Goal: Task Accomplishment & Management: Complete application form

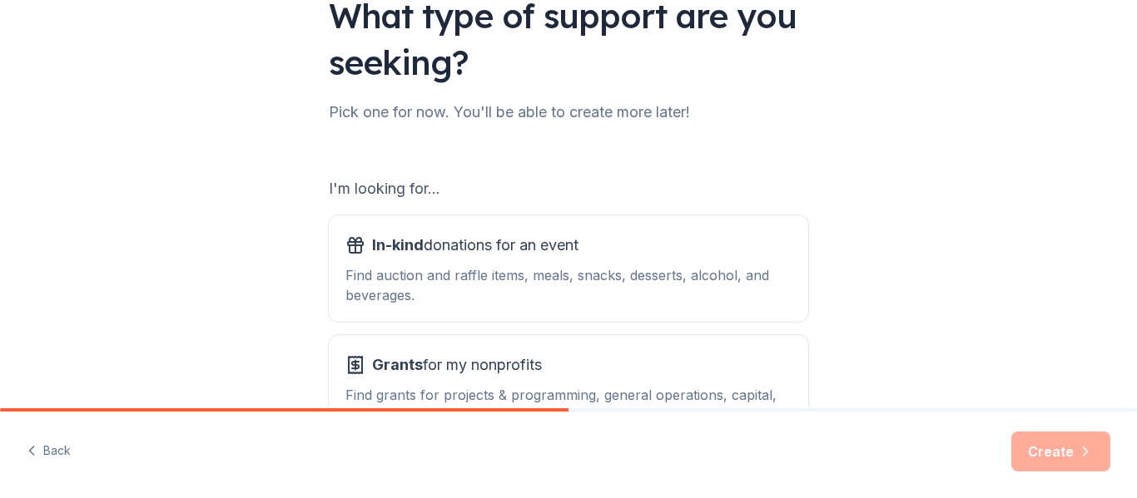
scroll to position [263, 0]
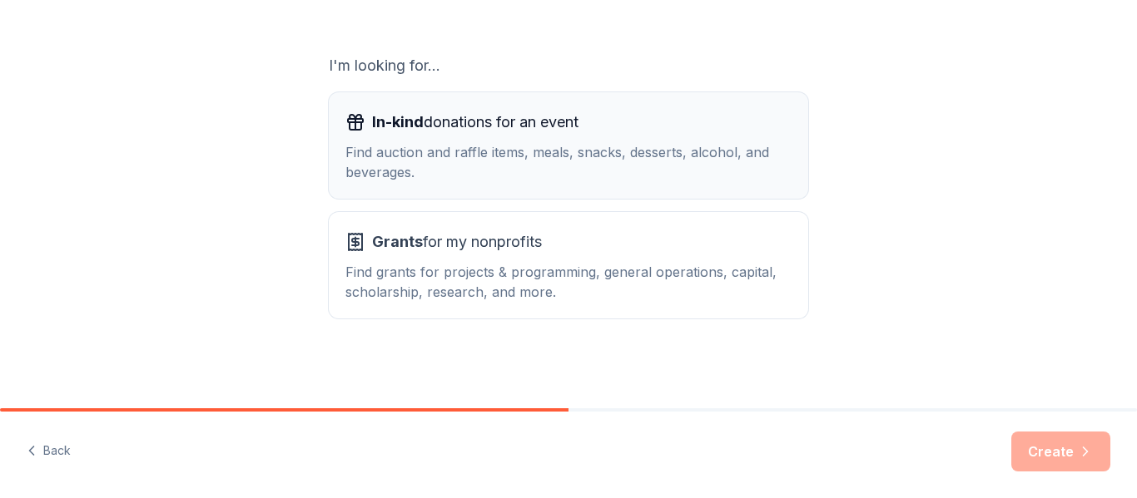
click at [680, 166] on div "Find auction and raffle items, meals, snacks, desserts, alcohol, and beverages." at bounding box center [568, 162] width 446 height 40
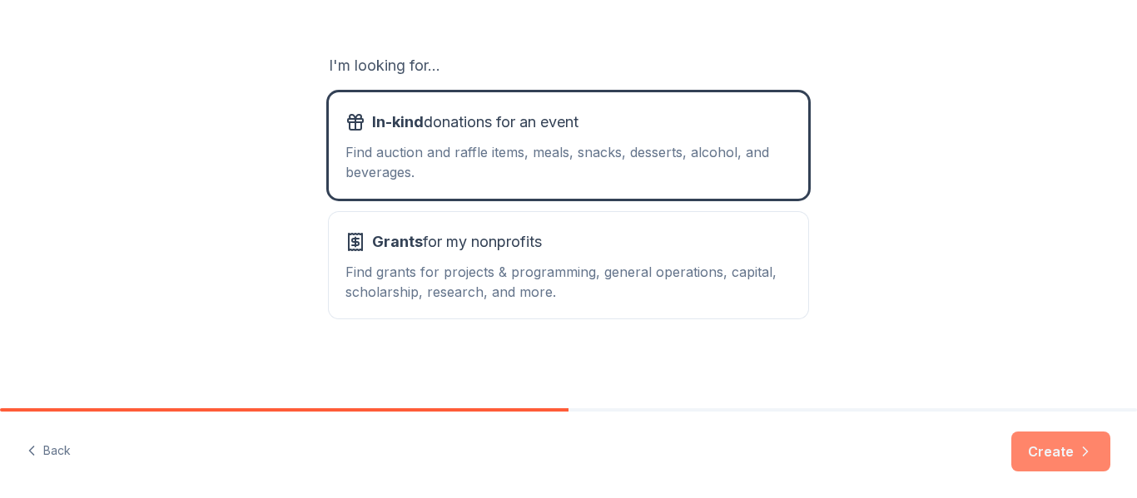
click at [1038, 445] on button "Create" at bounding box center [1060, 452] width 99 height 40
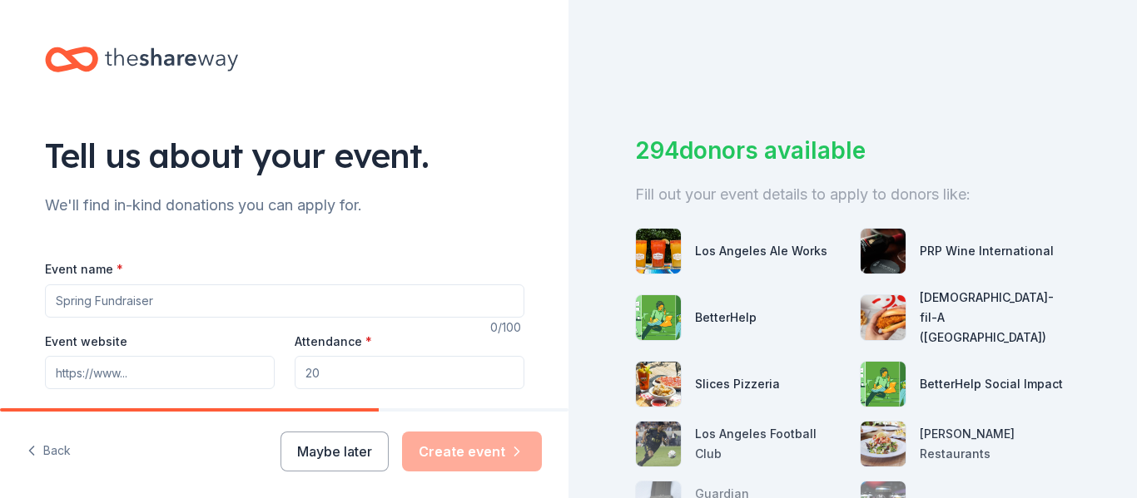
click at [293, 305] on input "Event name *" at bounding box center [284, 301] width 479 height 33
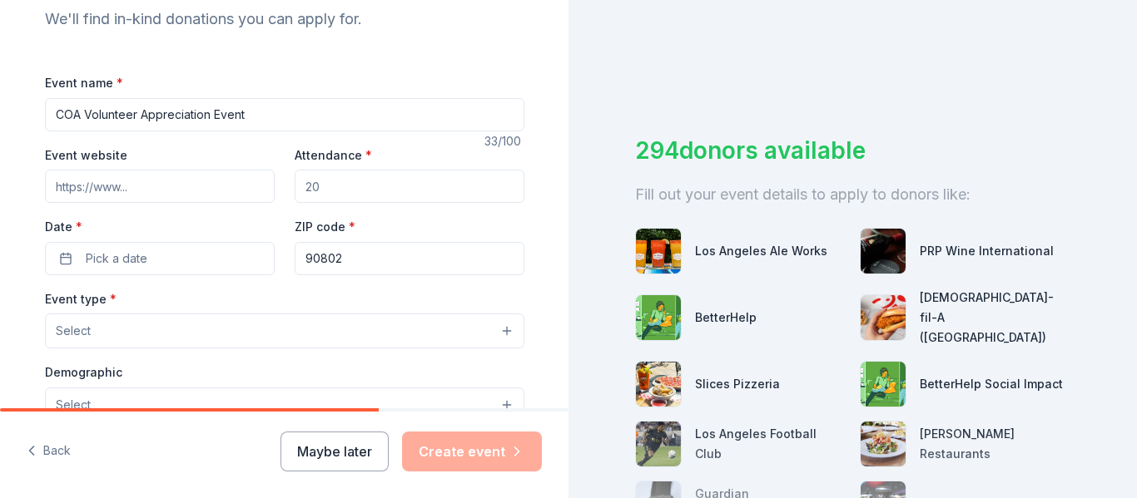
scroll to position [187, 0]
type input "COA Volunteer Appreciation Event"
click at [234, 187] on input "Event website" at bounding box center [160, 185] width 230 height 33
click at [319, 187] on input "Attendance *" at bounding box center [410, 185] width 230 height 33
type input "60"
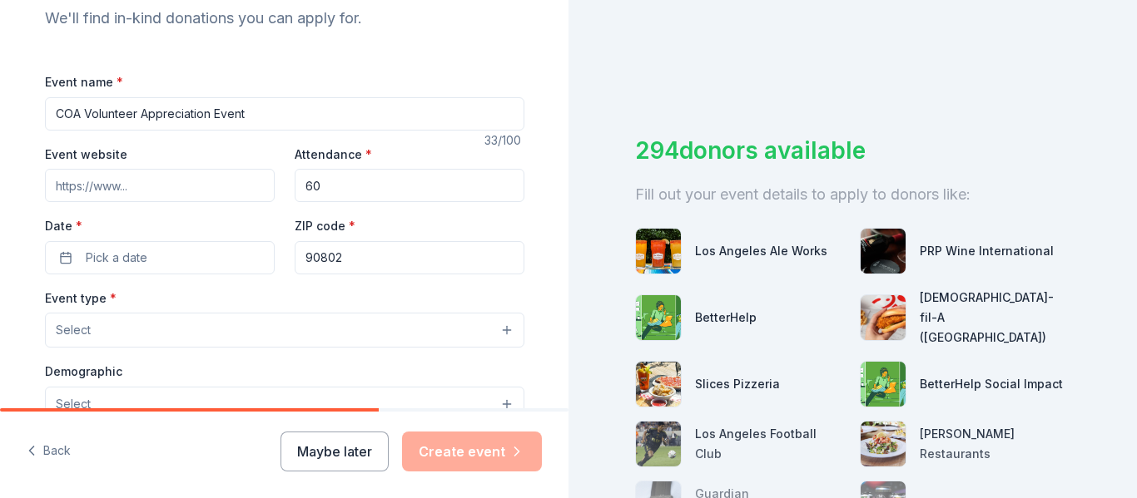
click at [355, 259] on input "90802" at bounding box center [410, 257] width 230 height 33
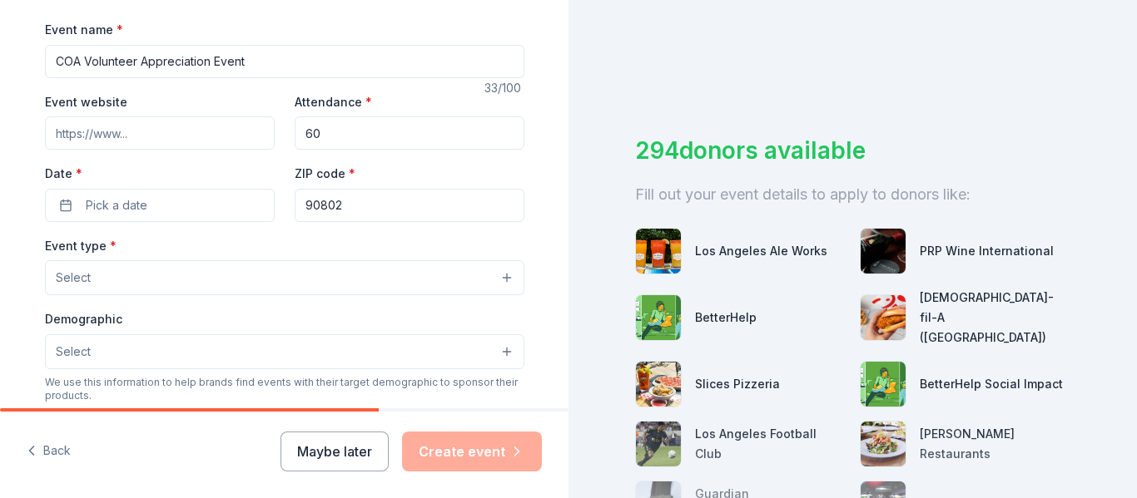
scroll to position [240, 0]
click at [206, 210] on button "Pick a date" at bounding box center [160, 204] width 230 height 33
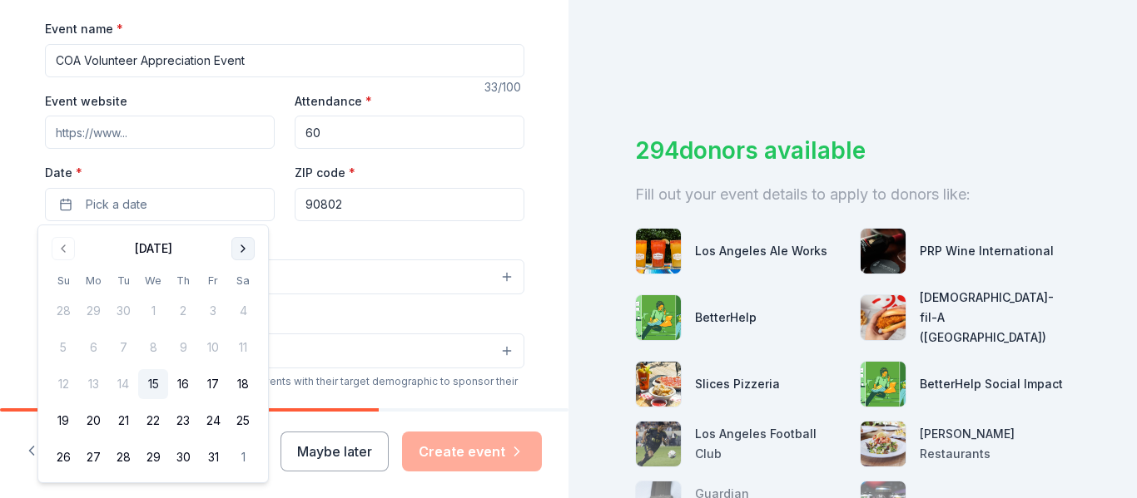
click at [247, 251] on button "Go to next month" at bounding box center [242, 248] width 23 height 23
click at [215, 385] on button "14" at bounding box center [213, 384] width 30 height 30
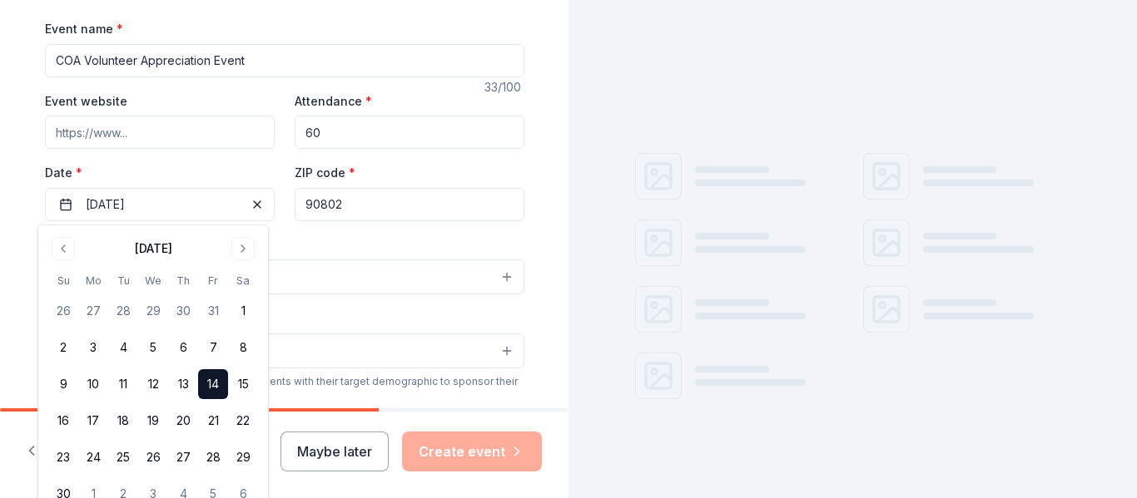
click at [342, 254] on div "Event type * Select" at bounding box center [284, 265] width 479 height 61
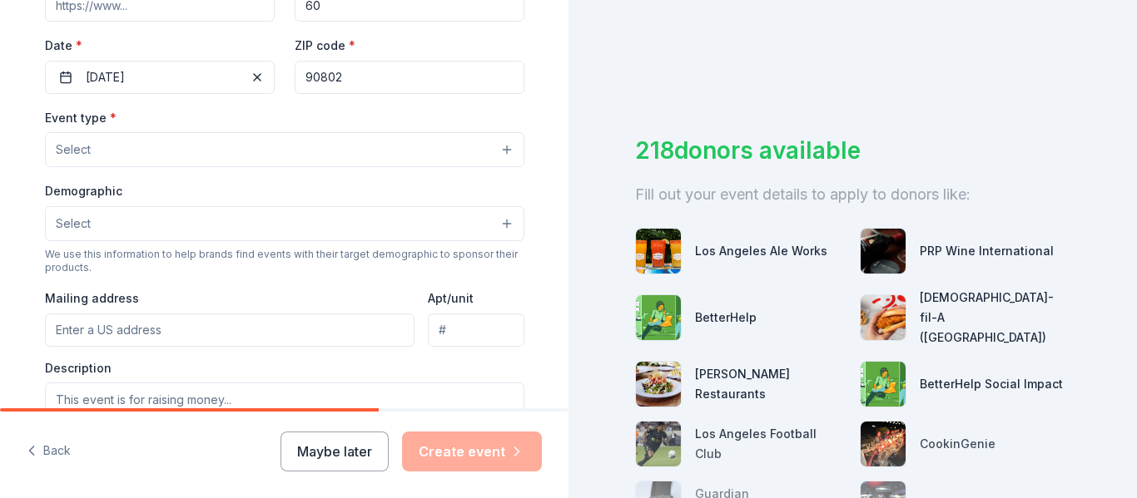
scroll to position [369, 0]
click at [399, 145] on button "Select" at bounding box center [284, 148] width 479 height 35
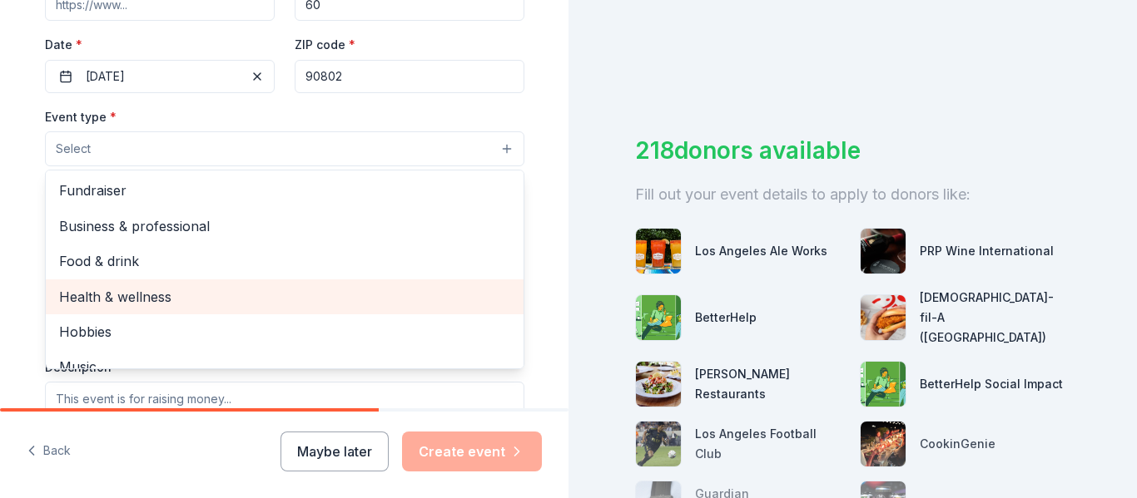
scroll to position [0, 0]
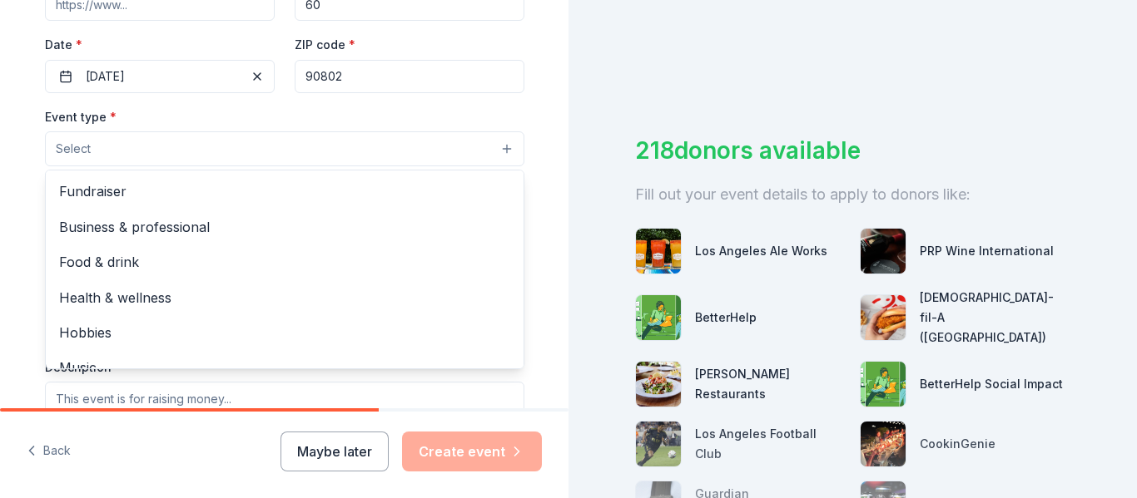
click at [341, 116] on div "Event type * Select Fundraiser Business & professional Food & drink Health & we…" at bounding box center [284, 137] width 479 height 61
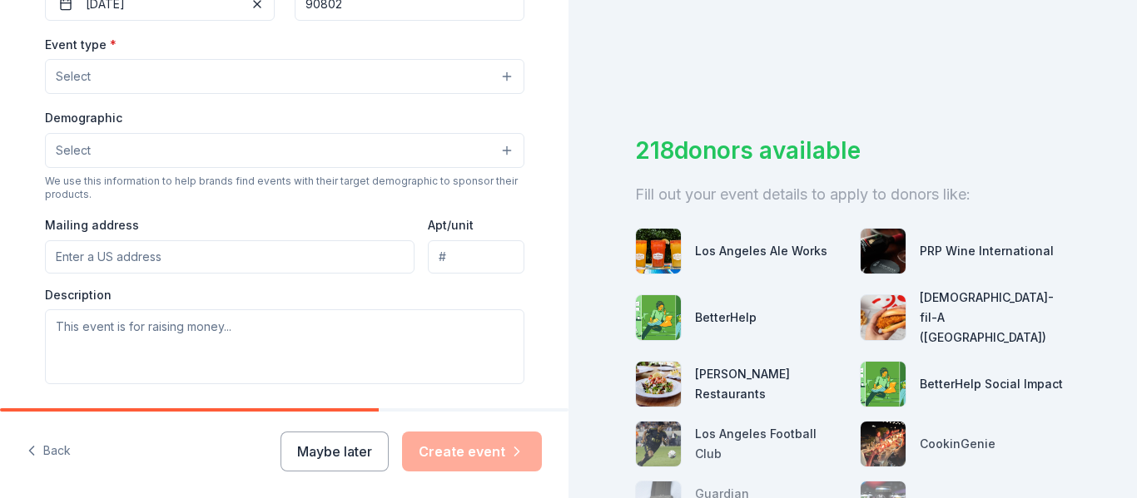
scroll to position [446, 0]
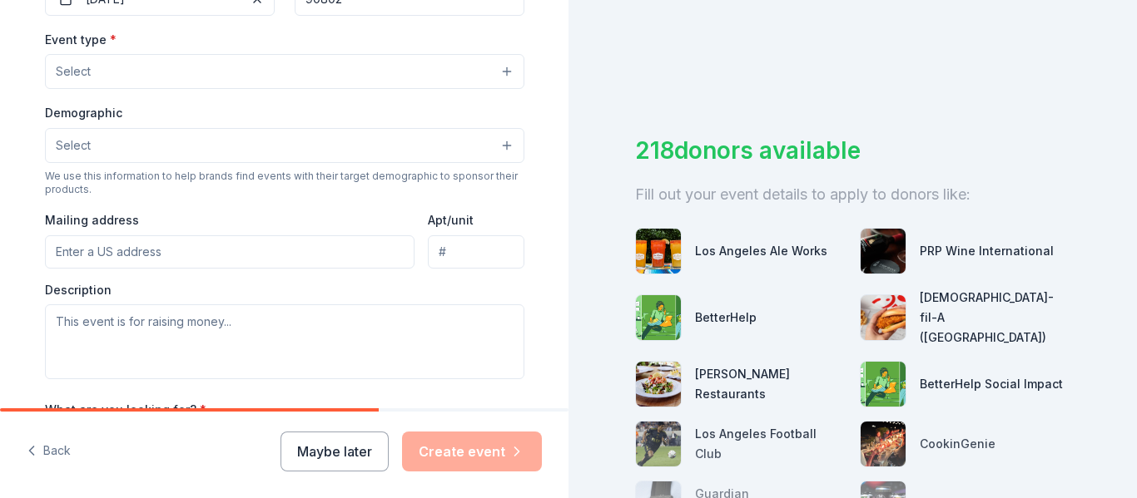
click at [330, 151] on button "Select" at bounding box center [284, 145] width 479 height 35
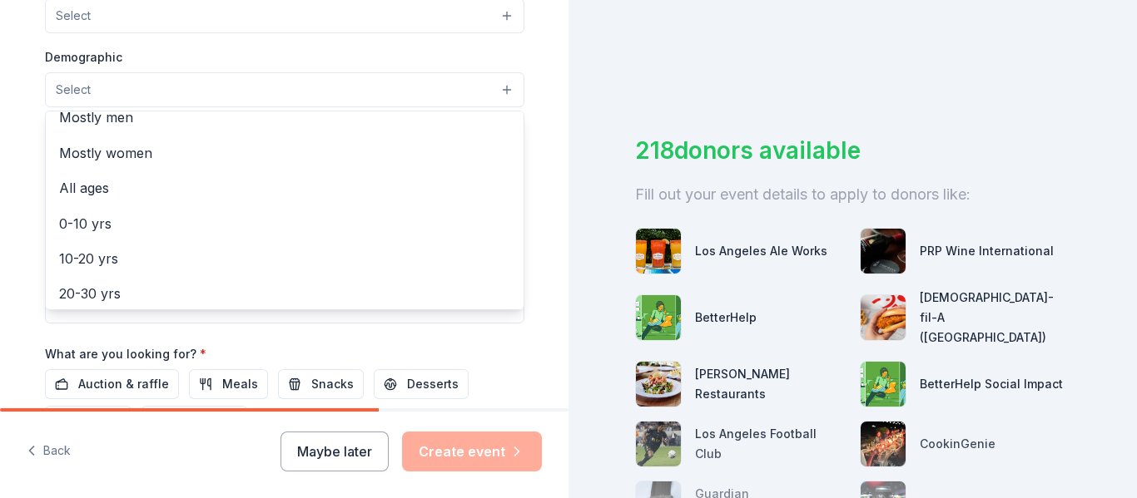
scroll to position [0, 0]
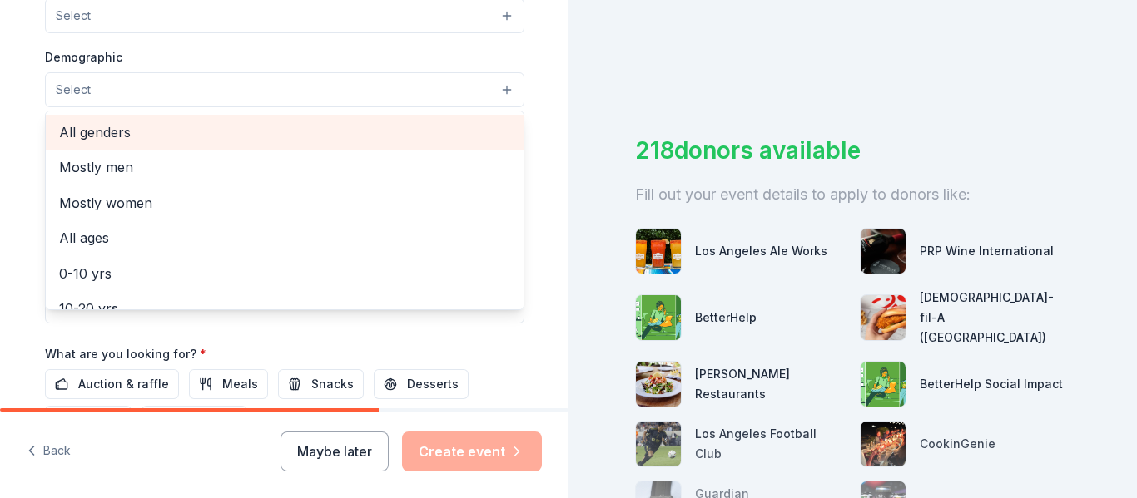
click at [290, 127] on span "All genders" at bounding box center [284, 132] width 451 height 22
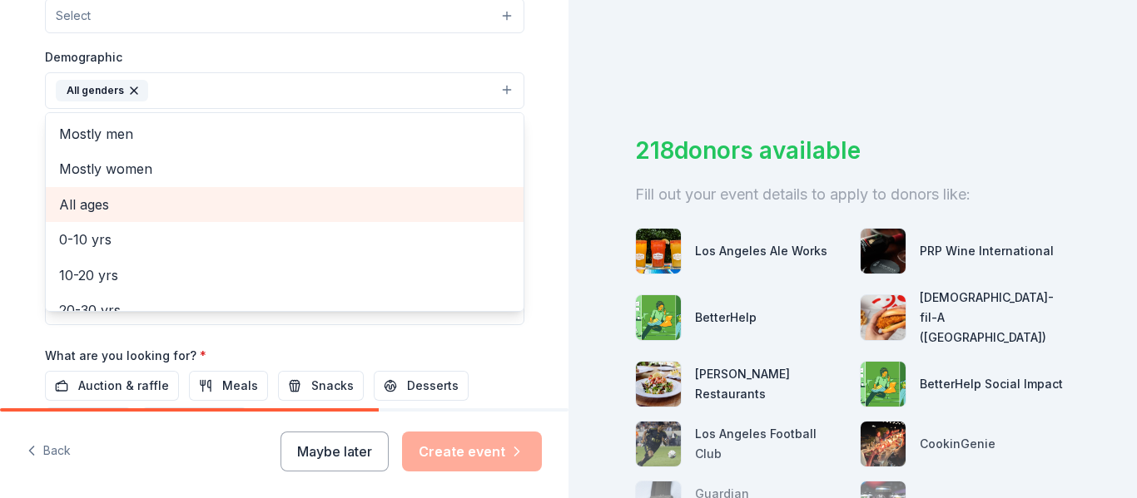
click at [280, 210] on span "All ages" at bounding box center [284, 205] width 451 height 22
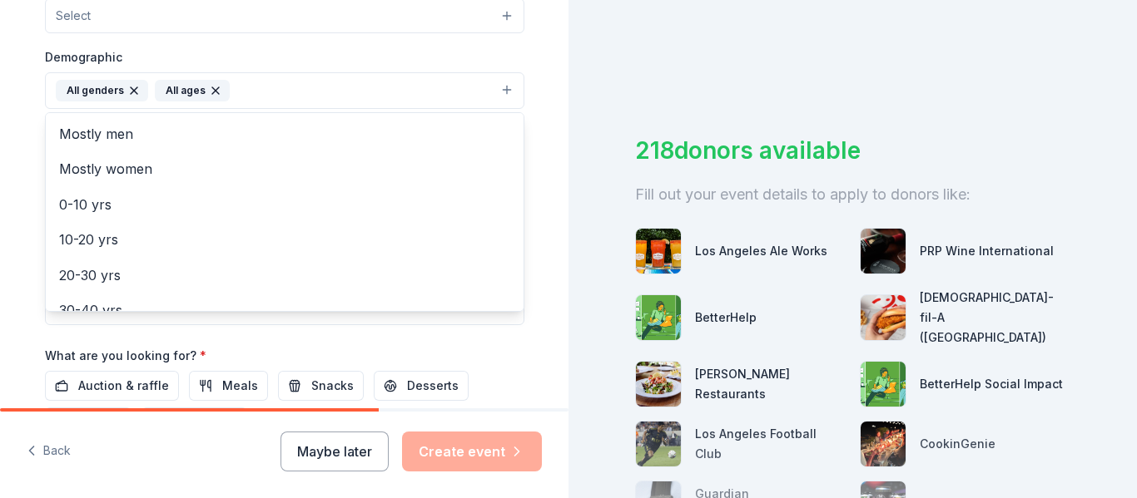
click at [501, 63] on div "Demographic All genders All ages Mostly men Mostly women 0-10 yrs 10-20 yrs 20-…" at bounding box center [284, 78] width 479 height 62
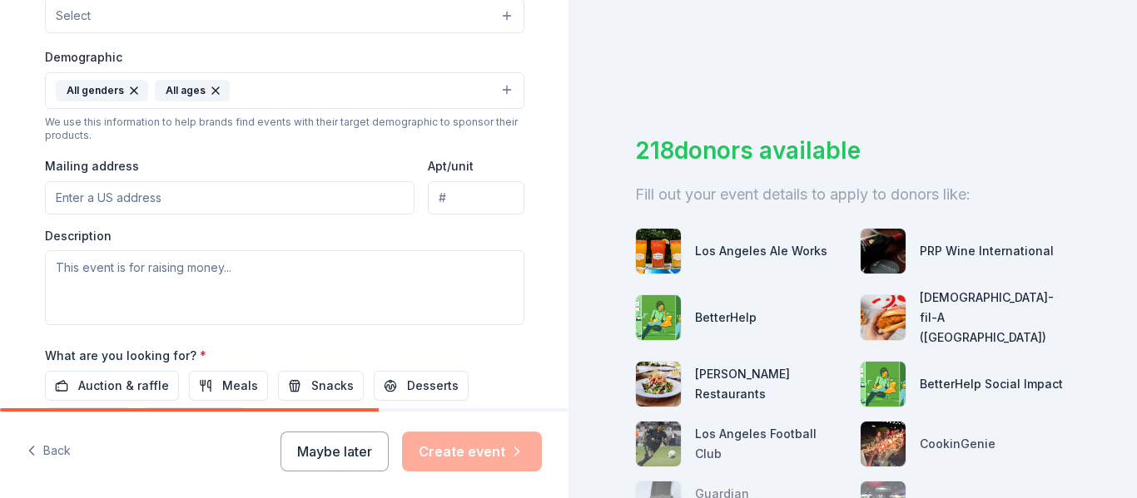
click at [269, 201] on input "Mailing address" at bounding box center [230, 197] width 370 height 33
type input "515 East 3rd Street, Long Beach, CA, 90802"
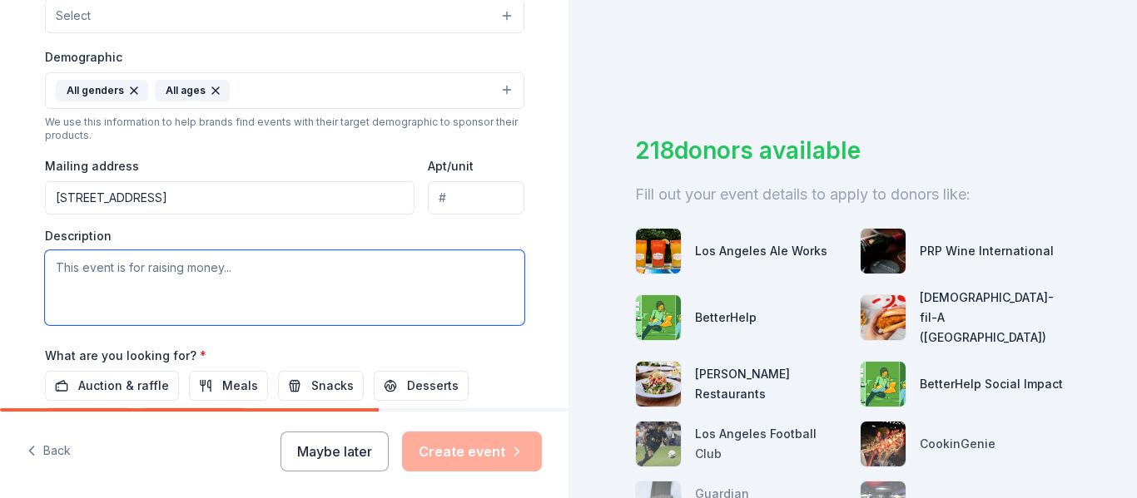
click at [371, 275] on textarea at bounding box center [284, 287] width 479 height 75
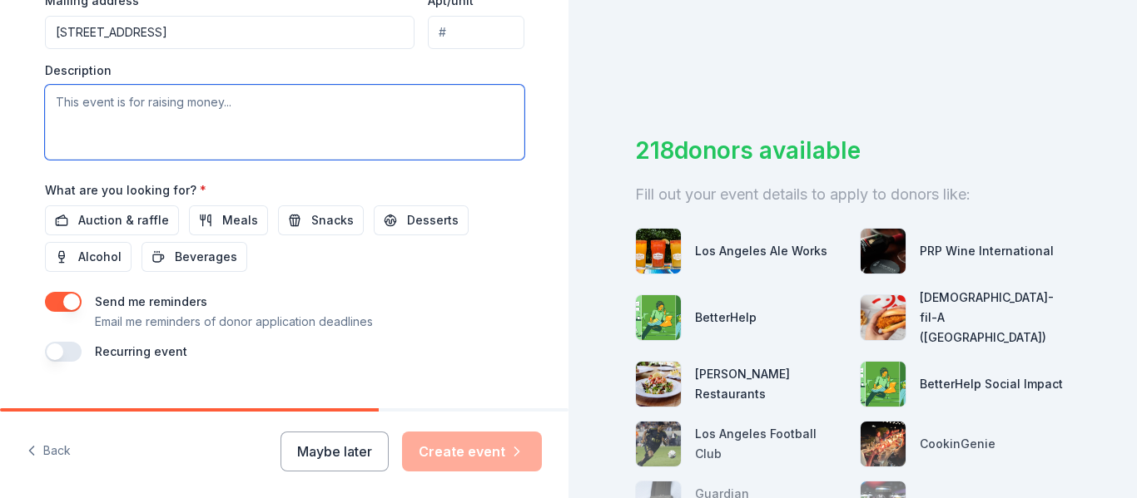
scroll to position [666, 0]
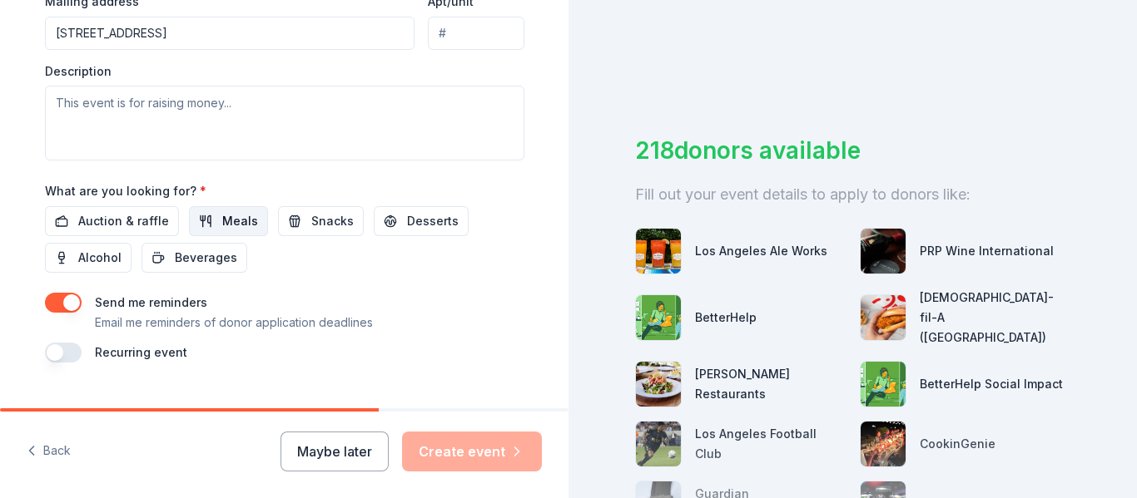
click at [234, 222] on span "Meals" at bounding box center [240, 221] width 36 height 20
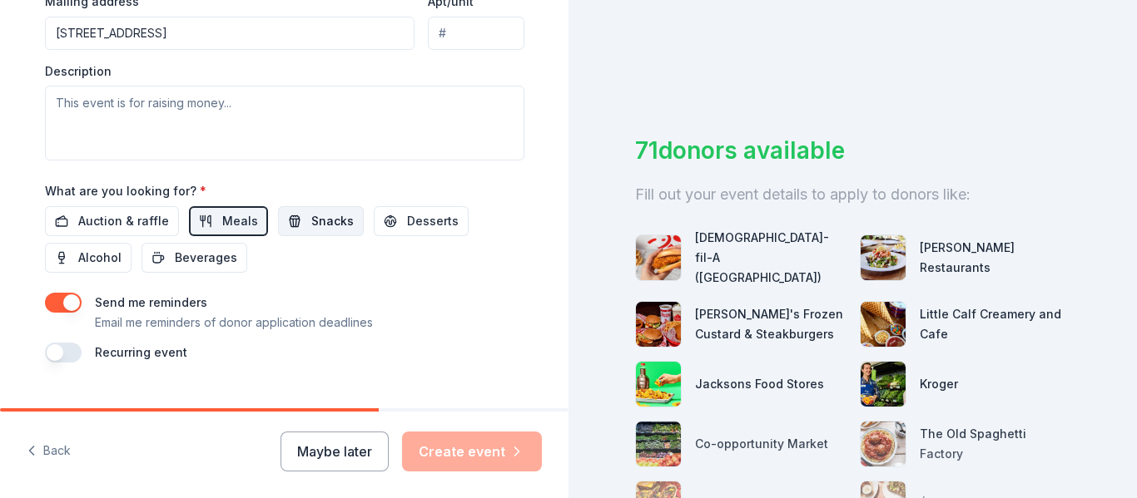
click at [311, 225] on span "Snacks" at bounding box center [332, 221] width 42 height 20
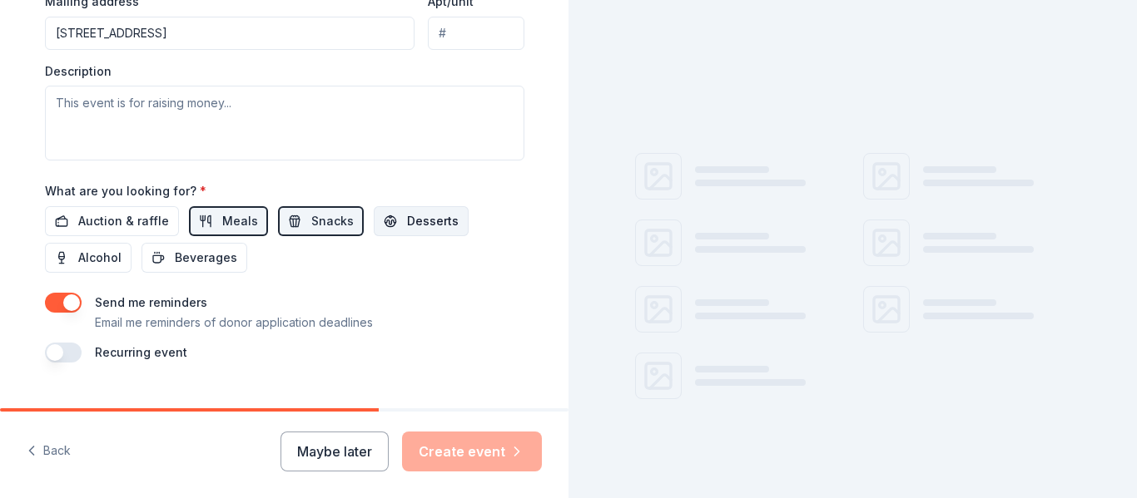
click at [382, 216] on button "Desserts" at bounding box center [421, 221] width 95 height 30
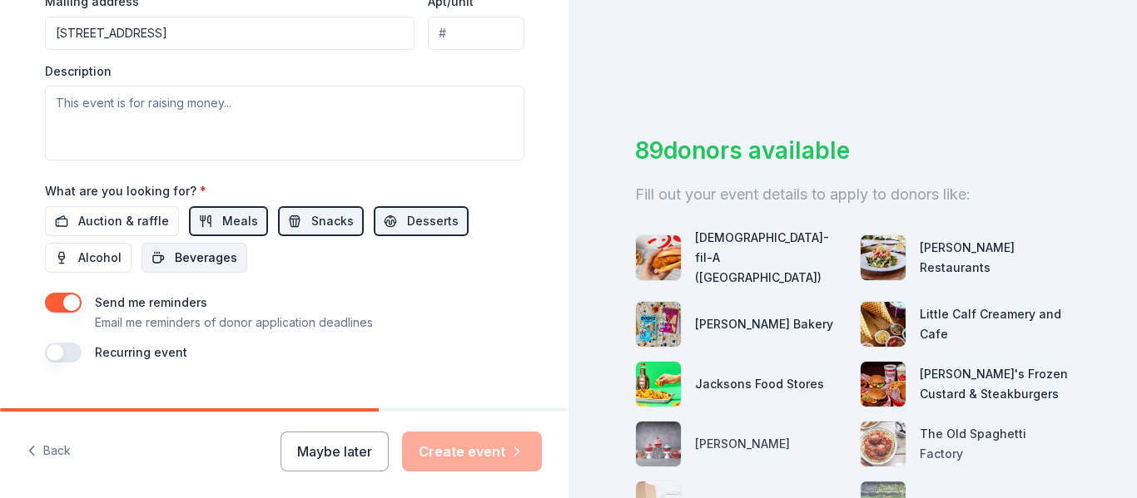
click at [176, 266] on span "Beverages" at bounding box center [206, 258] width 62 height 20
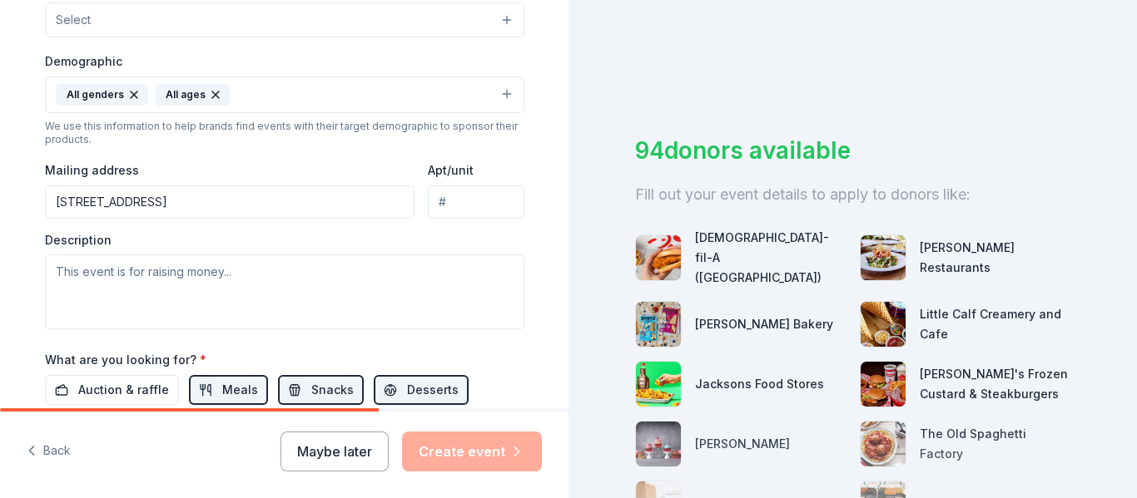
scroll to position [496, 0]
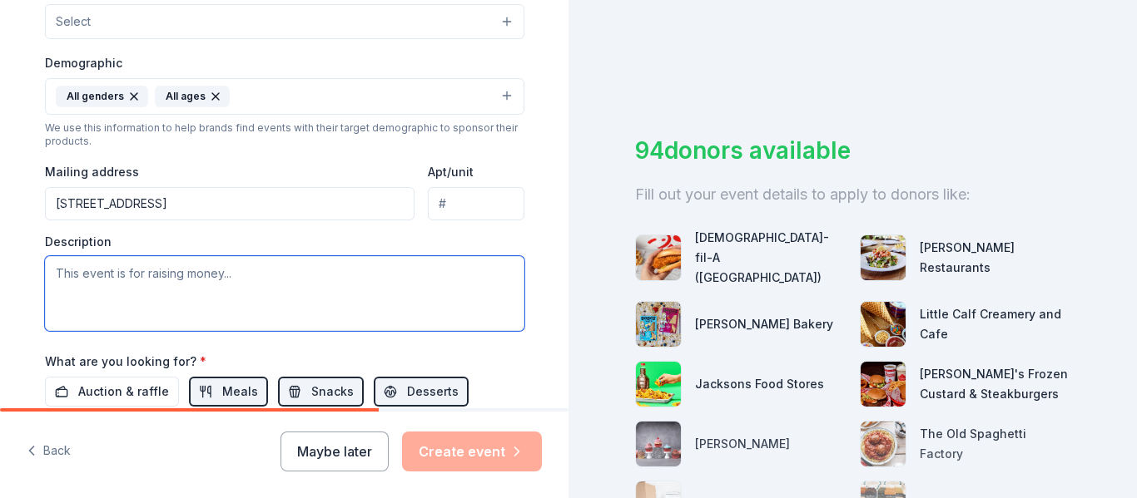
click at [348, 297] on textarea at bounding box center [284, 293] width 479 height 75
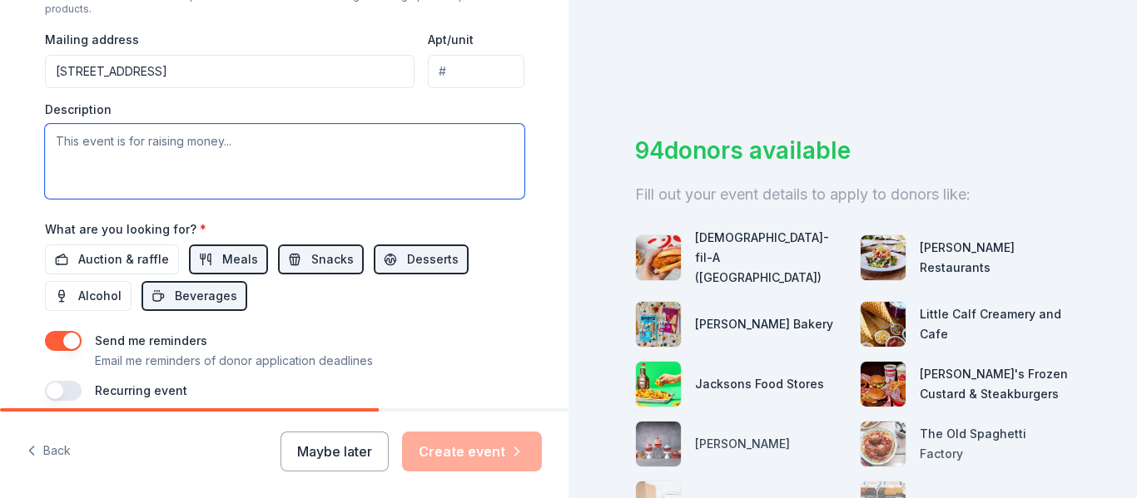
scroll to position [652, 0]
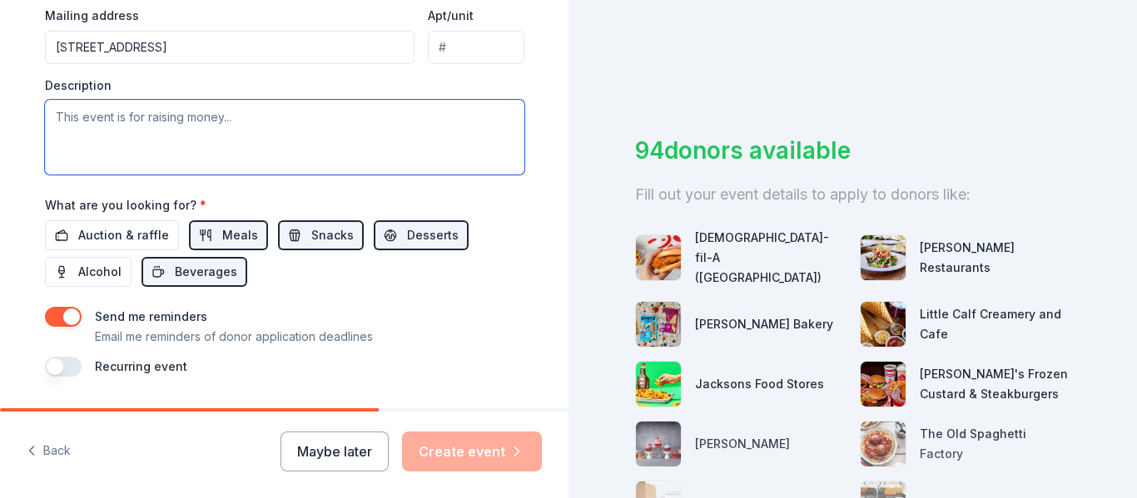
click at [299, 145] on textarea at bounding box center [284, 137] width 479 height 75
paste textarea "Christian Outreach in Action (COA), a 501-c non-profit organization that takes …"
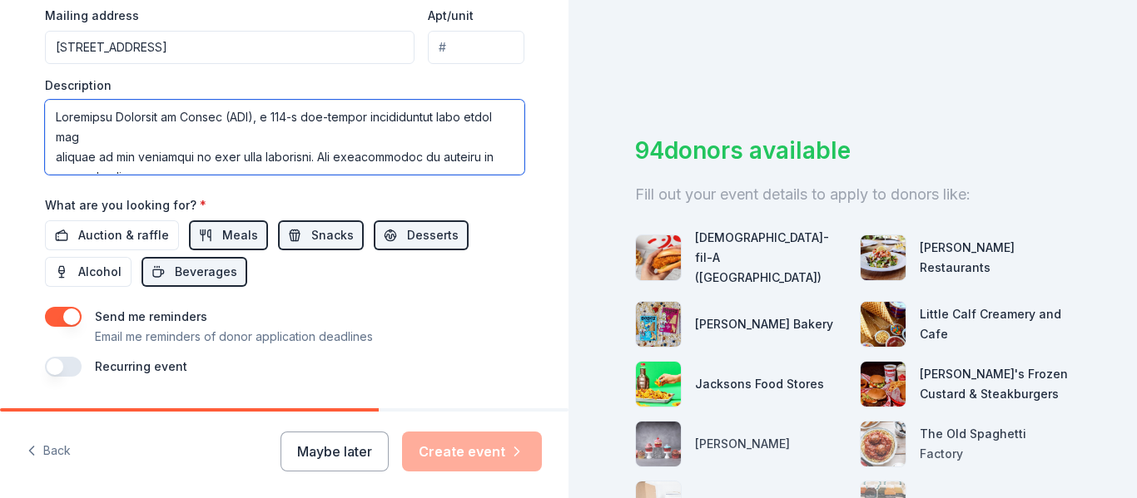
click at [289, 145] on textarea at bounding box center [284, 137] width 479 height 75
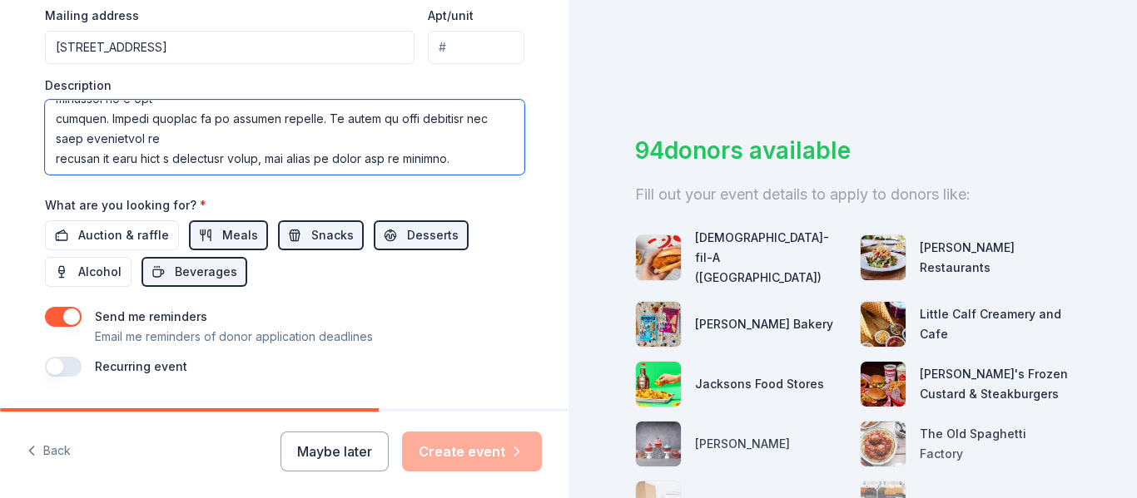
click at [47, 159] on textarea at bounding box center [284, 137] width 479 height 75
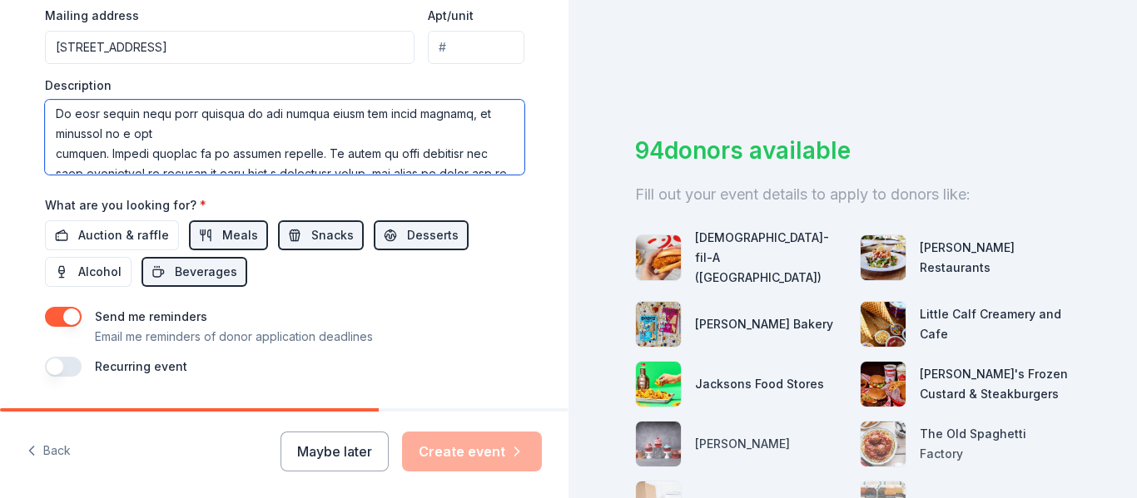
scroll to position [574, 0]
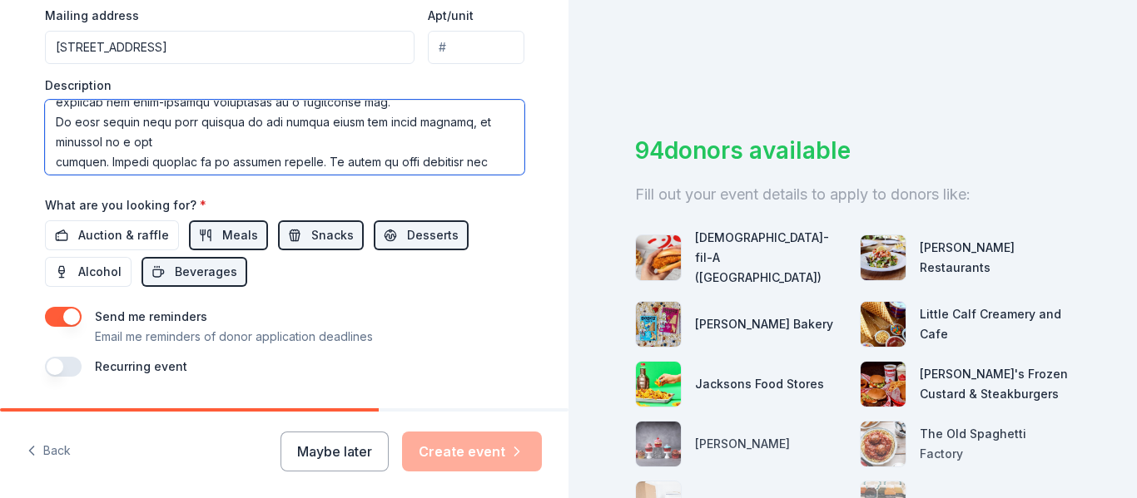
click at [45, 164] on textarea at bounding box center [284, 137] width 479 height 75
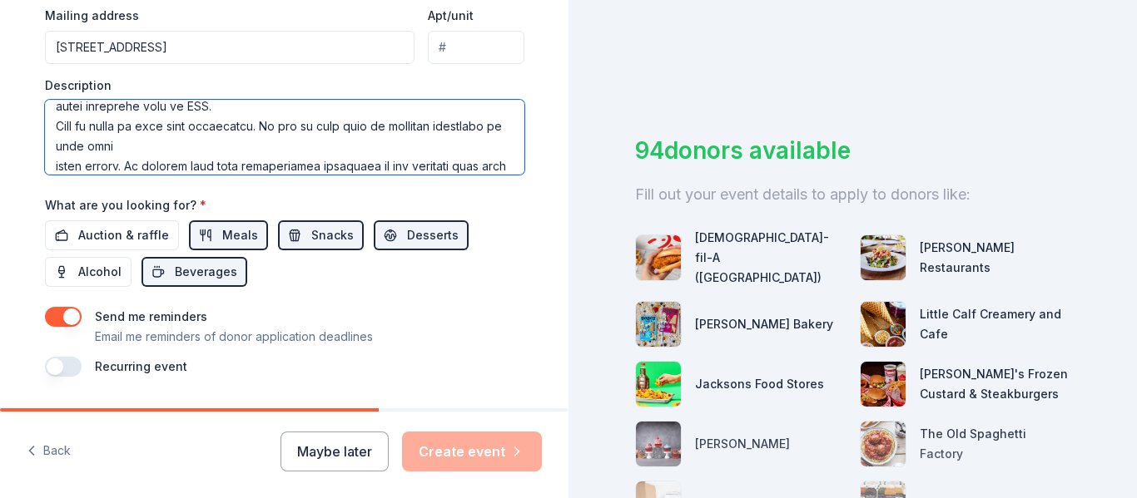
scroll to position [469, 0]
click at [49, 166] on textarea at bounding box center [284, 137] width 479 height 75
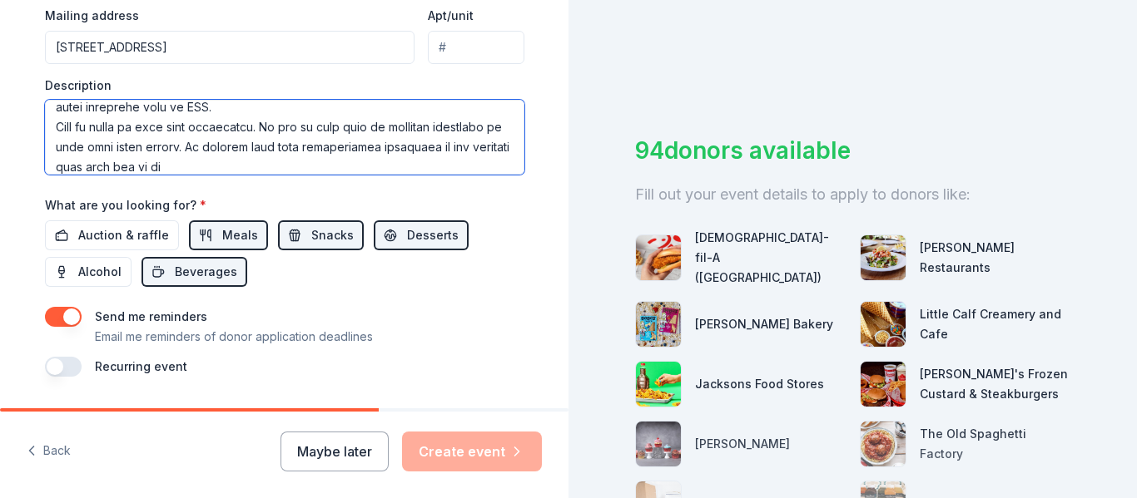
click at [46, 126] on textarea at bounding box center [284, 137] width 479 height 75
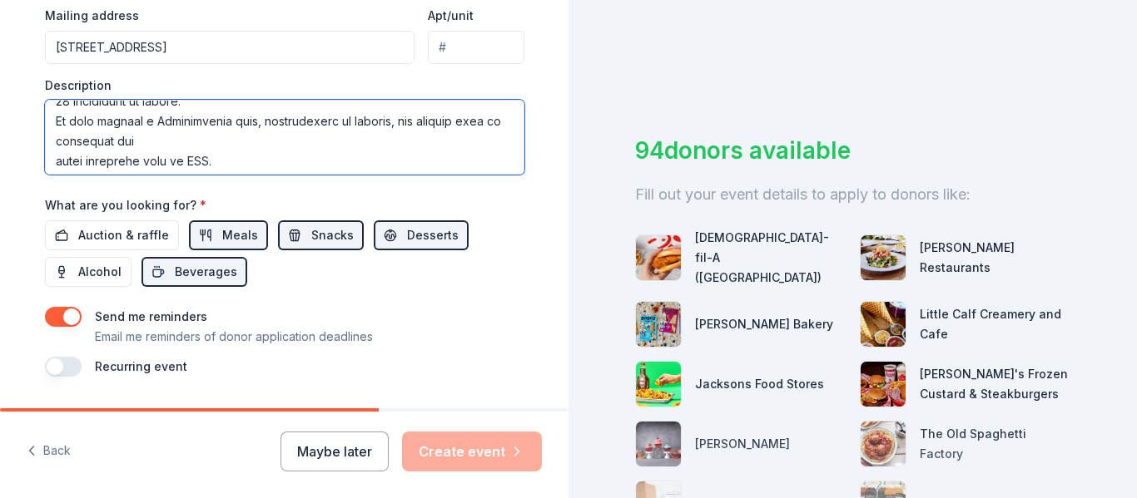
scroll to position [414, 0]
click at [47, 162] on textarea at bounding box center [284, 137] width 479 height 75
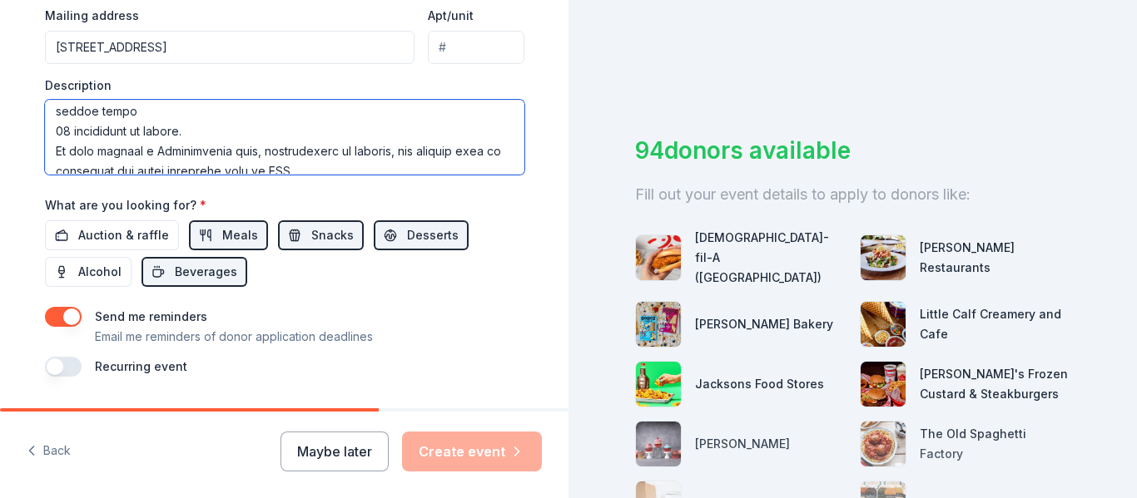
scroll to position [384, 0]
click at [48, 152] on textarea at bounding box center [284, 137] width 479 height 75
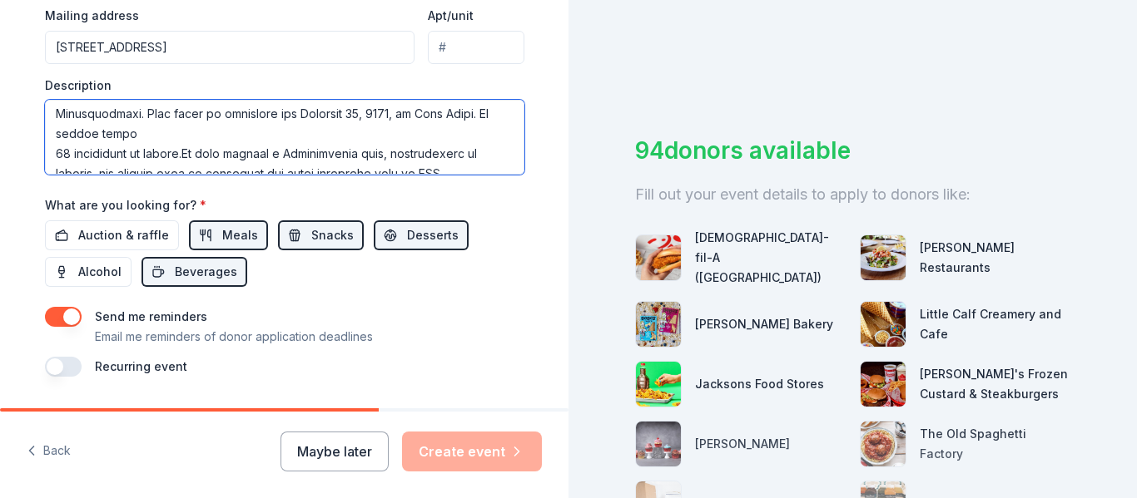
click at [51, 156] on textarea at bounding box center [284, 137] width 479 height 75
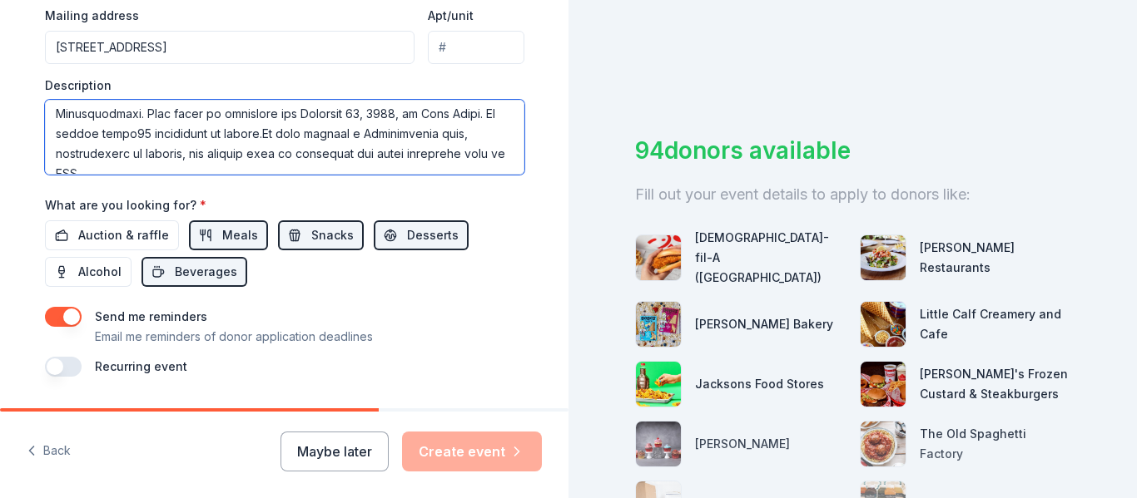
scroll to position [343, 0]
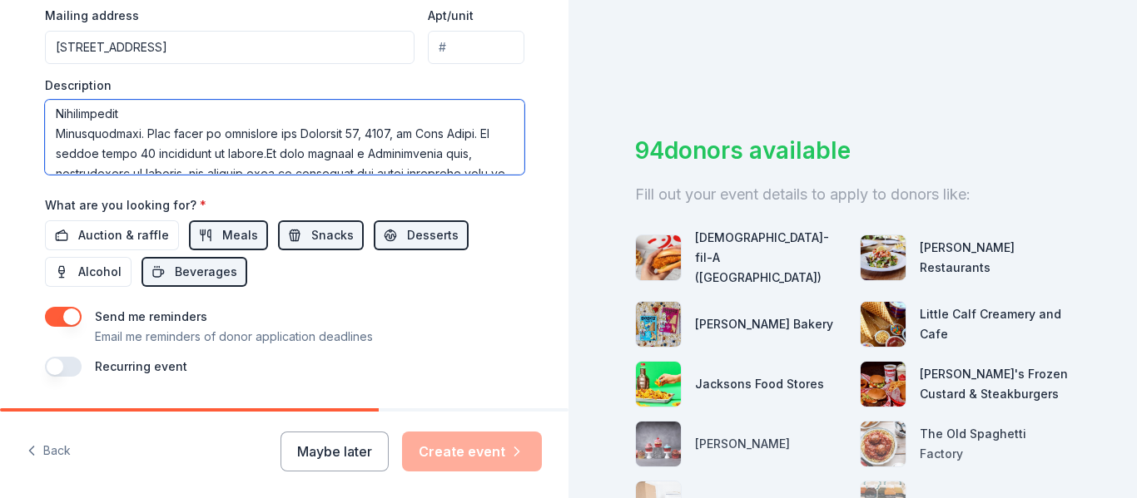
click at [276, 159] on textarea at bounding box center [284, 137] width 479 height 75
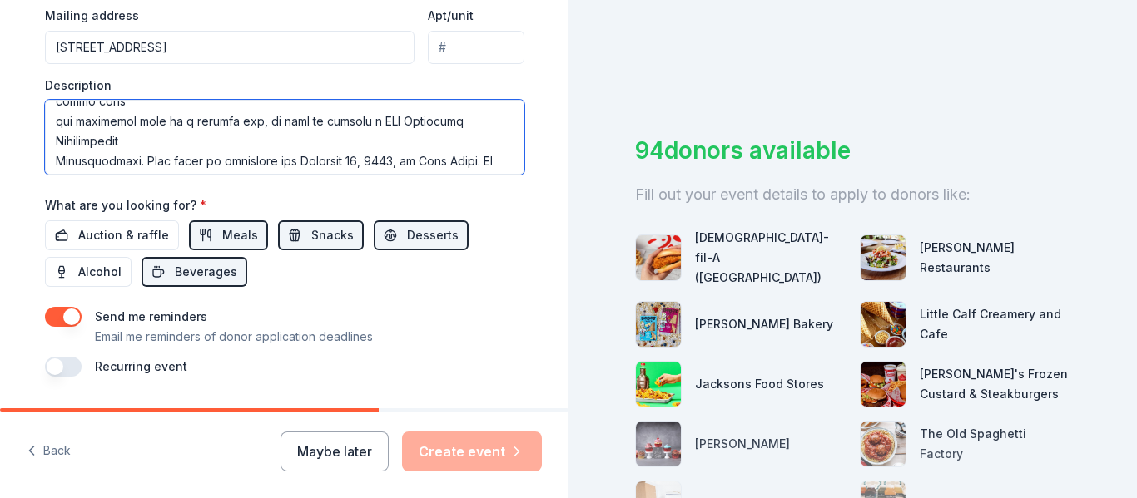
scroll to position [315, 0]
click at [50, 159] on textarea at bounding box center [284, 137] width 479 height 75
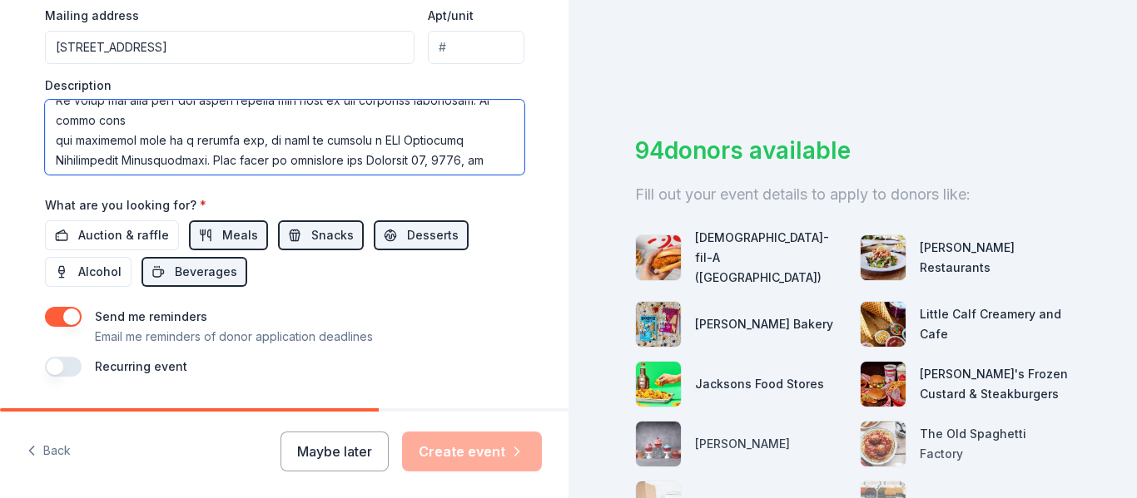
scroll to position [283, 0]
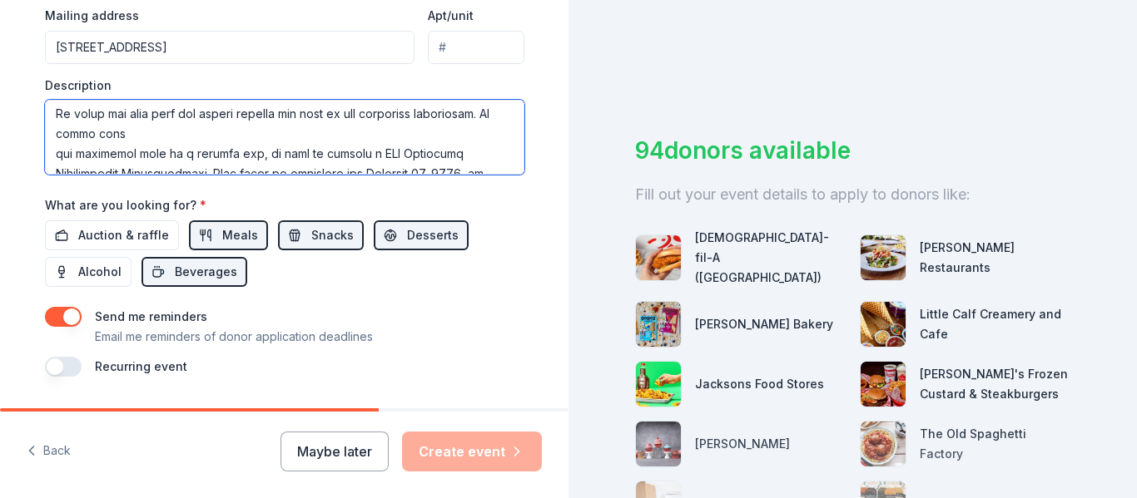
click at [45, 156] on textarea at bounding box center [284, 137] width 479 height 75
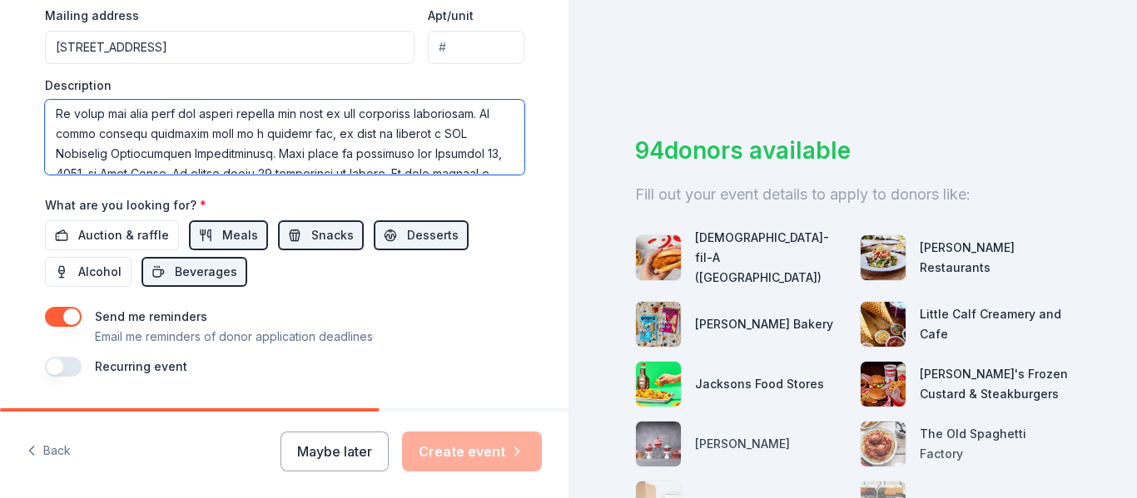
scroll to position [263, 0]
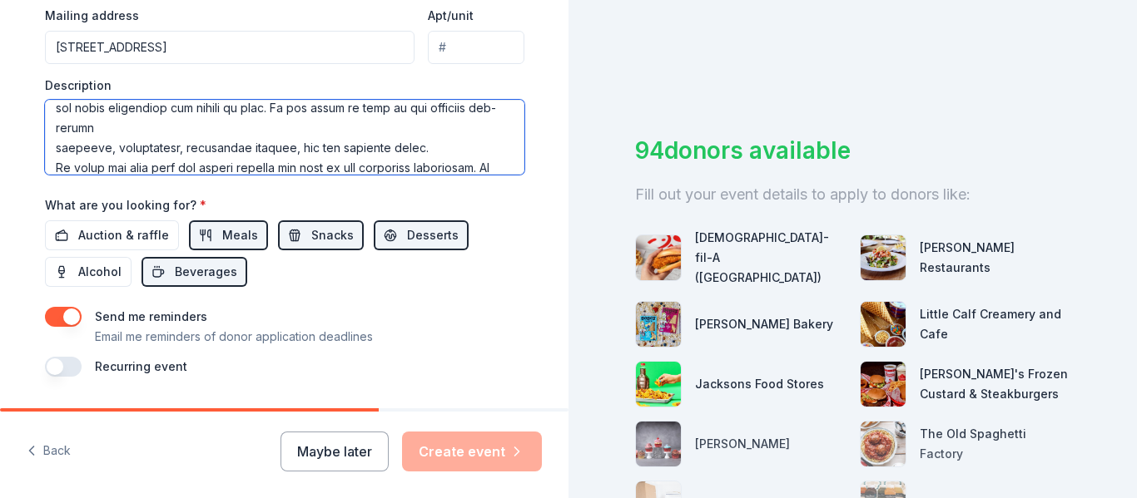
click at [46, 153] on textarea at bounding box center [284, 137] width 479 height 75
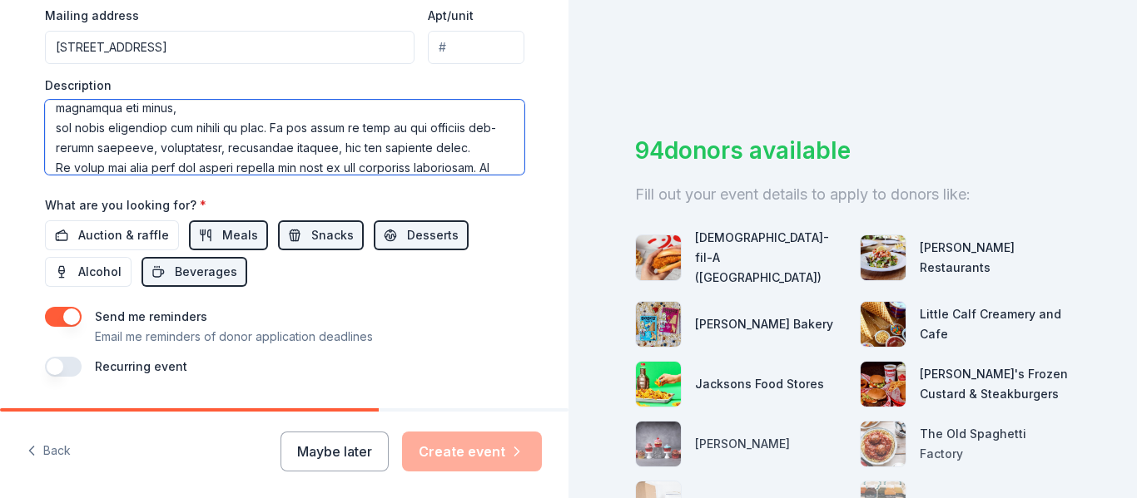
scroll to position [191, 0]
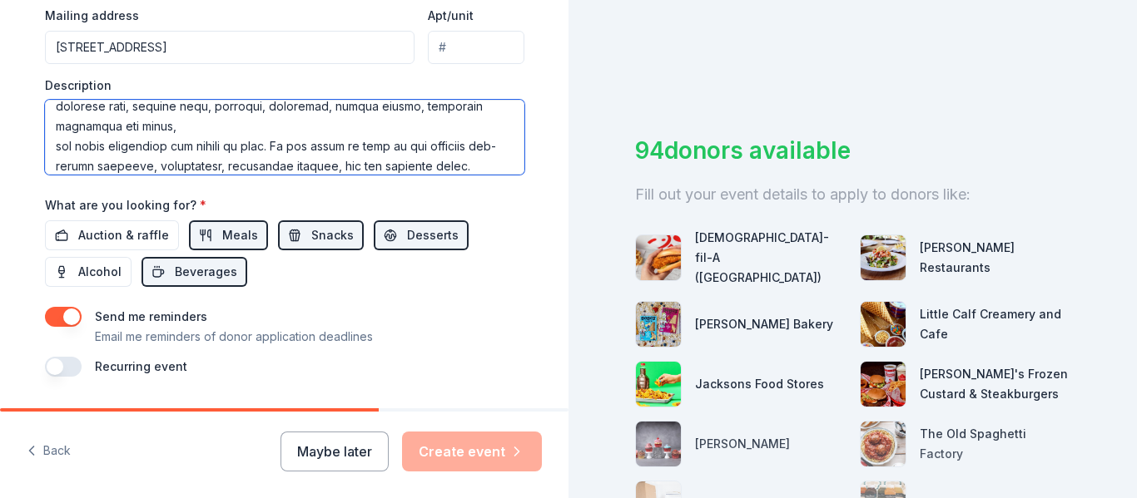
click at [49, 150] on textarea at bounding box center [284, 137] width 479 height 75
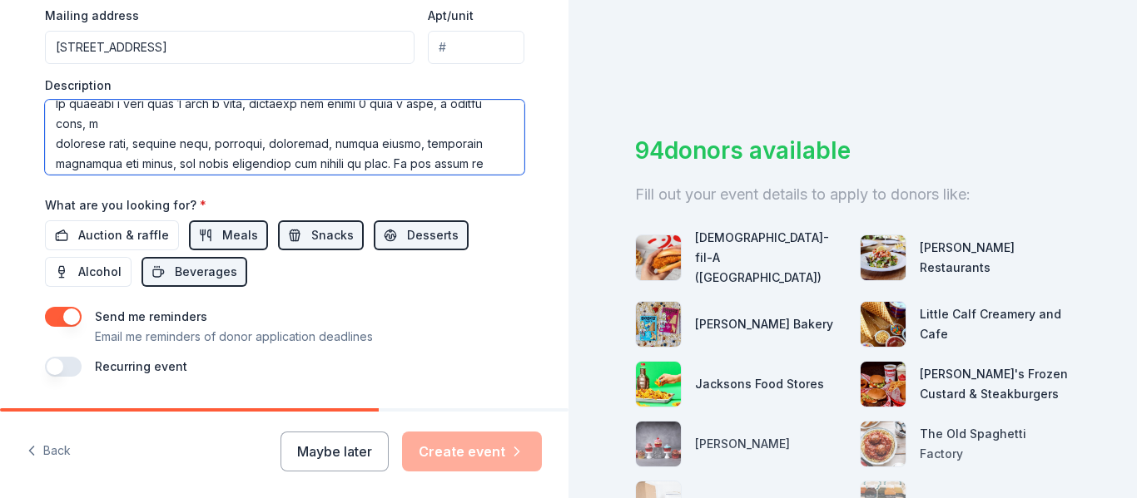
click at [49, 150] on textarea at bounding box center [284, 137] width 479 height 75
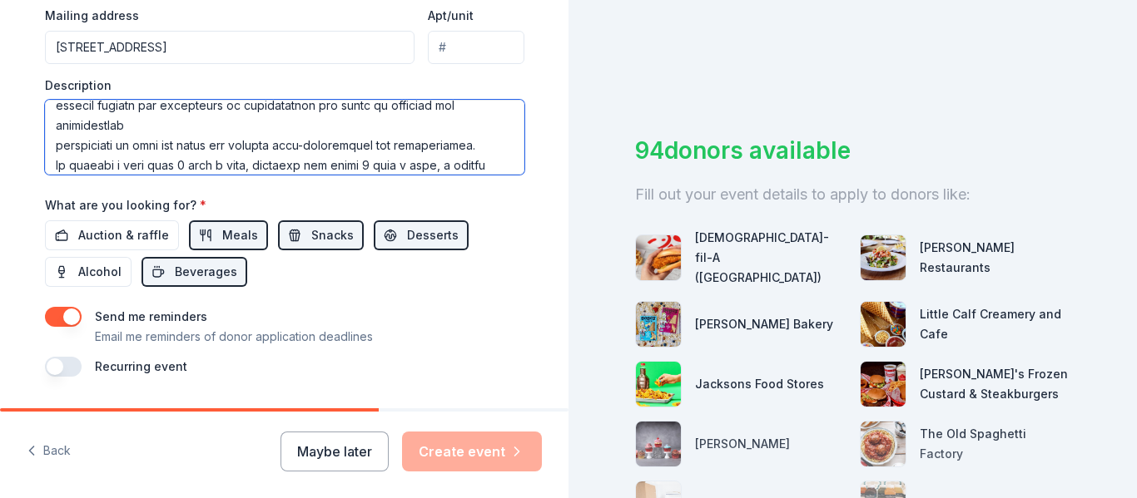
scroll to position [92, 0]
click at [50, 142] on textarea at bounding box center [284, 137] width 479 height 75
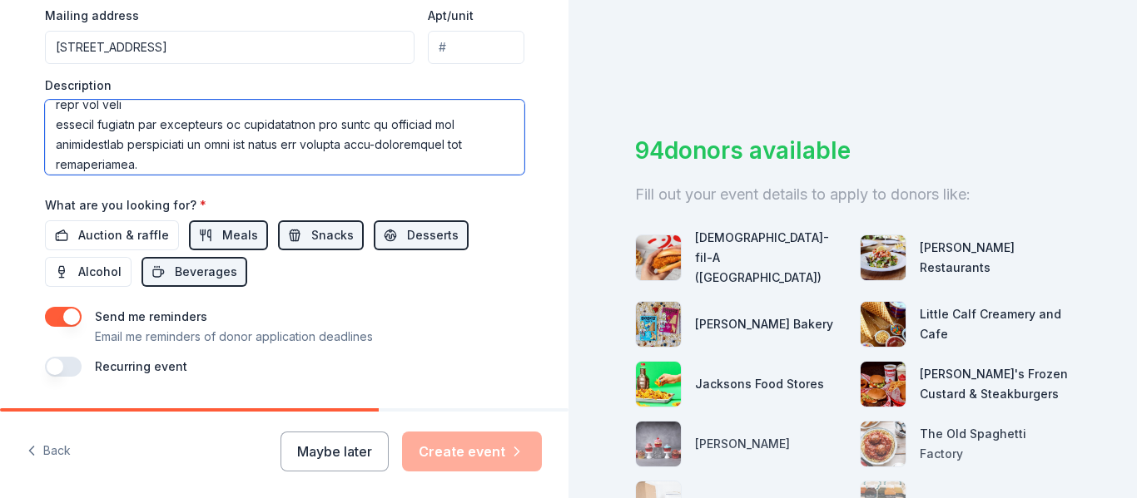
scroll to position [51, 0]
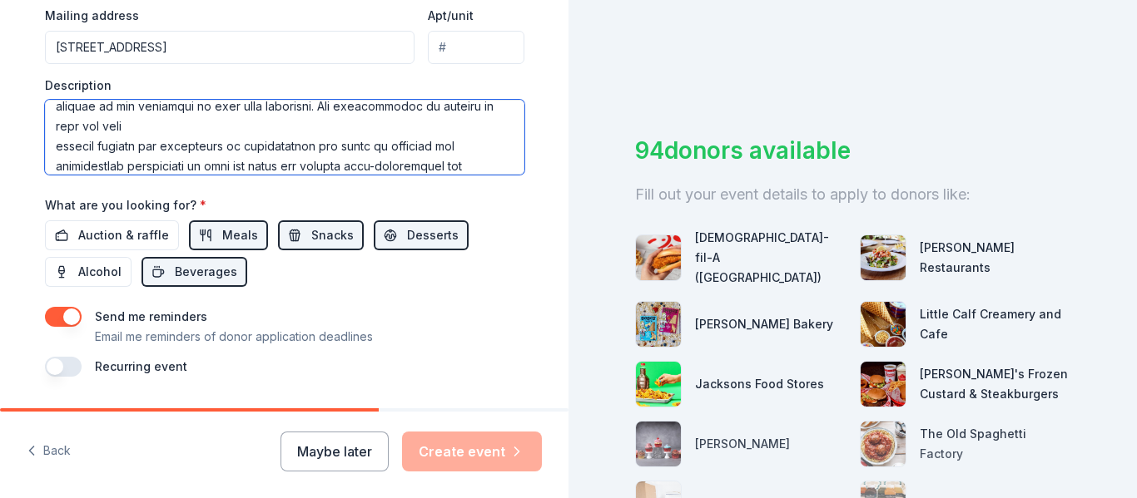
click at [50, 142] on textarea at bounding box center [284, 137] width 479 height 75
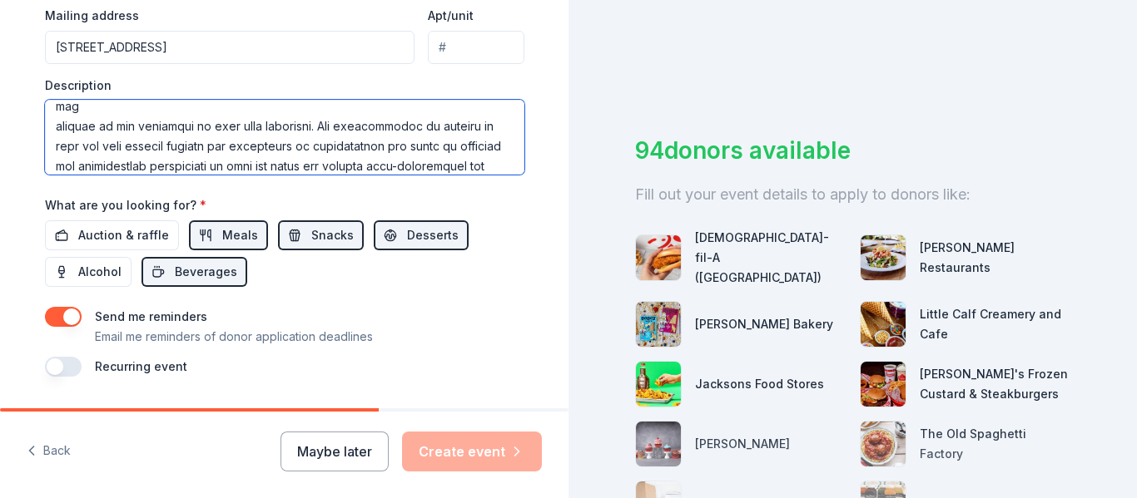
scroll to position [27, 0]
click at [50, 131] on textarea at bounding box center [284, 137] width 479 height 75
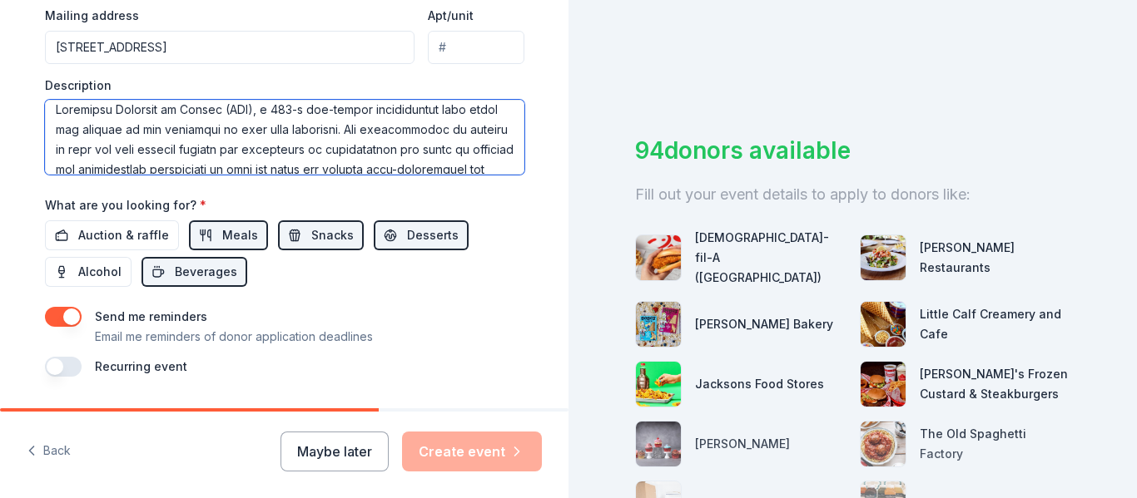
scroll to position [0, 0]
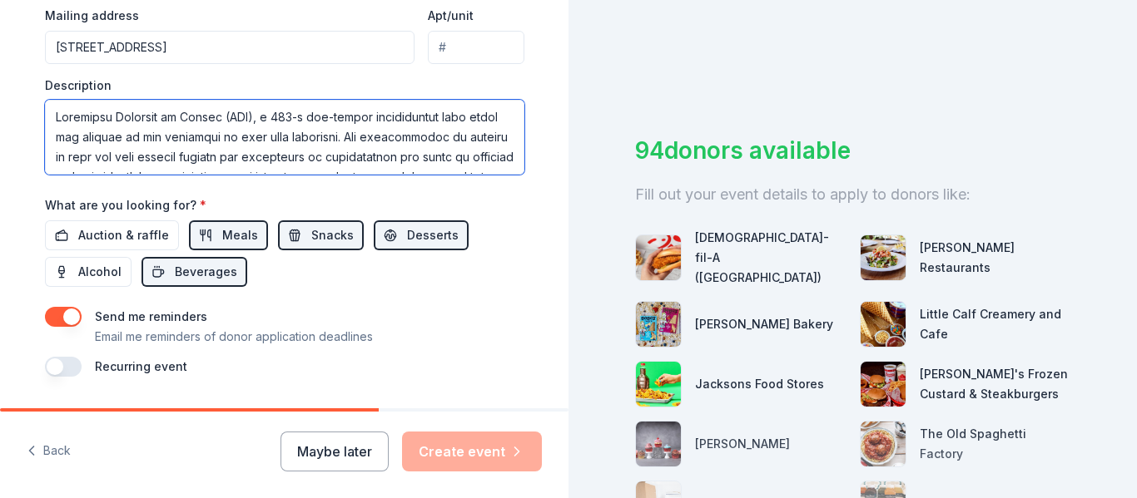
click at [251, 119] on textarea at bounding box center [284, 137] width 479 height 75
click at [259, 140] on textarea at bounding box center [284, 137] width 479 height 75
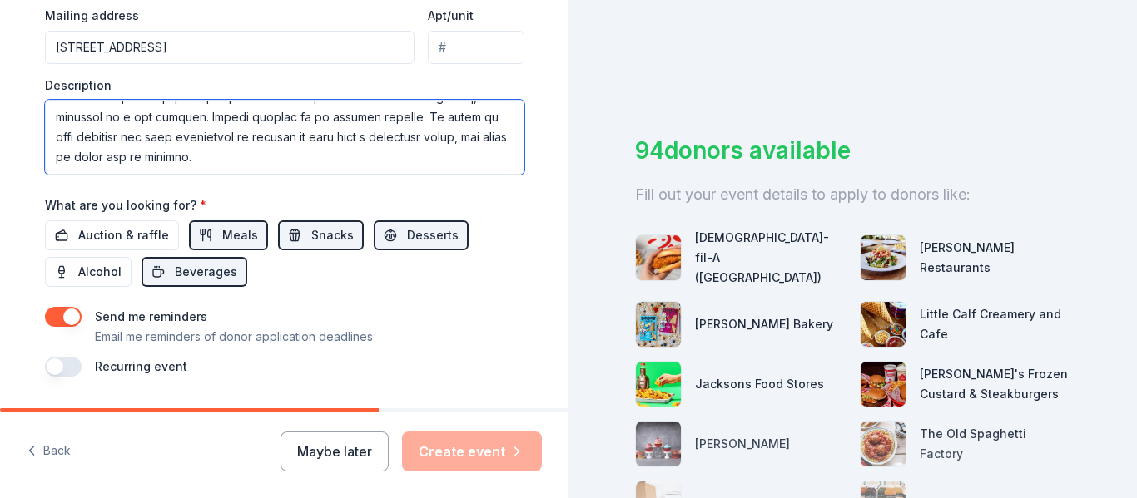
scroll to position [701, 0]
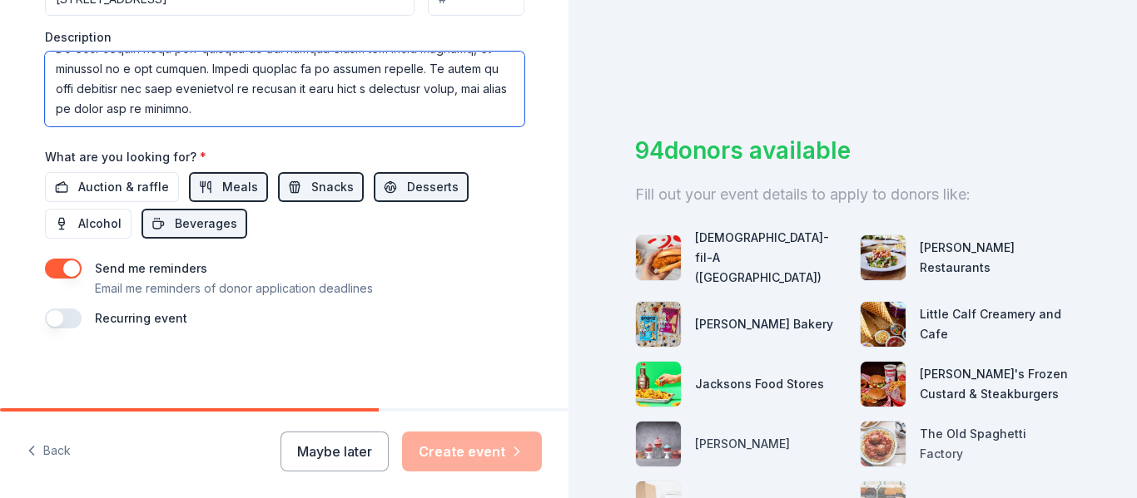
type textarea "Christian Outreach in Action (COA), is a 501-c non-profit organization that tak…"
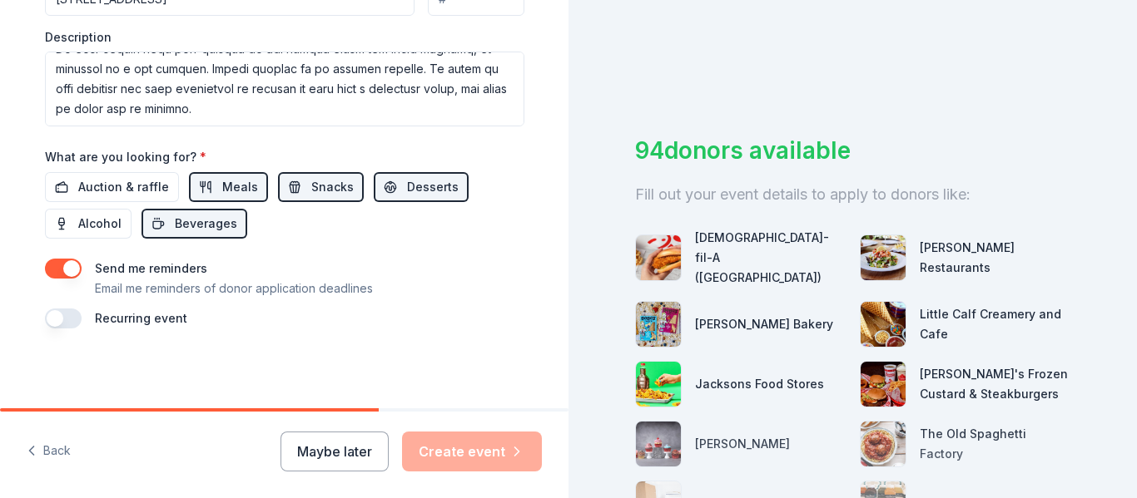
click at [432, 325] on div "Recurring event" at bounding box center [284, 319] width 479 height 20
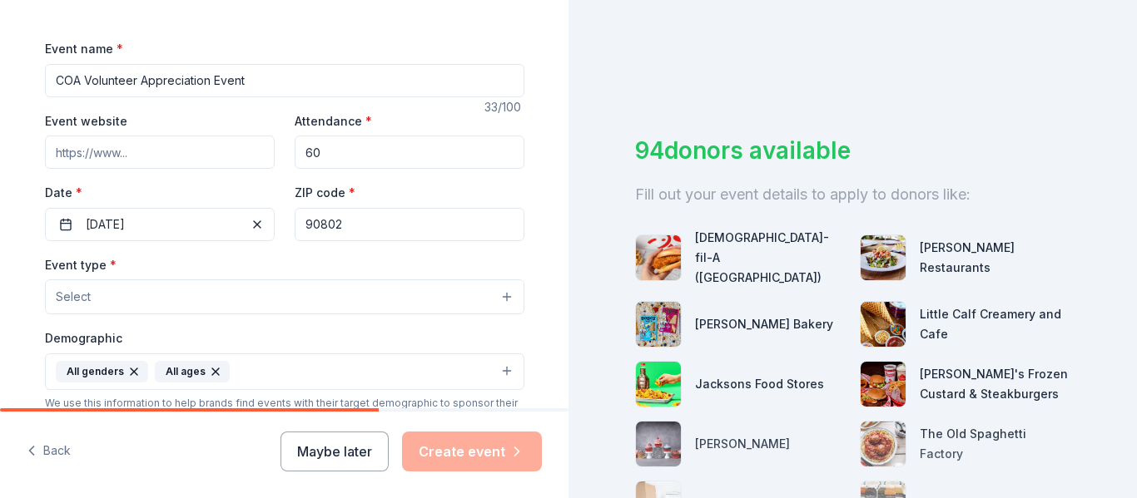
scroll to position [211, 0]
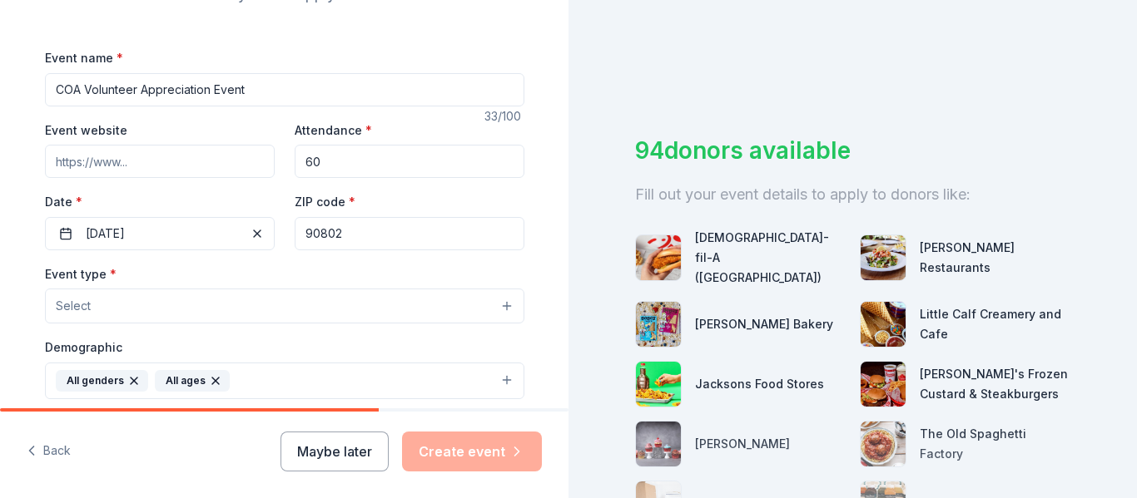
click at [413, 315] on button "Select" at bounding box center [284, 306] width 479 height 35
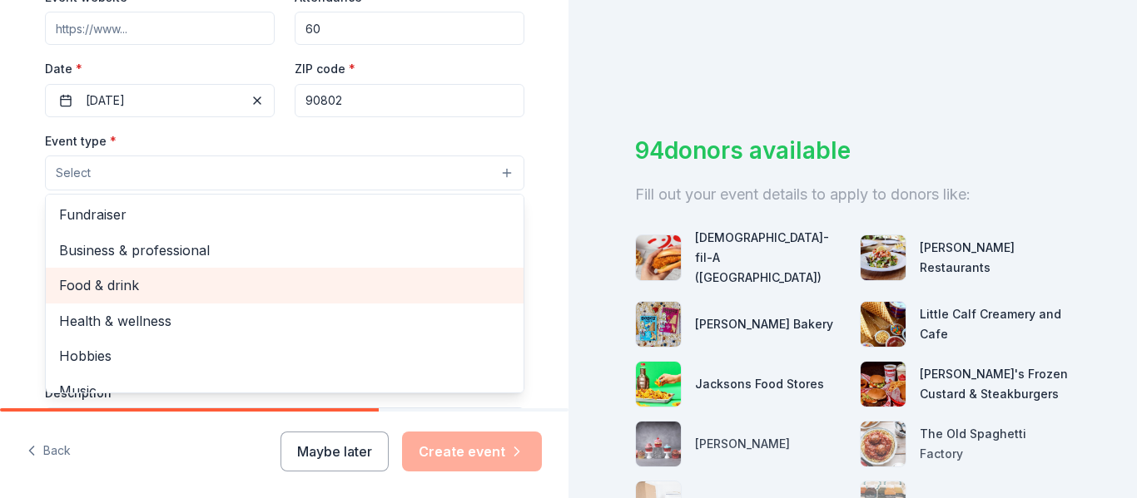
scroll to position [0, 0]
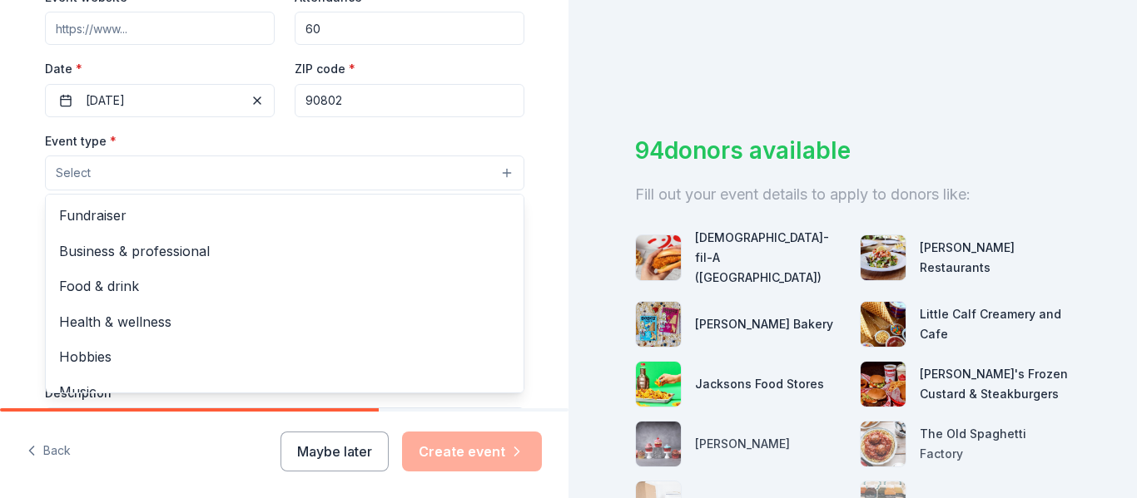
click at [780, 313] on div "Tell us about your event. We'll find in-kind donations you can apply for. Event…" at bounding box center [568, 249] width 1137 height 498
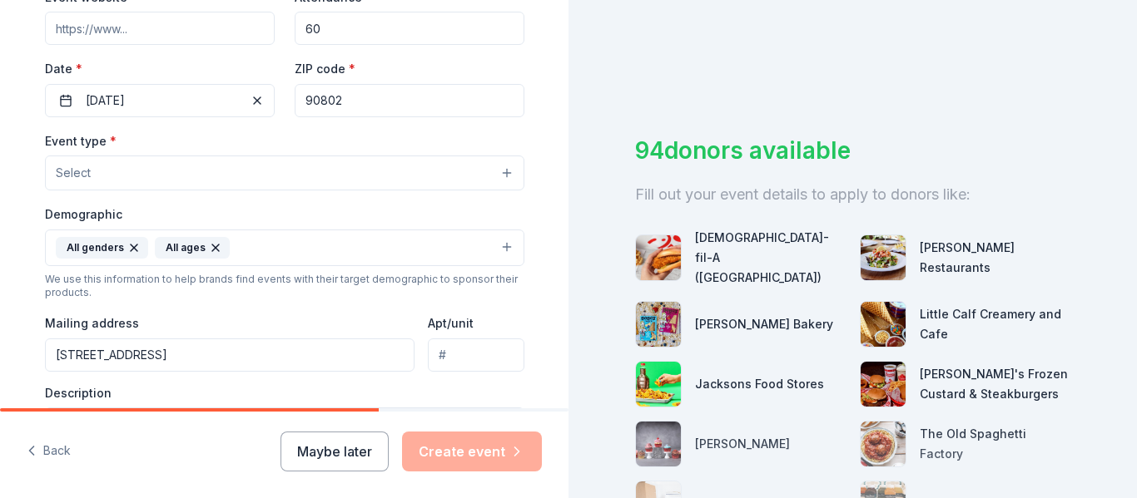
click at [404, 166] on button "Select" at bounding box center [284, 173] width 479 height 35
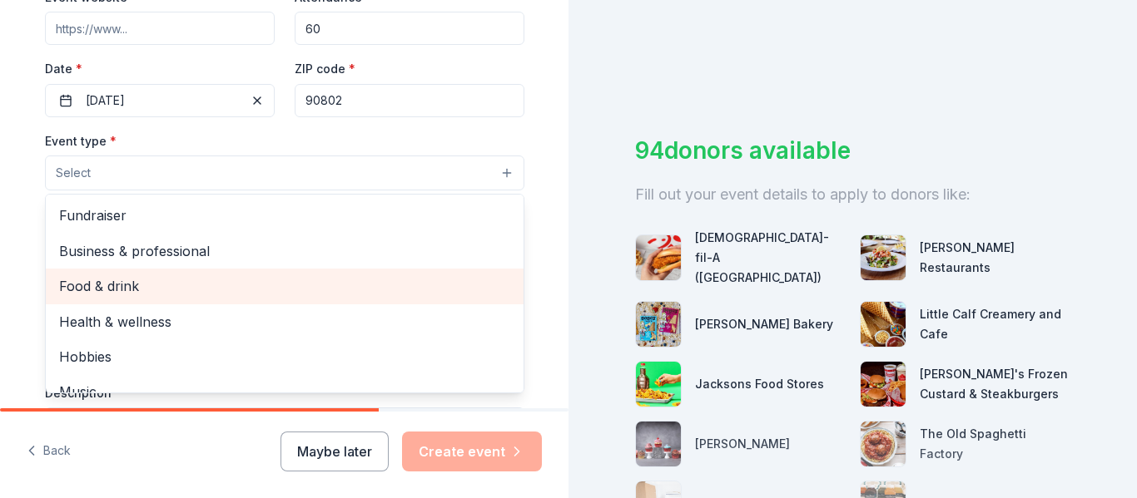
click at [310, 295] on span "Food & drink" at bounding box center [284, 286] width 451 height 22
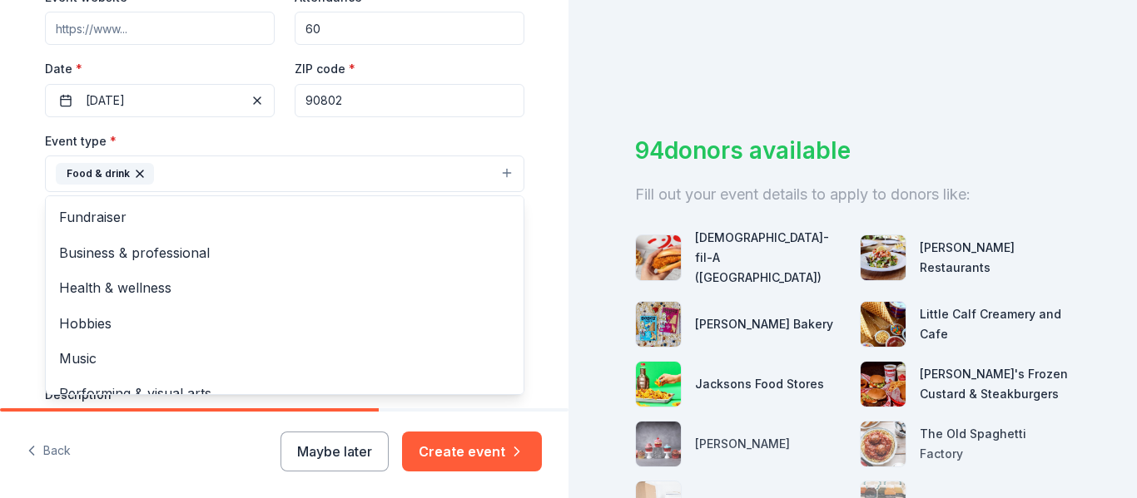
click at [354, 143] on div "Event type * Food & drink Fundraiser Business & professional Health & wellness …" at bounding box center [284, 162] width 479 height 62
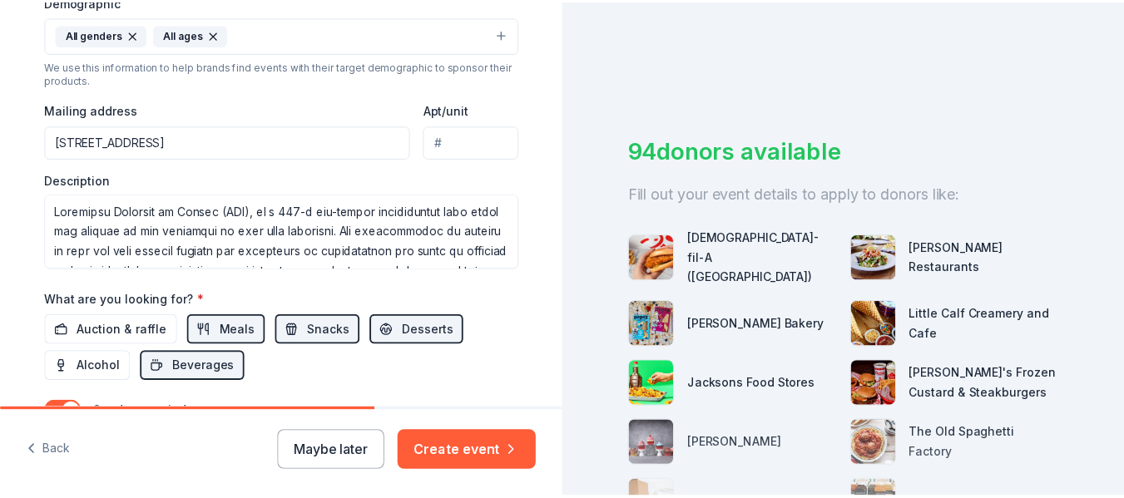
scroll to position [702, 0]
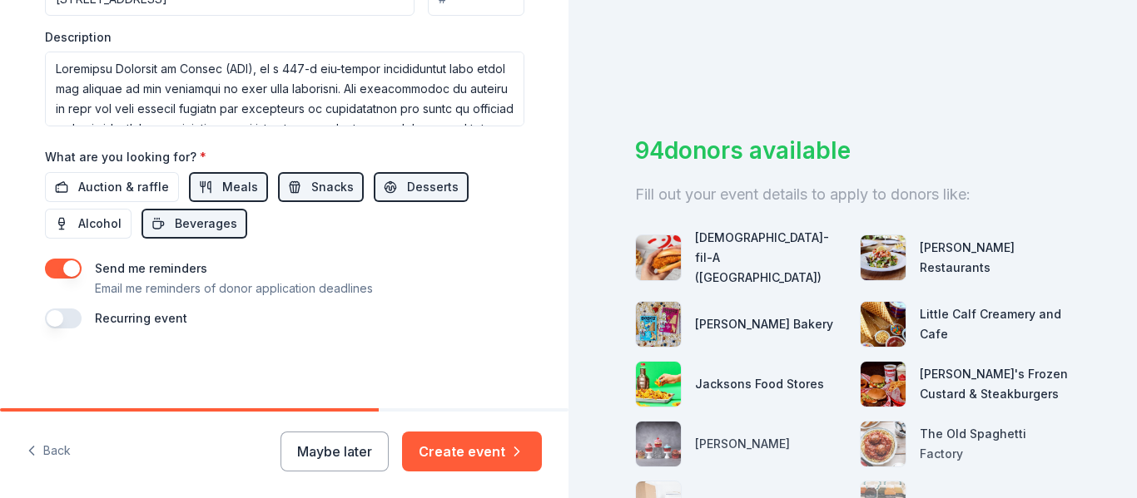
click at [464, 449] on button "Create event" at bounding box center [472, 452] width 140 height 40
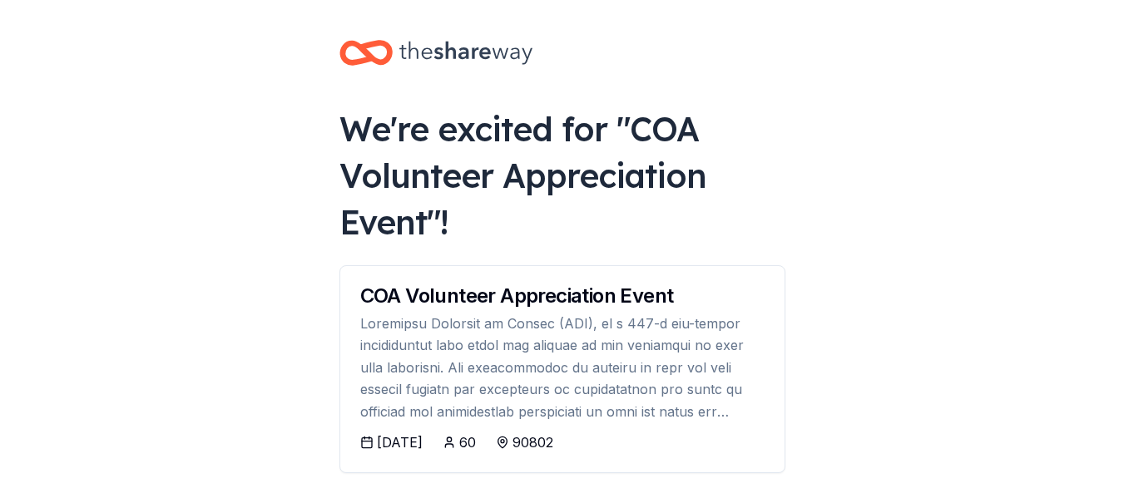
scroll to position [65, 0]
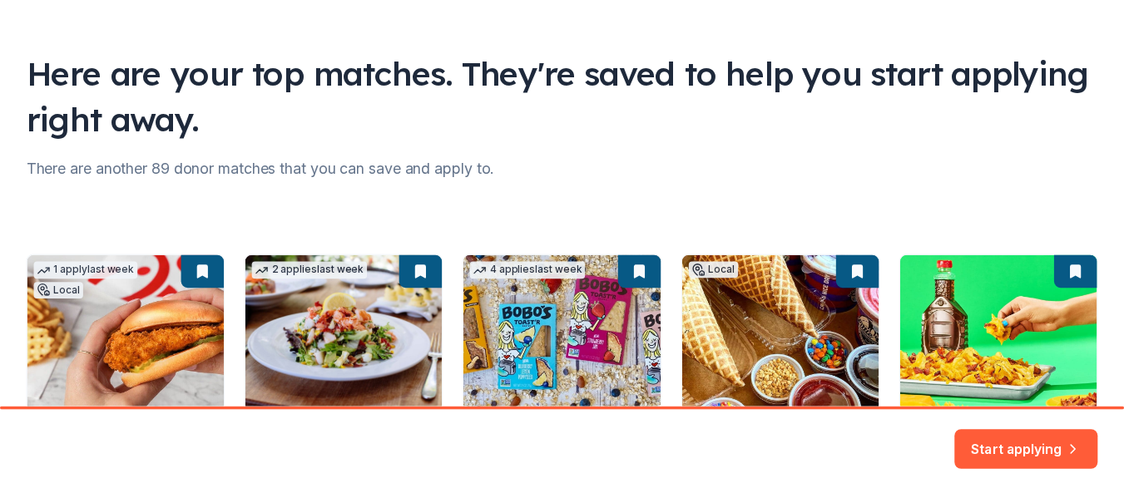
scroll to position [74, 0]
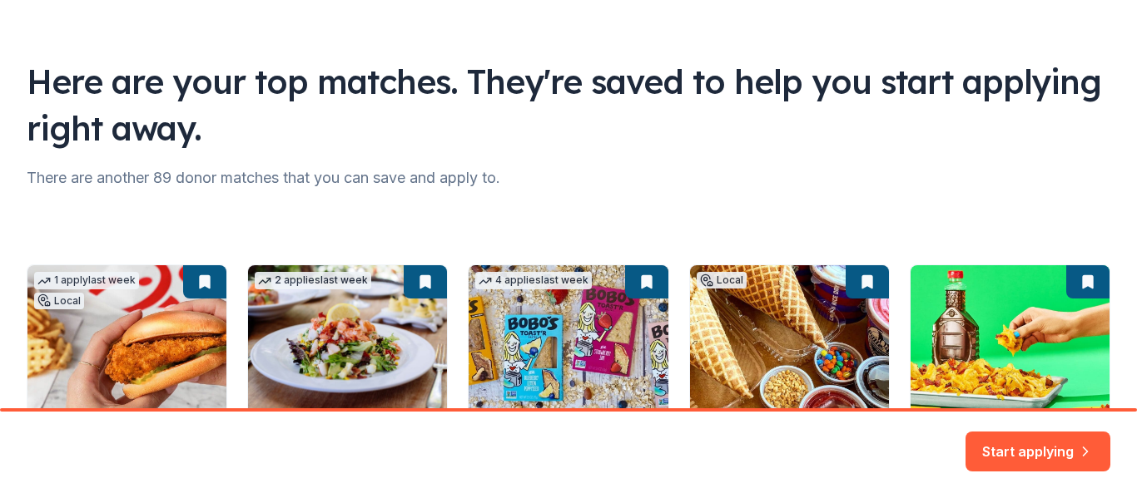
click at [1035, 440] on button "Start applying" at bounding box center [1037, 443] width 145 height 40
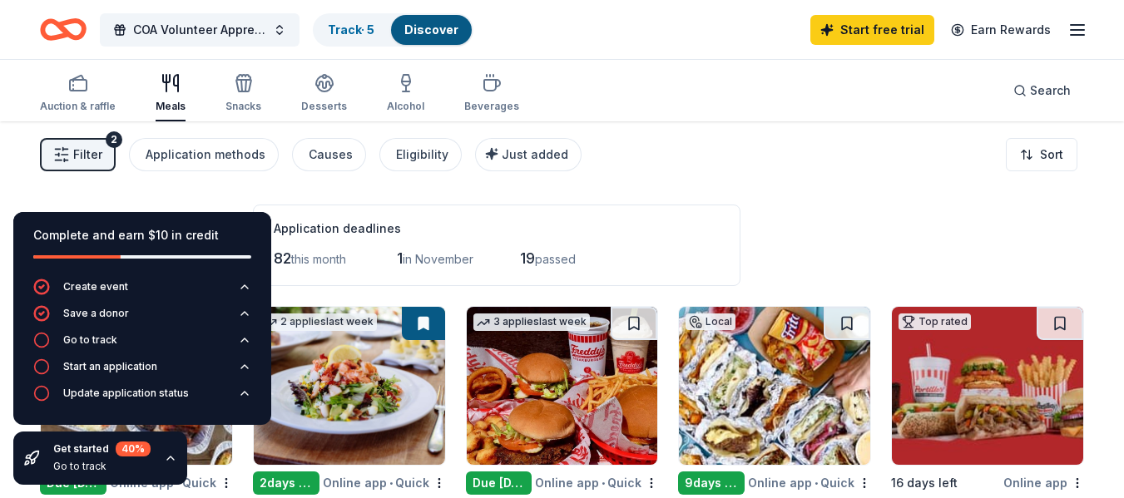
click at [671, 226] on div "Application deadlines" at bounding box center [497, 229] width 446 height 20
click at [643, 180] on div "Filter 2 Application methods Causes Eligibility Just added Sort" at bounding box center [562, 154] width 1124 height 67
click at [642, 175] on div "Filter 2 Application methods Causes Eligibility Just added Sort" at bounding box center [562, 154] width 1124 height 67
click at [720, 229] on div "Application deadlines" at bounding box center [497, 229] width 446 height 20
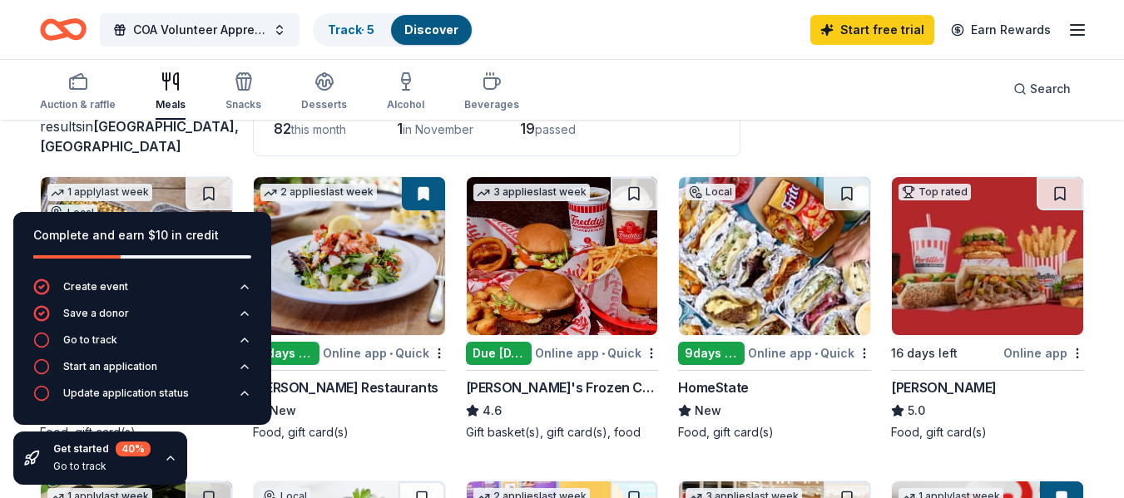
scroll to position [234, 0]
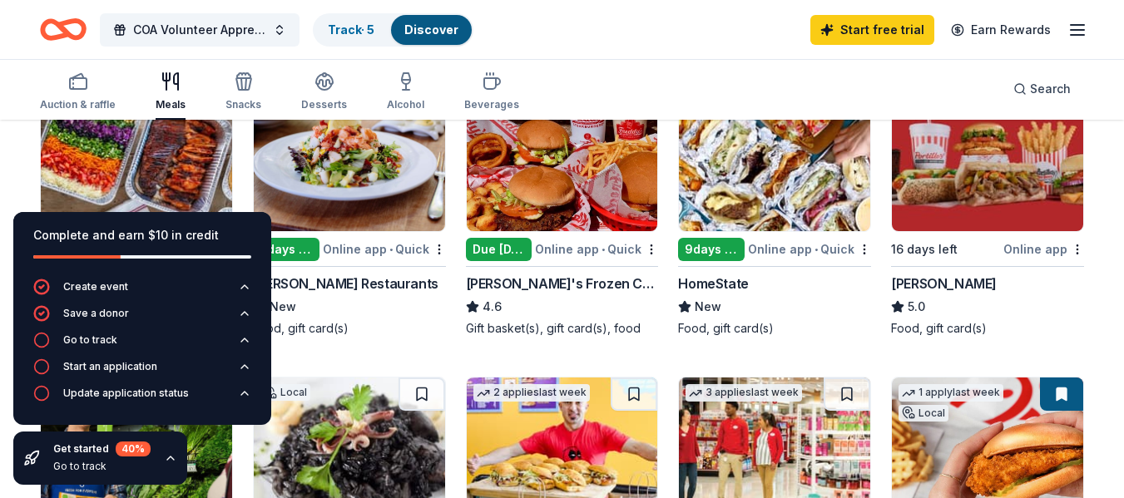
click at [173, 180] on img at bounding box center [136, 152] width 191 height 158
click at [175, 456] on icon "button" at bounding box center [170, 458] width 13 height 13
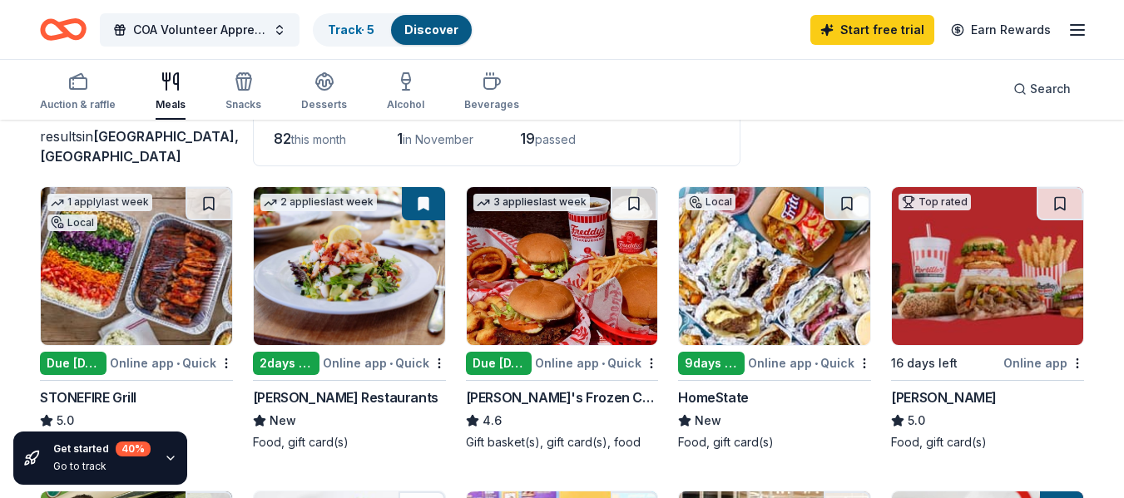
scroll to position [95, 0]
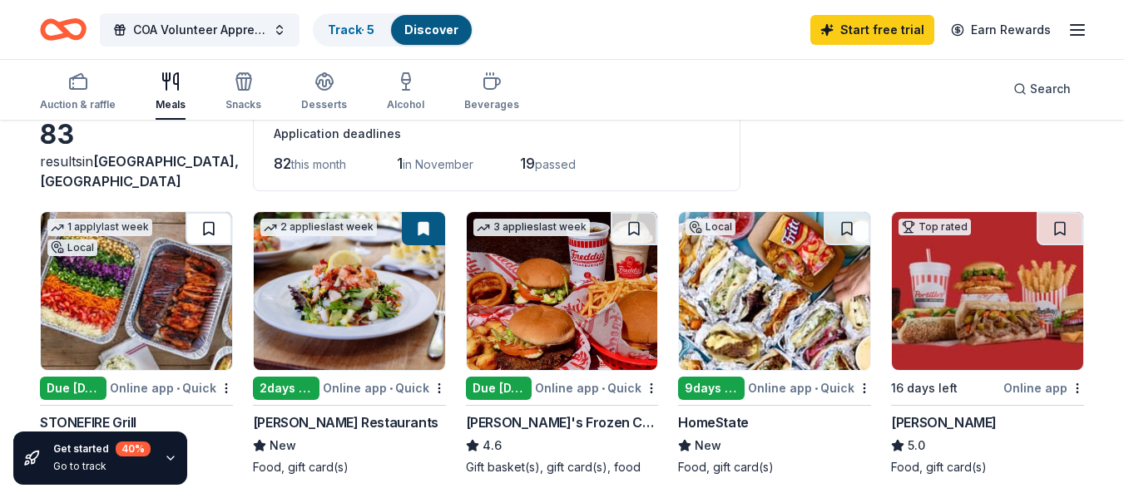
click at [216, 222] on button at bounding box center [209, 228] width 47 height 33
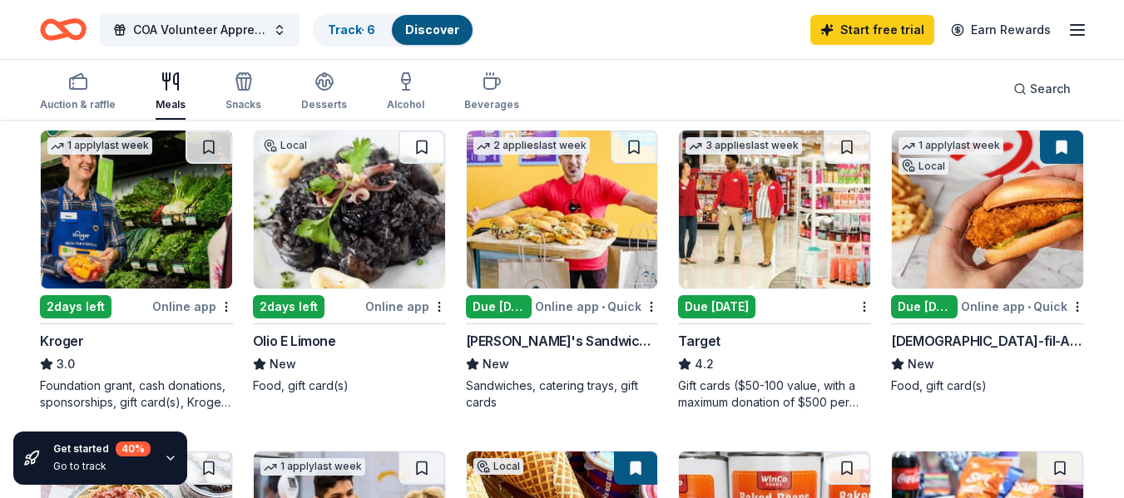
scroll to position [483, 0]
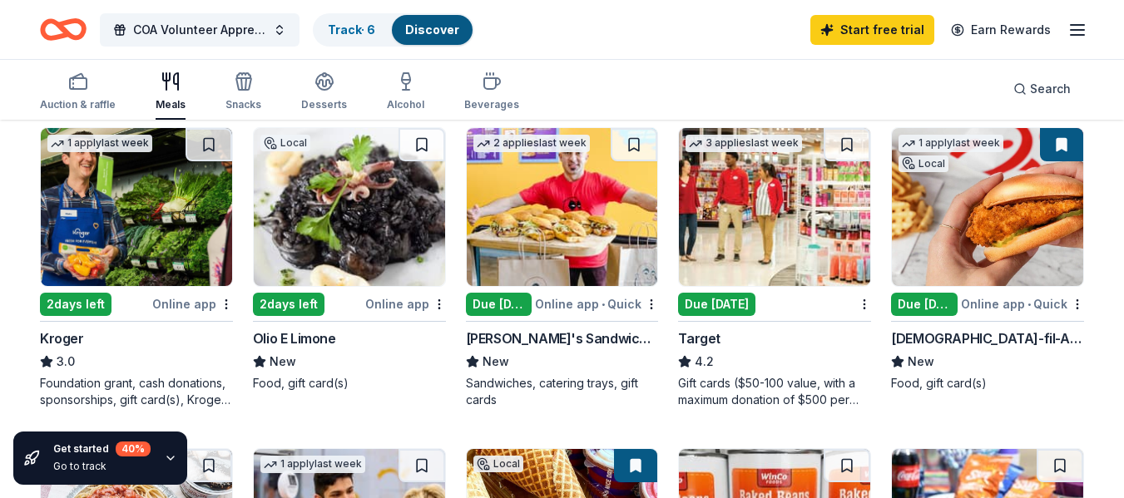
click at [816, 265] on img at bounding box center [774, 207] width 191 height 158
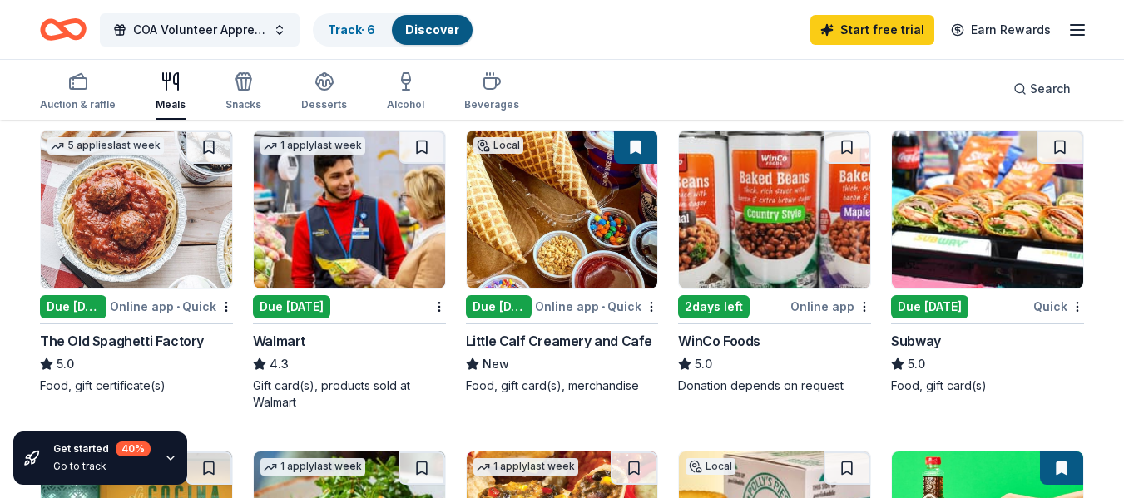
scroll to position [801, 0]
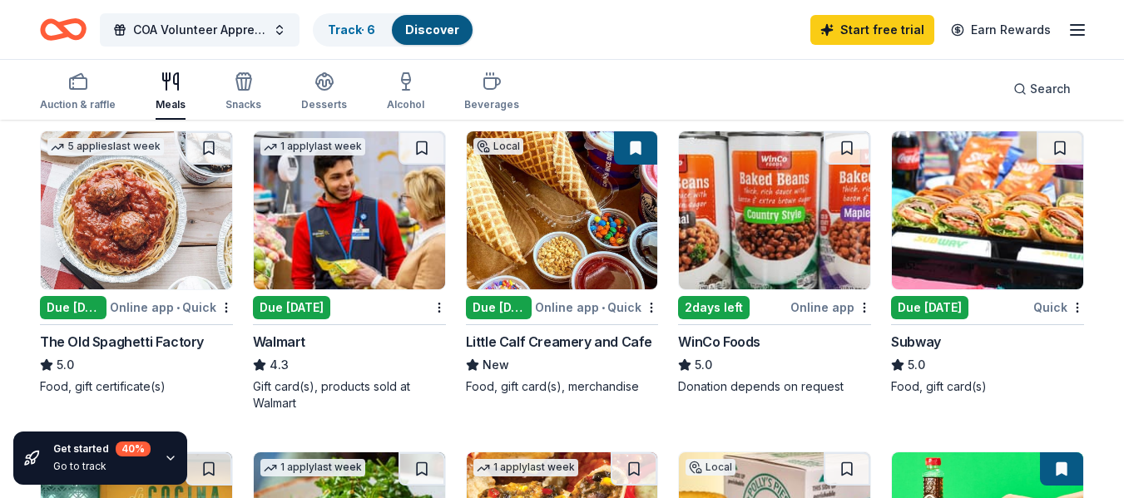
click at [934, 305] on div "Due [DATE]" at bounding box center [929, 307] width 77 height 23
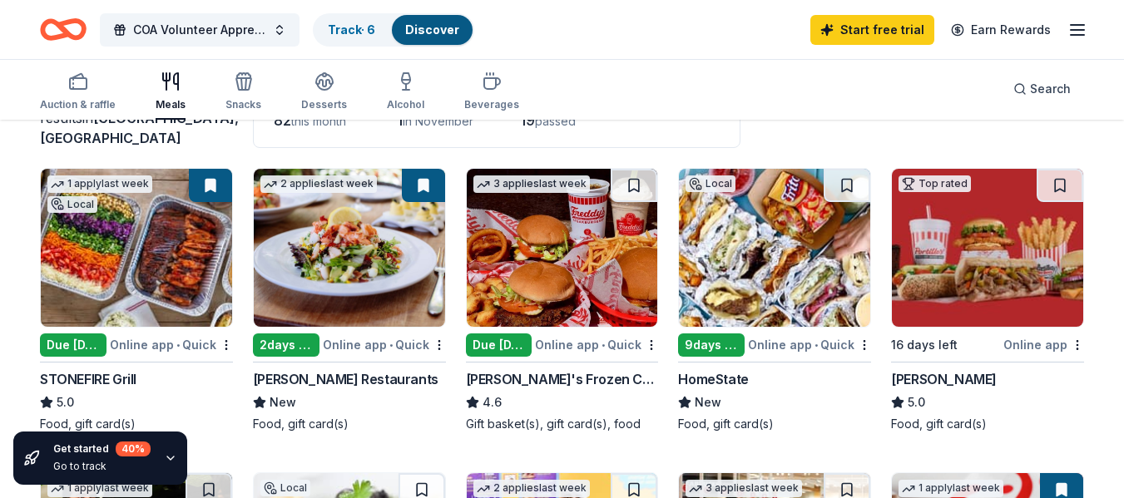
scroll to position [139, 0]
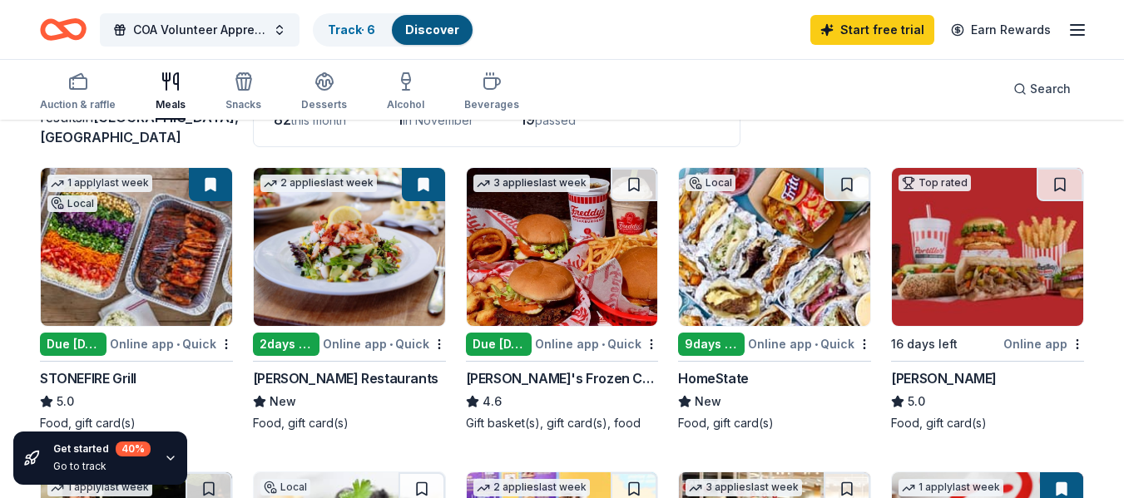
click at [378, 375] on div "Cameron Mitchell Restaurants" at bounding box center [346, 379] width 186 height 20
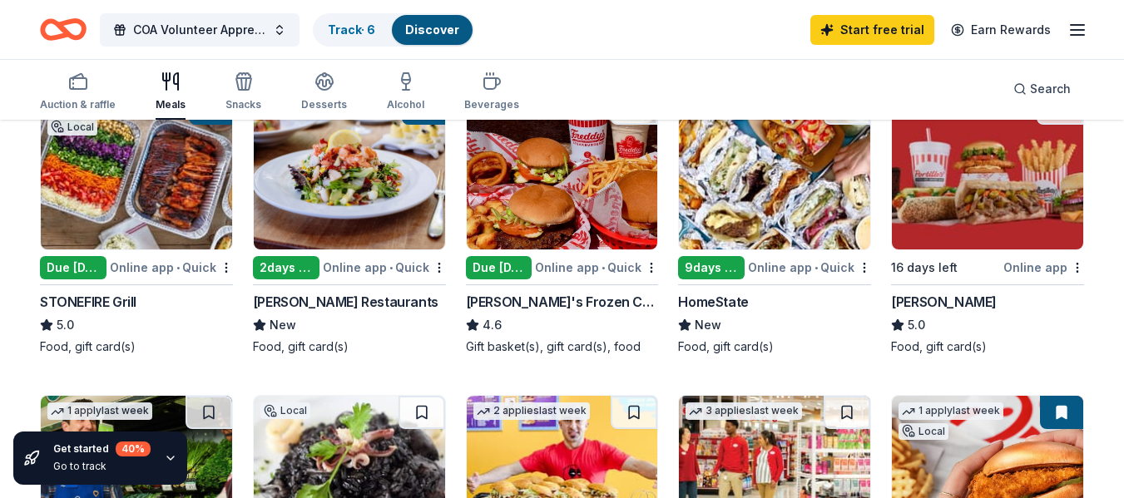
scroll to position [161, 0]
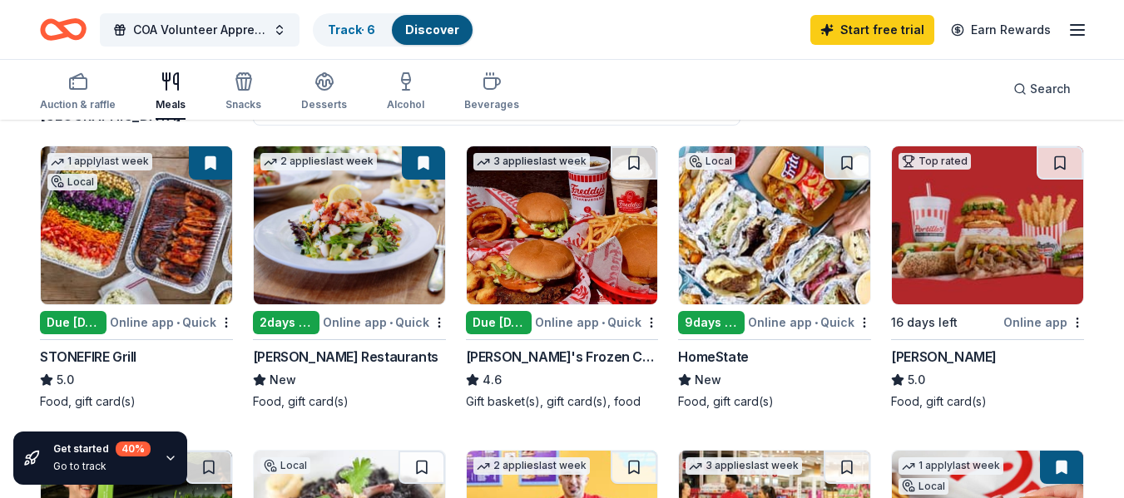
click at [587, 293] on img at bounding box center [562, 225] width 191 height 158
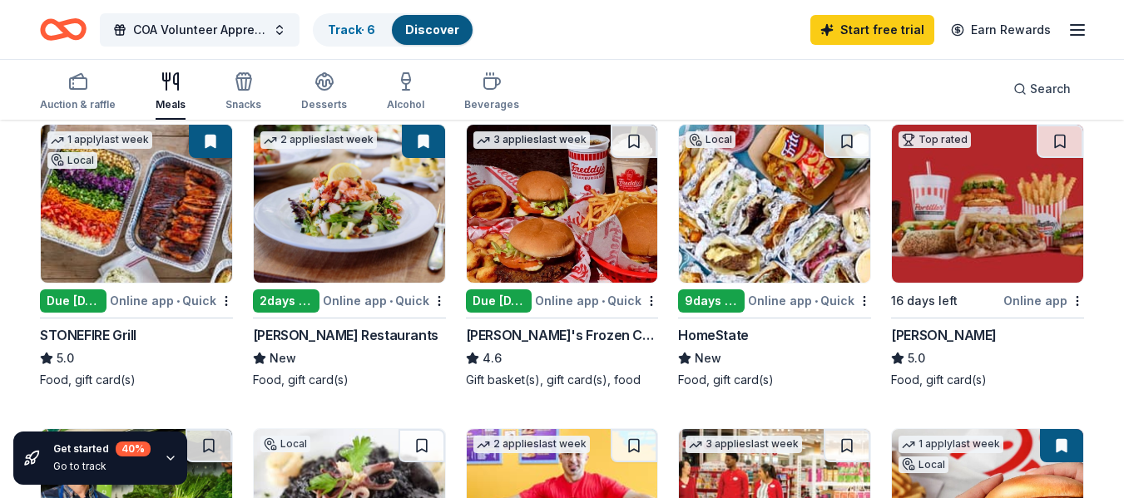
click at [770, 250] on img at bounding box center [774, 204] width 191 height 158
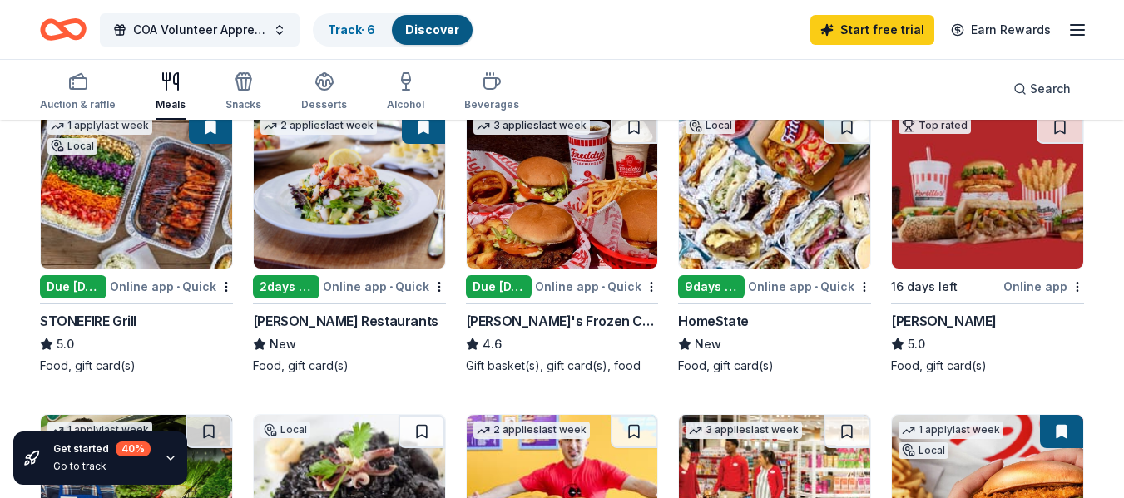
scroll to position [156, 0]
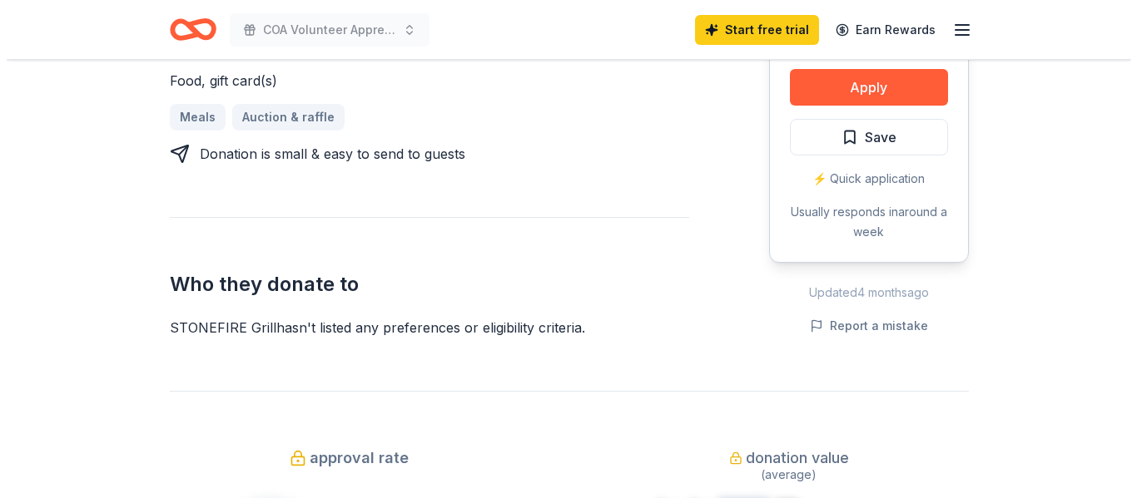
scroll to position [762, 0]
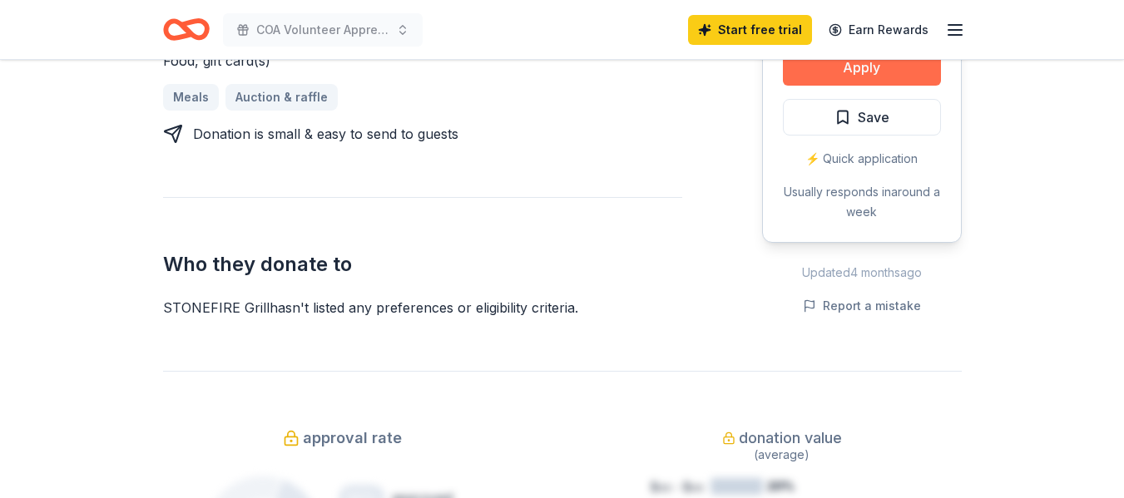
click at [882, 73] on button "Apply" at bounding box center [862, 67] width 158 height 37
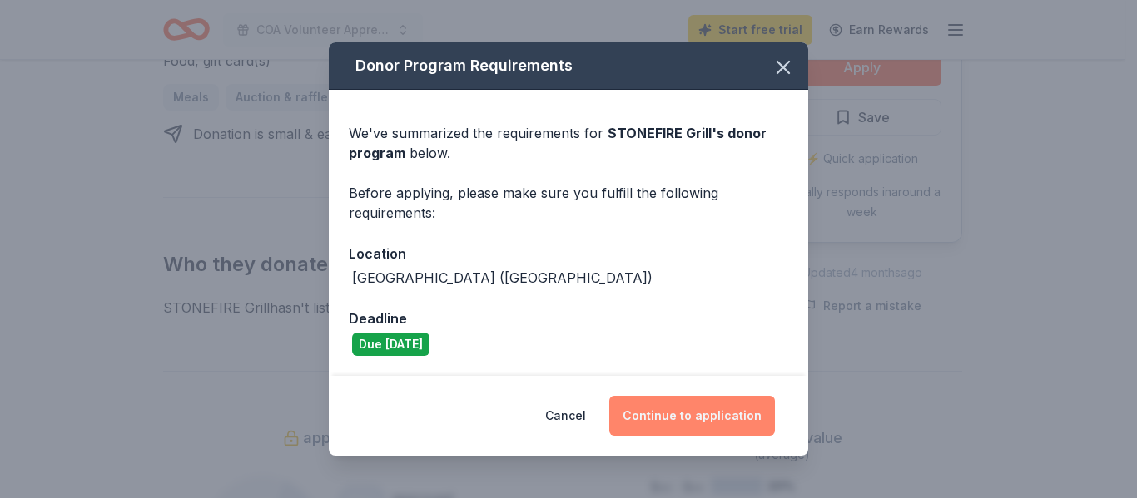
click at [644, 421] on button "Continue to application" at bounding box center [692, 416] width 166 height 40
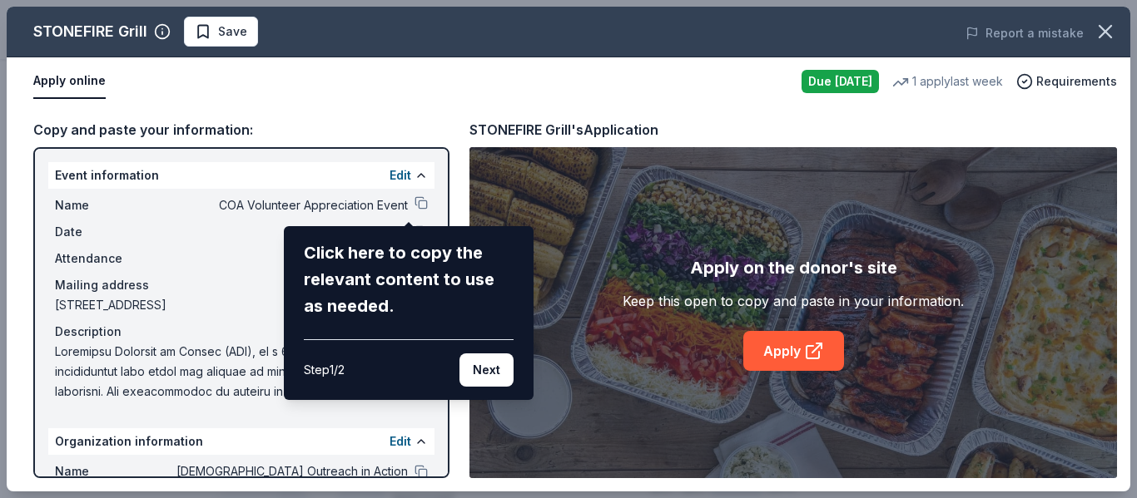
click at [408, 199] on div "STONEFIRE Grill Save Report a mistake Apply online Due today 1 apply last week …" at bounding box center [568, 249] width 1123 height 485
click at [488, 370] on button "Next" at bounding box center [486, 370] width 54 height 33
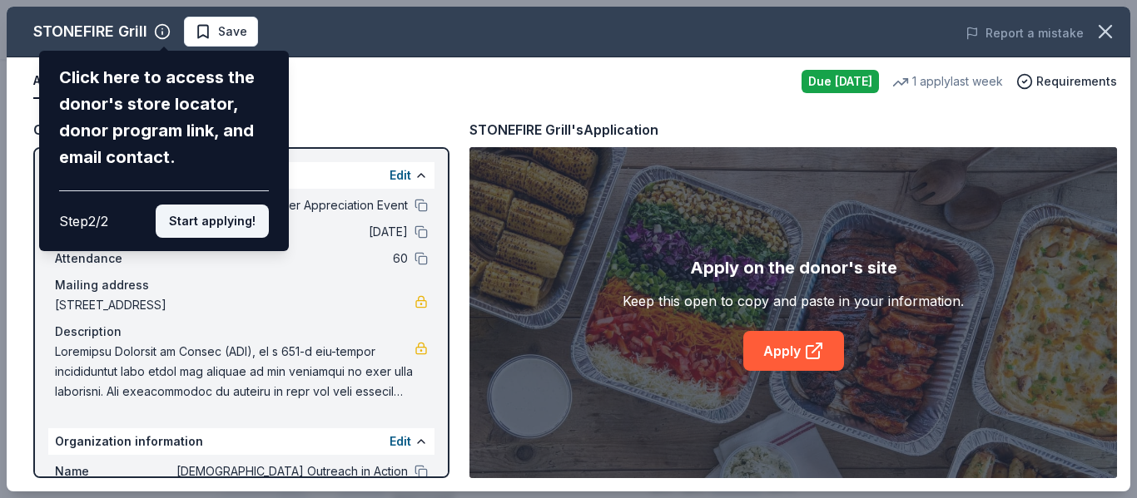
click at [231, 225] on button "Start applying!" at bounding box center [212, 221] width 113 height 33
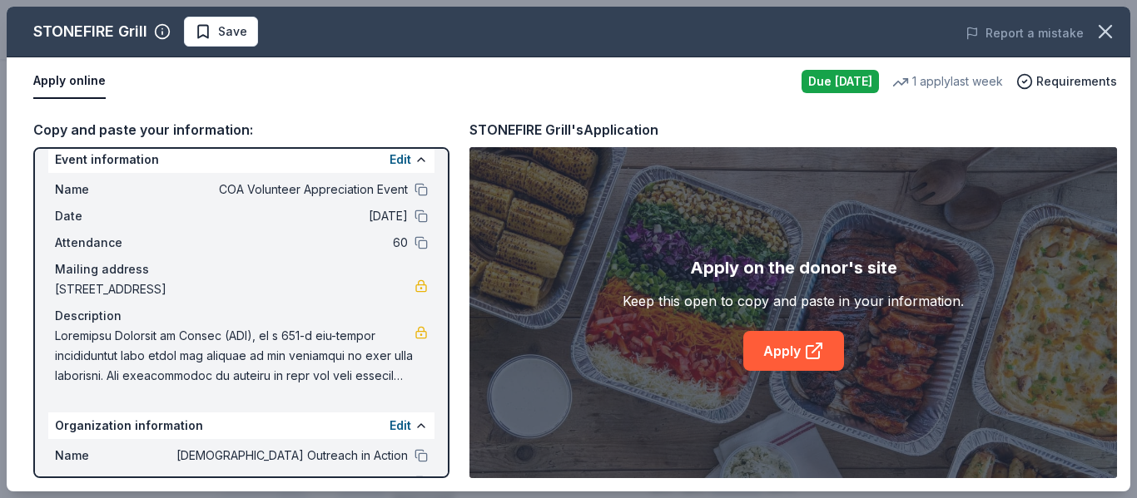
scroll to position [0, 0]
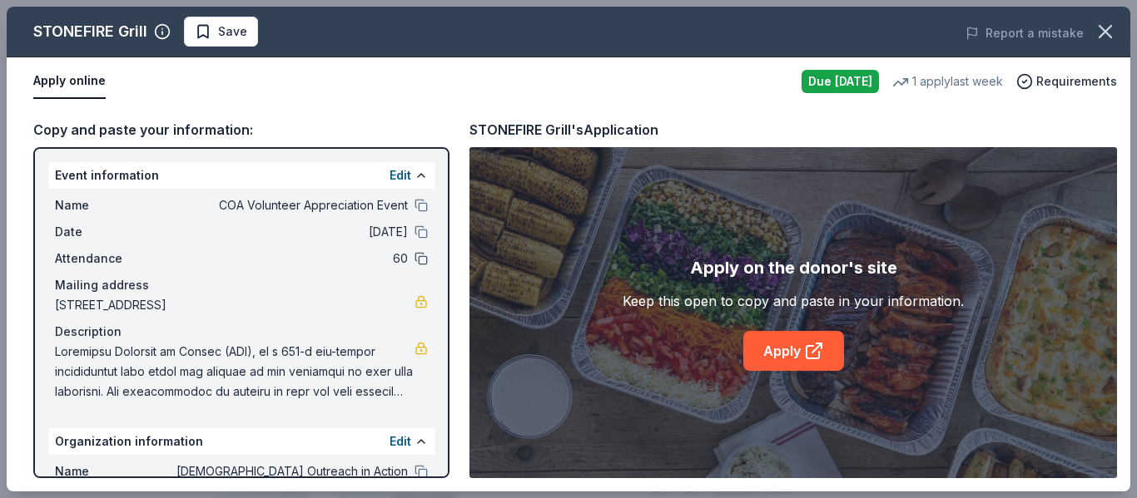
click at [414, 255] on button at bounding box center [420, 258] width 13 height 13
click at [414, 232] on button at bounding box center [420, 231] width 13 height 13
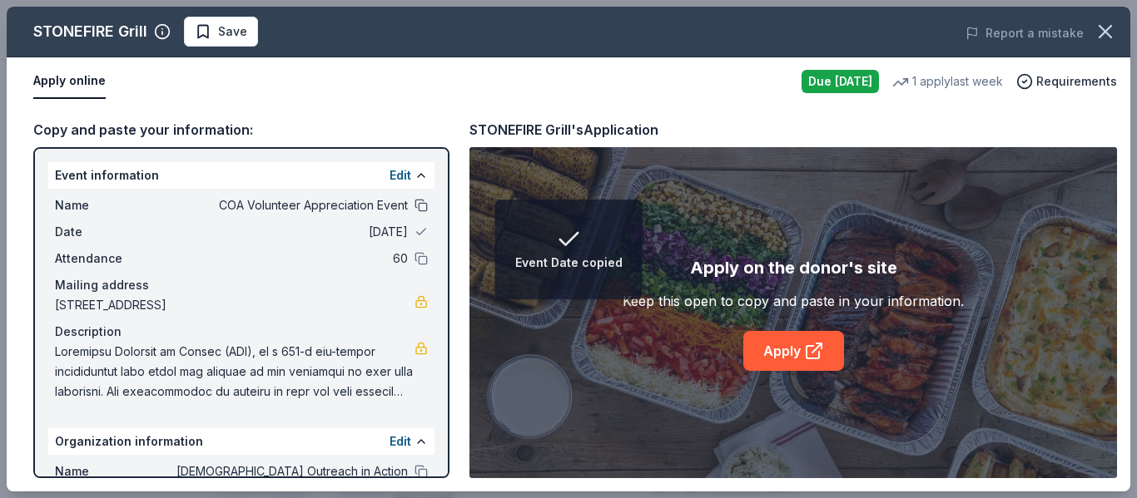
click at [414, 204] on button at bounding box center [420, 205] width 13 height 13
click at [414, 258] on button at bounding box center [420, 258] width 13 height 13
click at [414, 235] on button at bounding box center [420, 231] width 13 height 13
click at [505, 310] on div "Apply on the donor's site Keep this open to copy and paste in your information.…" at bounding box center [792, 312] width 647 height 331
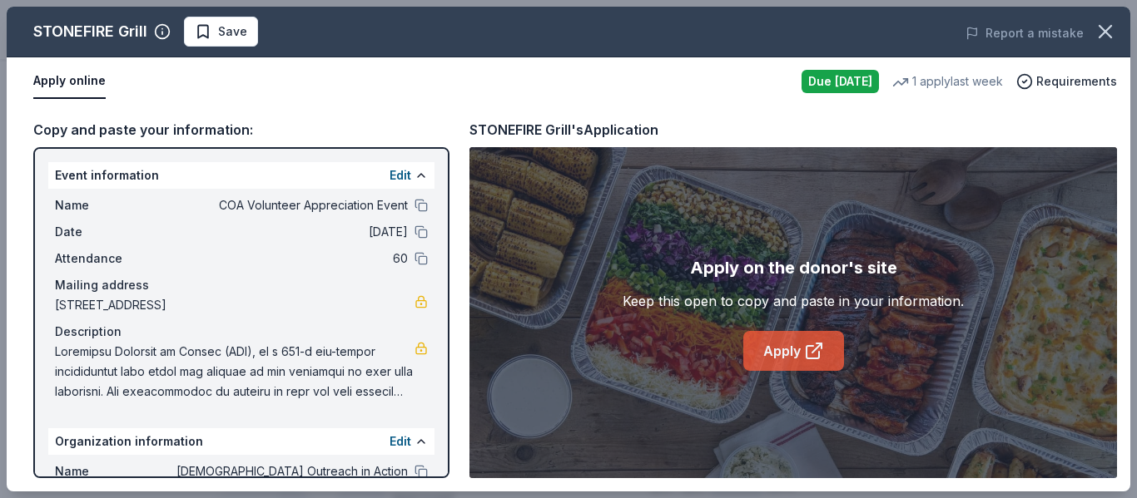
click at [776, 352] on link "Apply" at bounding box center [793, 351] width 101 height 40
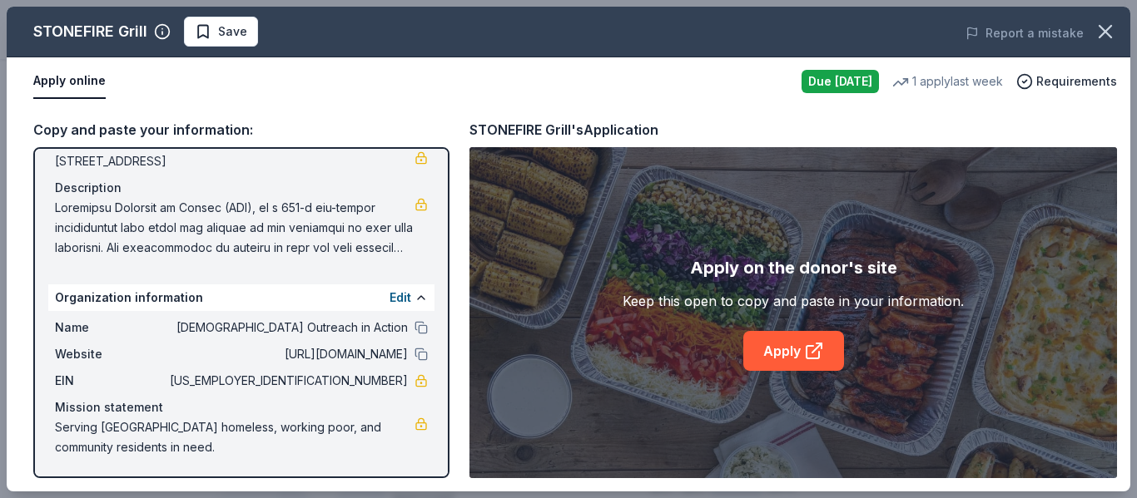
scroll to position [145, 0]
click at [414, 331] on button at bounding box center [420, 326] width 13 height 13
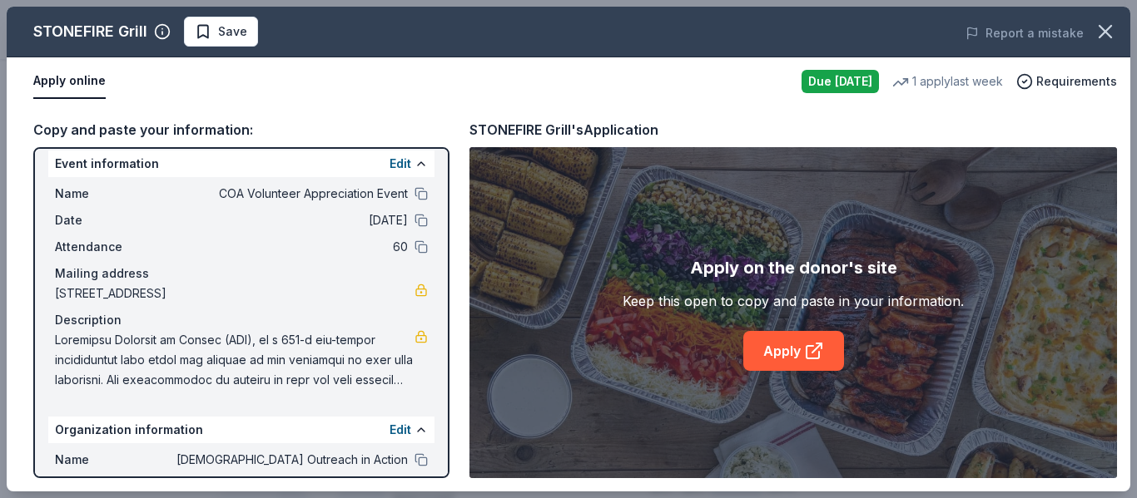
scroll to position [12, 0]
click at [364, 350] on span at bounding box center [234, 359] width 359 height 60
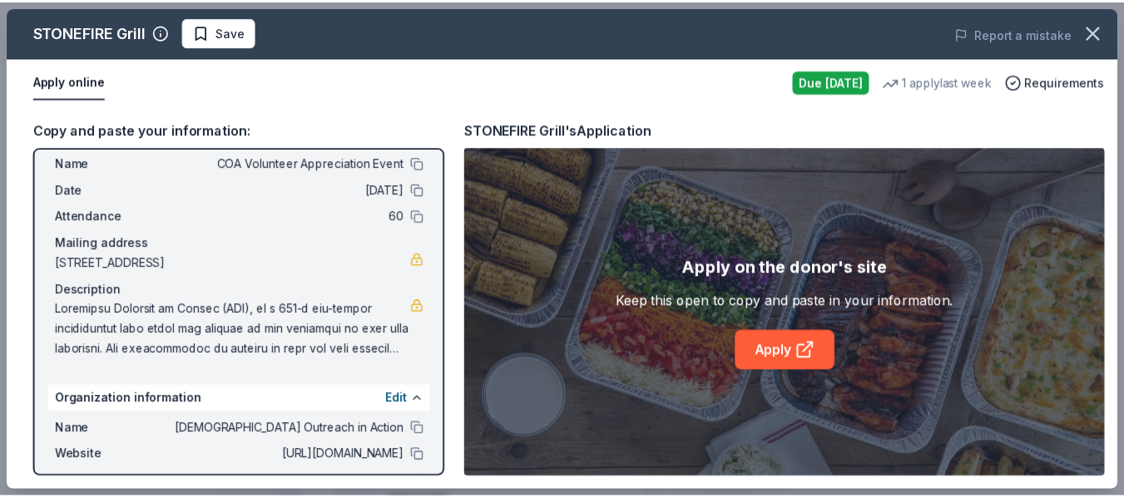
scroll to position [145, 0]
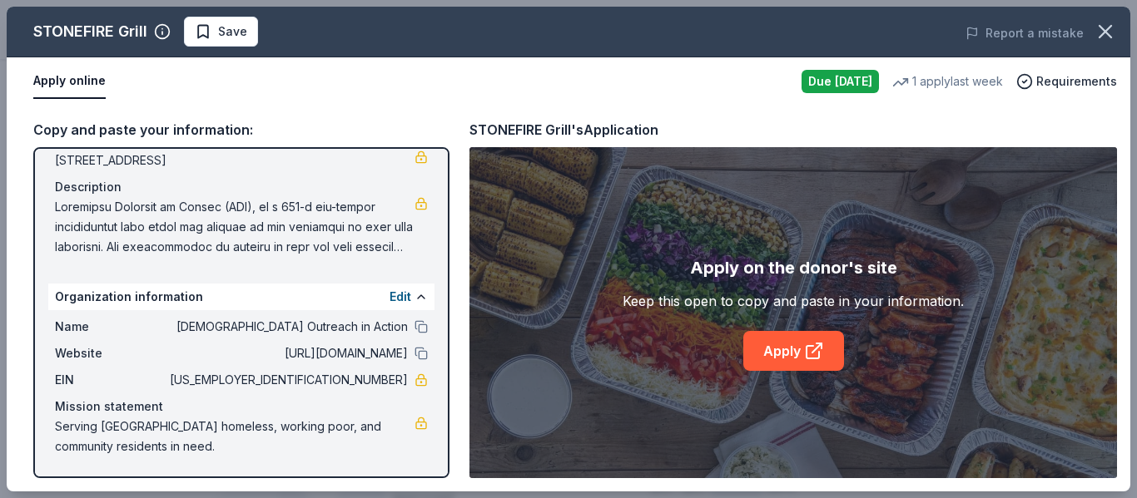
click at [1107, 31] on icon "button" at bounding box center [1105, 32] width 12 height 12
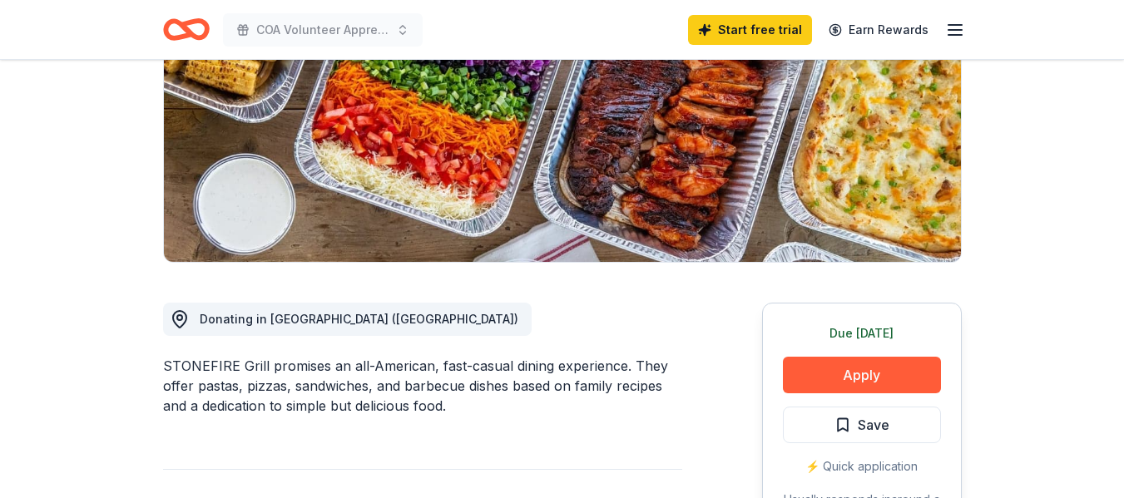
scroll to position [0, 0]
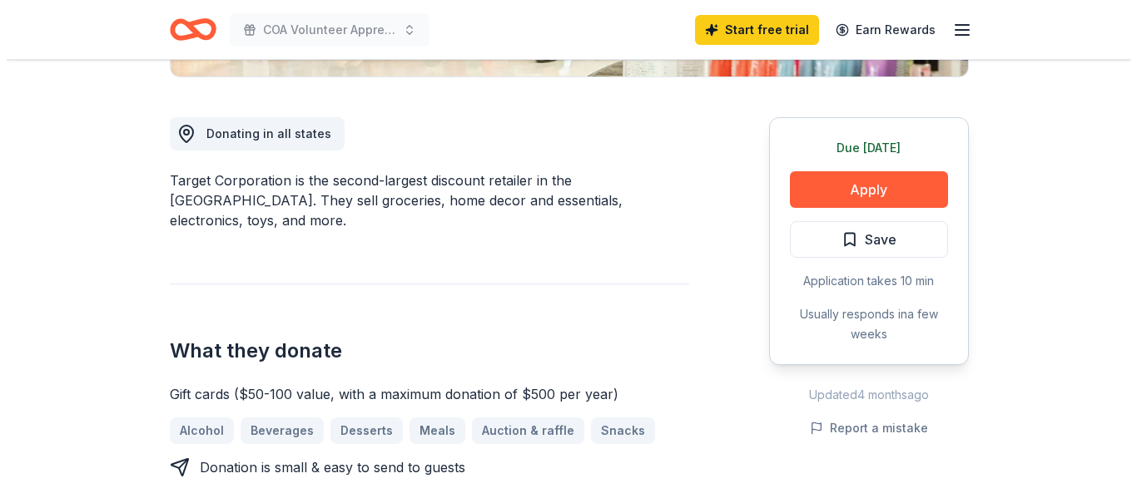
scroll to position [446, 0]
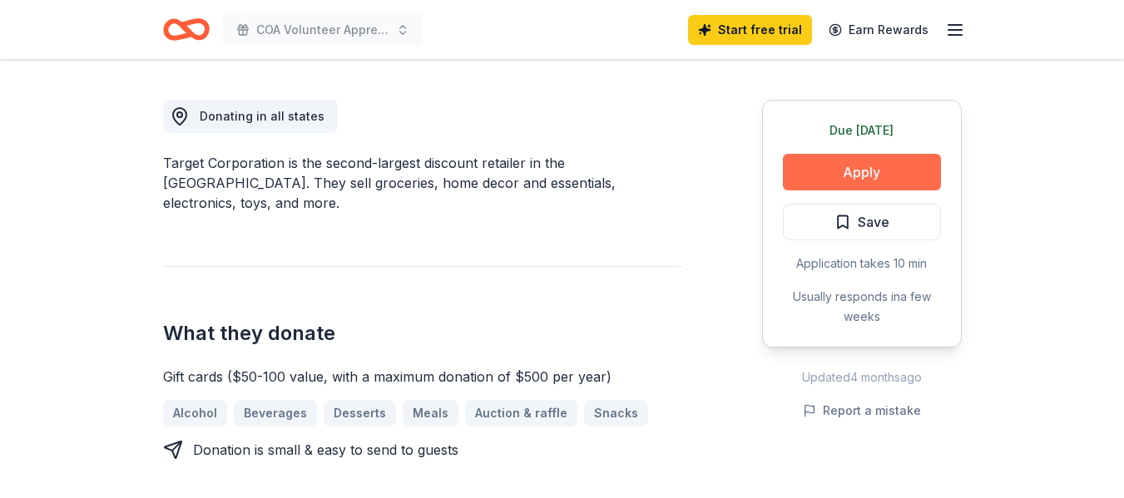
click at [861, 174] on button "Apply" at bounding box center [862, 172] width 158 height 37
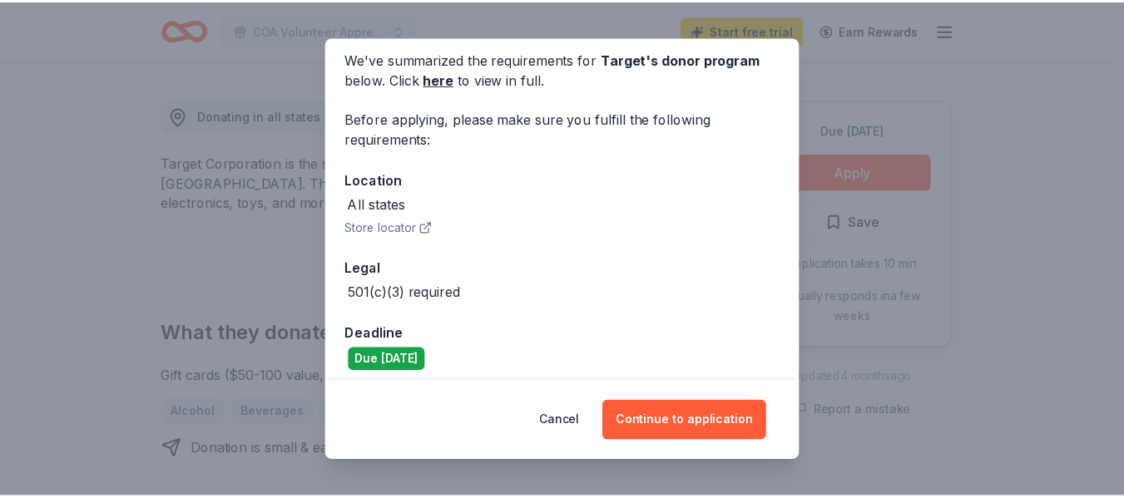
scroll to position [78, 0]
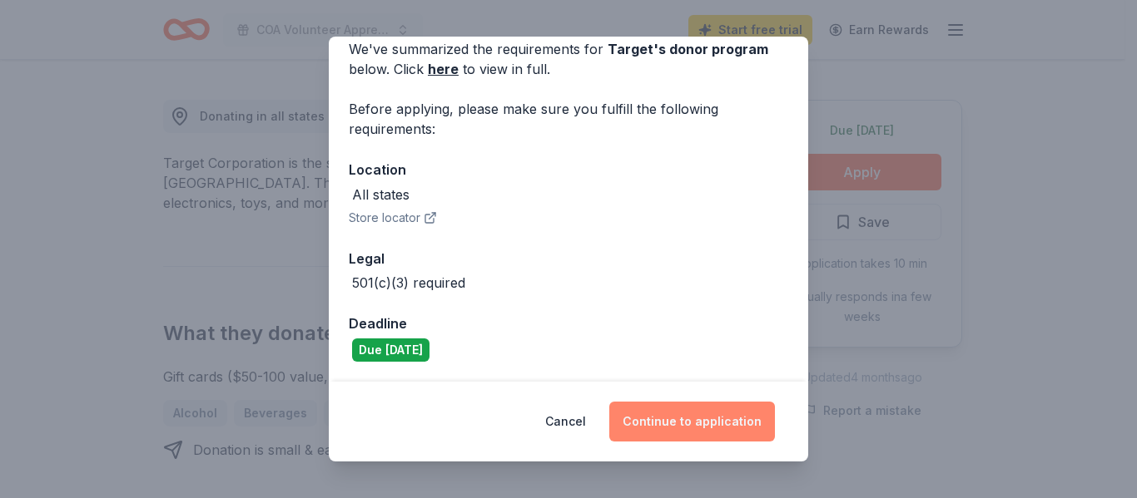
click at [696, 427] on button "Continue to application" at bounding box center [692, 422] width 166 height 40
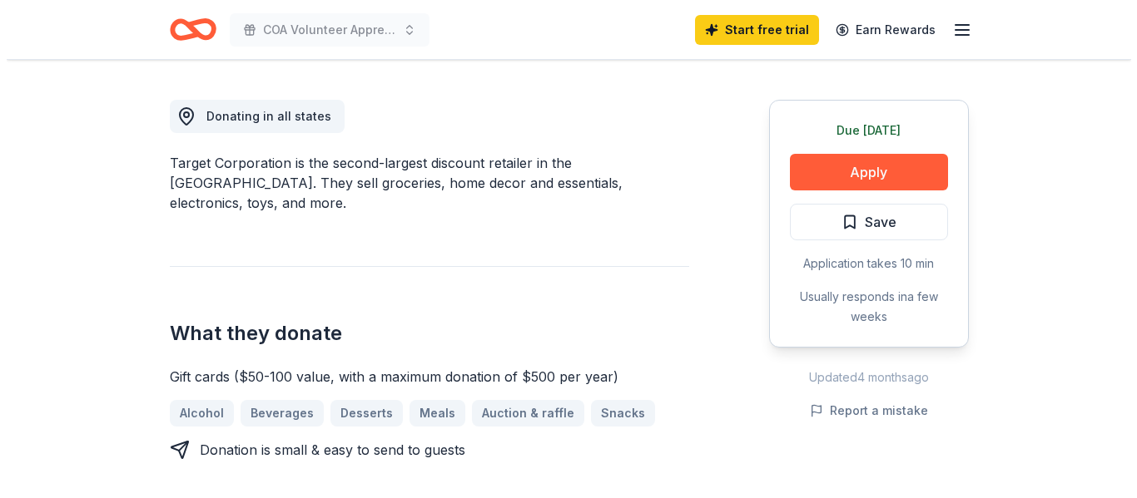
scroll to position [0, 0]
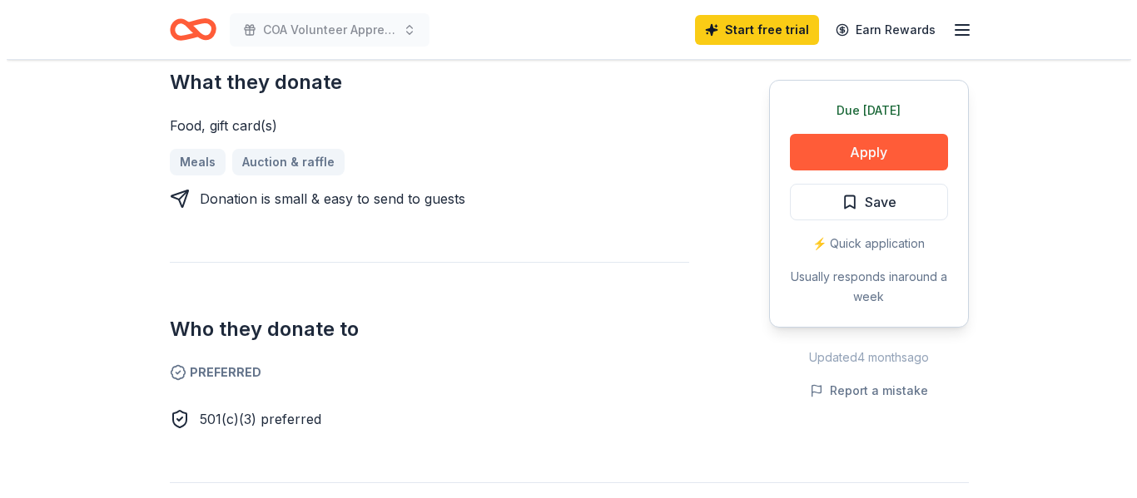
scroll to position [673, 0]
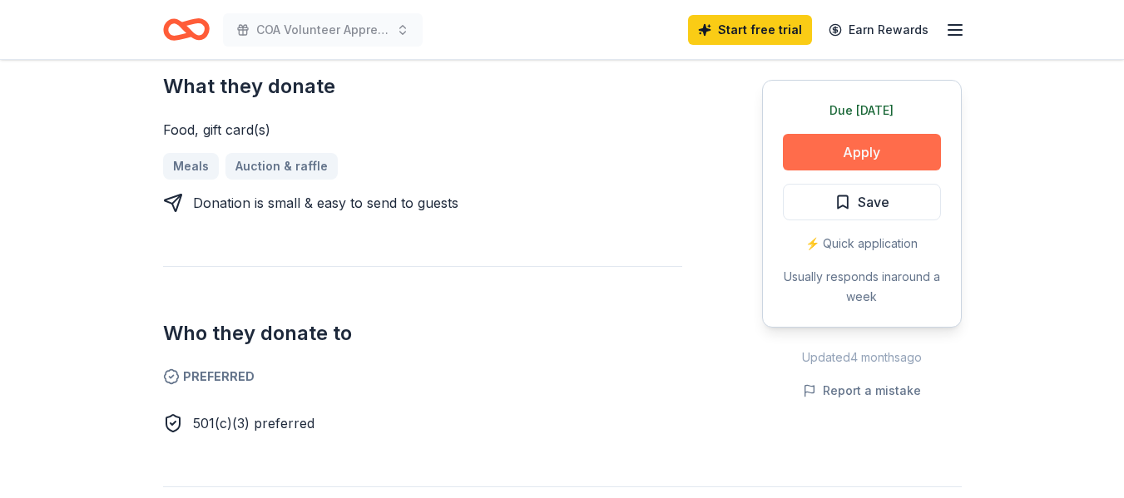
click at [869, 154] on button "Apply" at bounding box center [862, 152] width 158 height 37
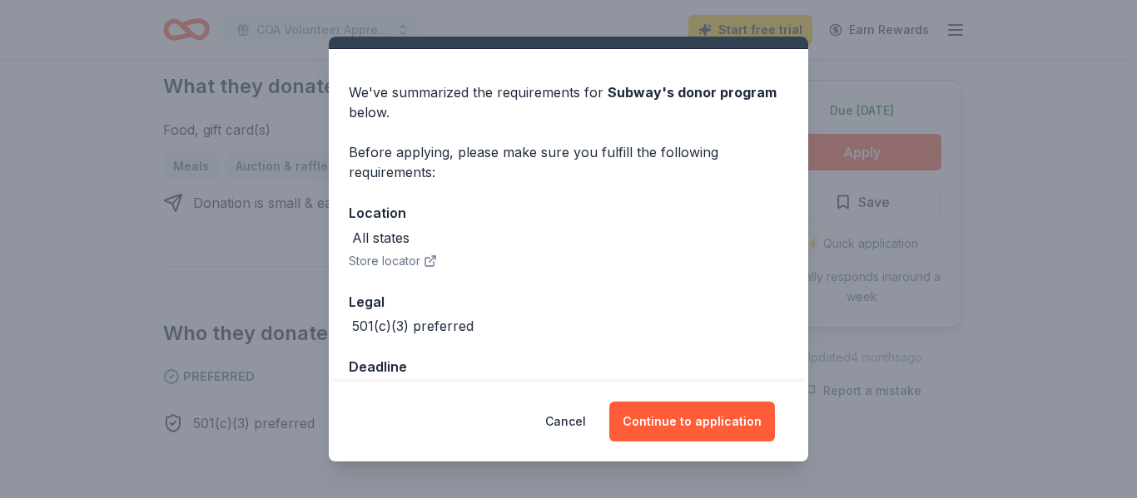
scroll to position [78, 0]
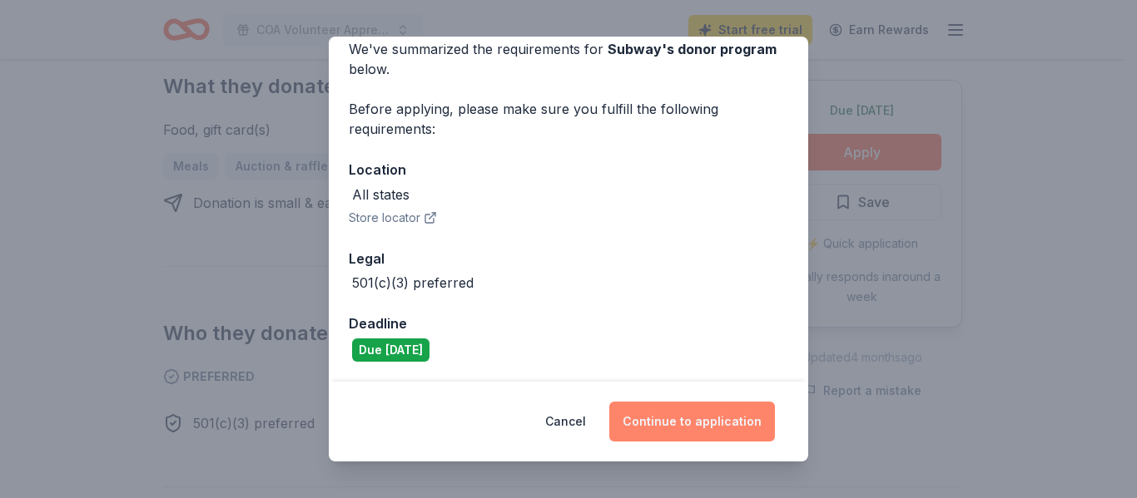
click at [677, 425] on button "Continue to application" at bounding box center [692, 422] width 166 height 40
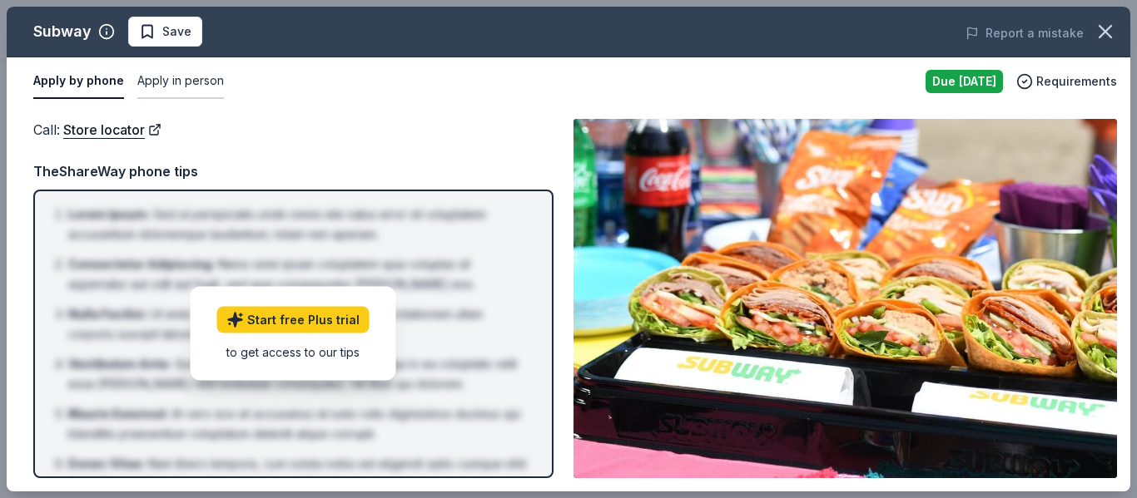
click at [196, 79] on button "Apply in person" at bounding box center [180, 81] width 87 height 35
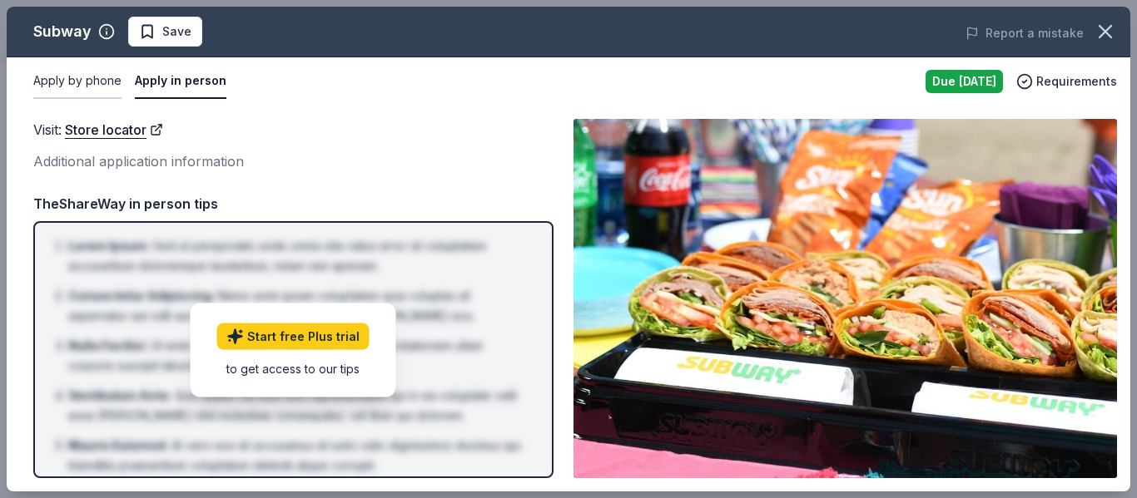
click at [84, 88] on button "Apply by phone" at bounding box center [77, 81] width 88 height 35
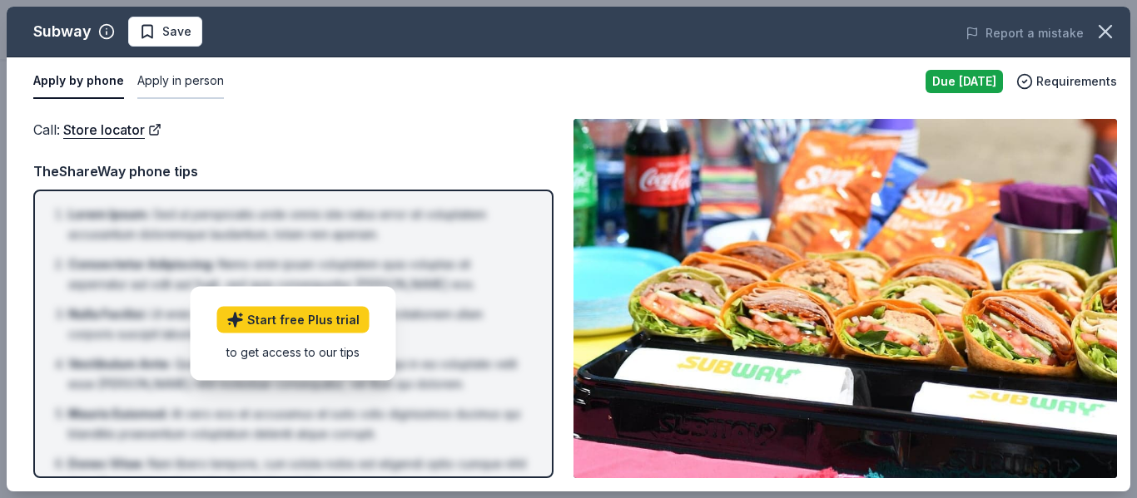
click at [153, 82] on button "Apply in person" at bounding box center [180, 81] width 87 height 35
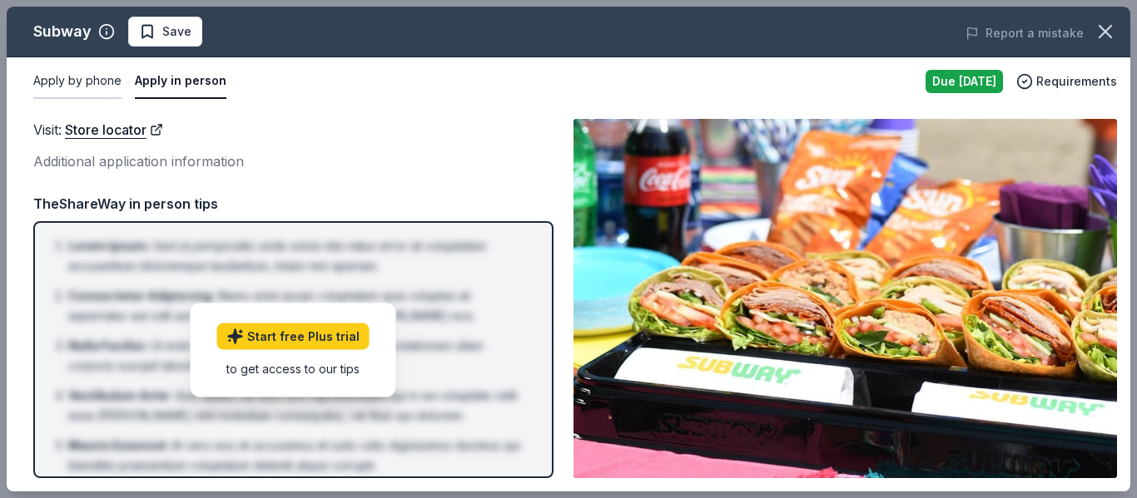
click at [91, 84] on button "Apply by phone" at bounding box center [77, 81] width 88 height 35
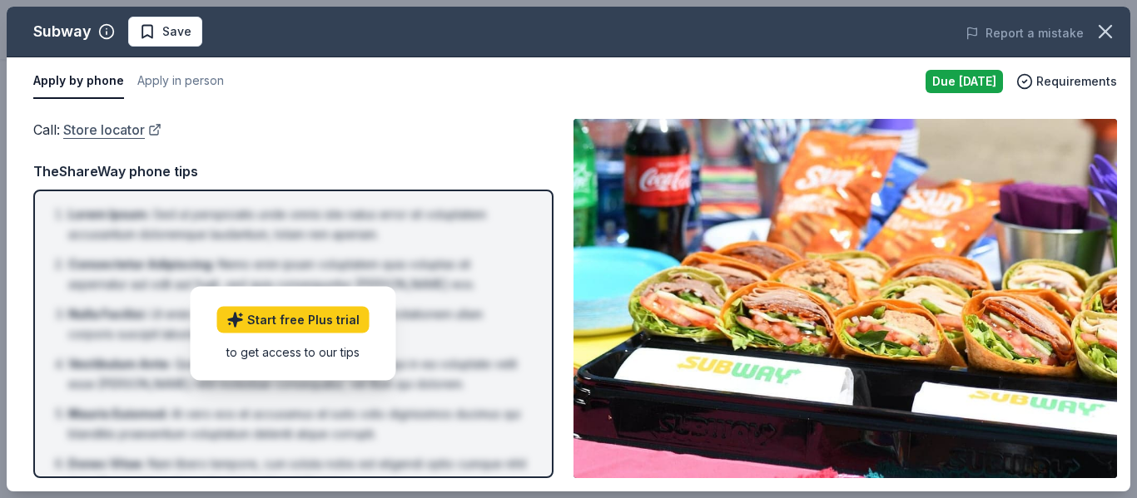
click at [153, 127] on link "Store locator" at bounding box center [112, 130] width 98 height 22
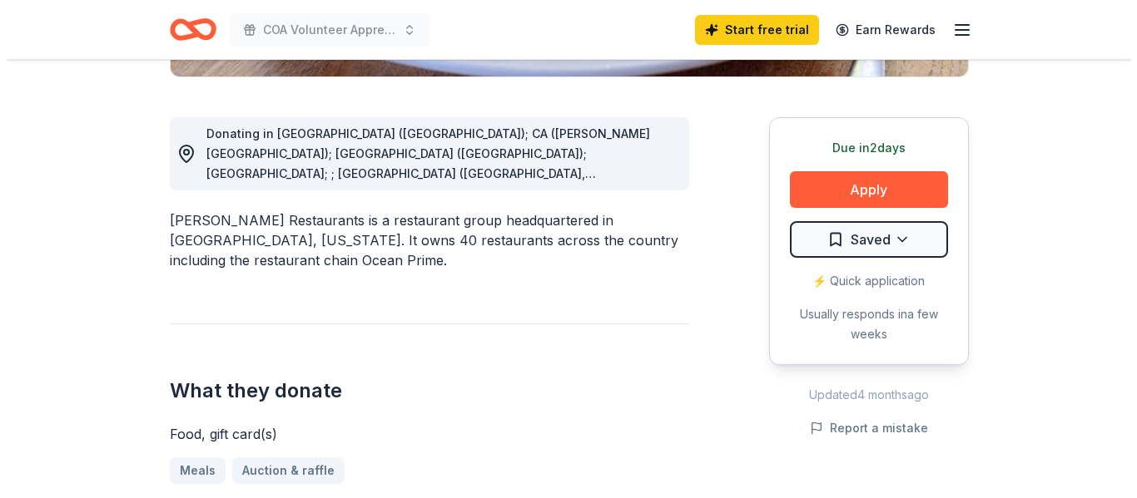
scroll to position [429, 0]
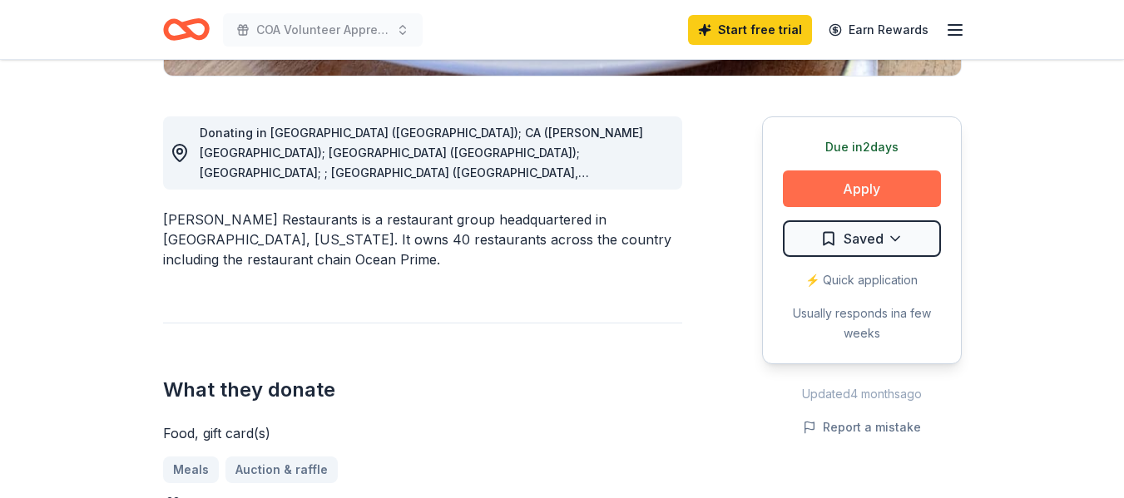
click at [869, 182] on button "Apply" at bounding box center [862, 189] width 158 height 37
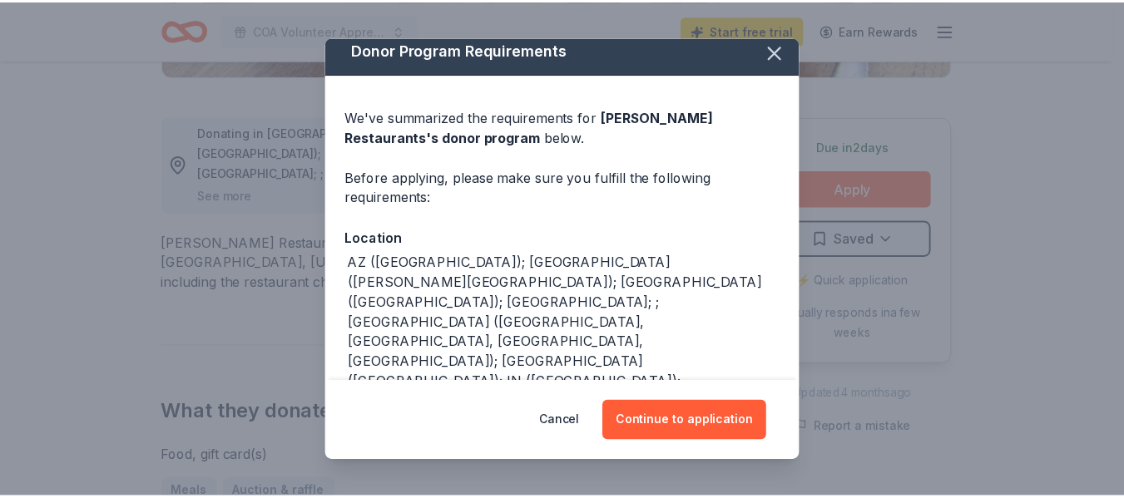
scroll to position [0, 0]
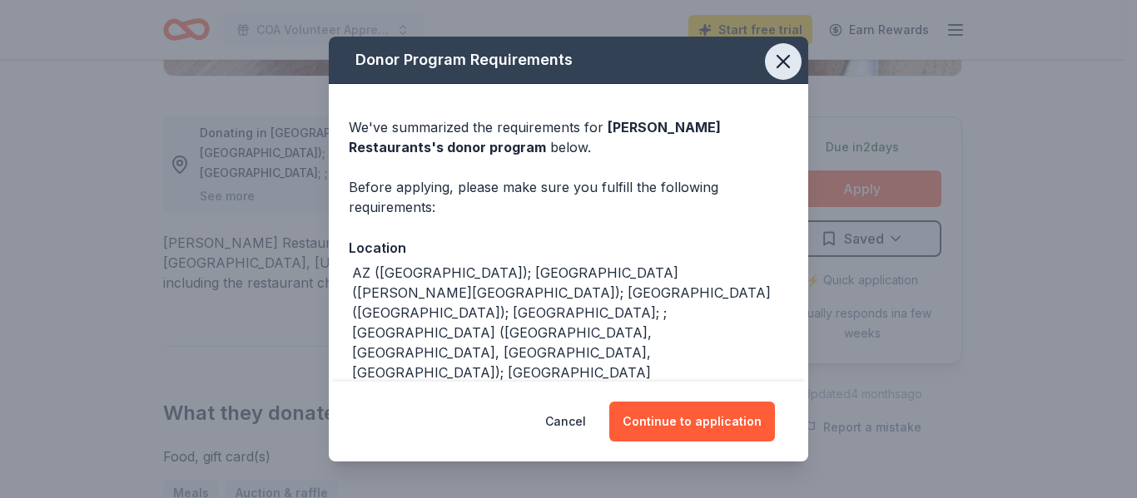
click at [777, 57] on icon "button" at bounding box center [783, 62] width 12 height 12
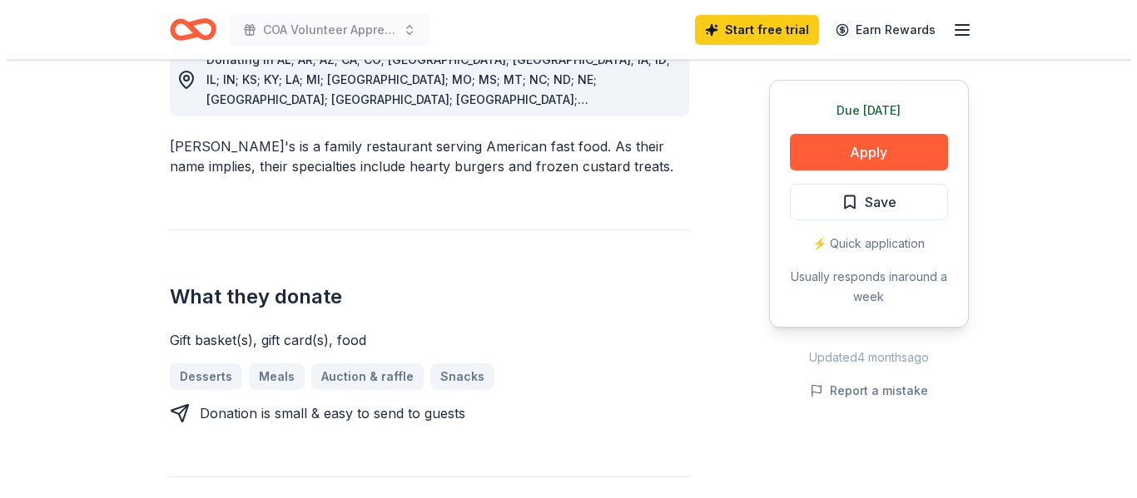
scroll to position [554, 0]
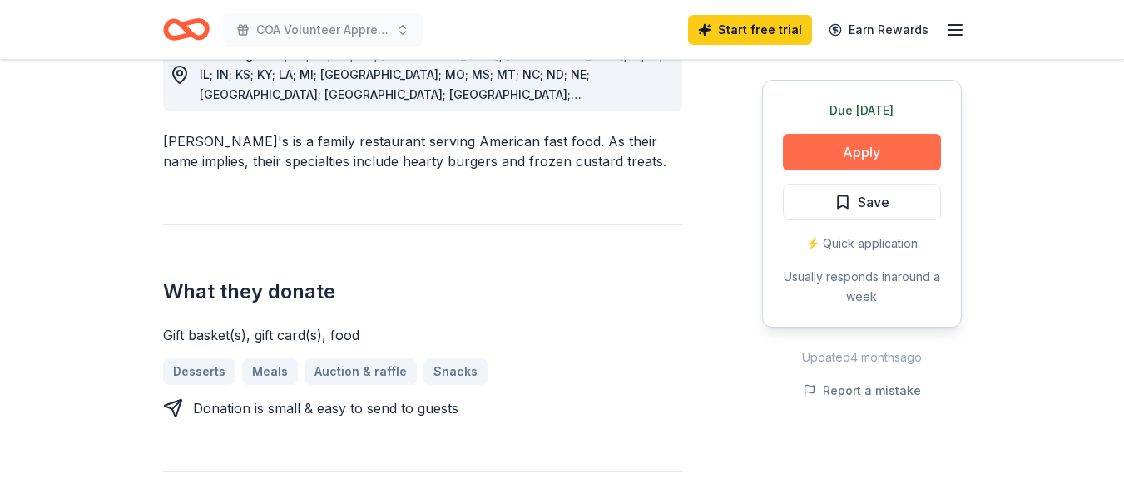
click at [894, 149] on button "Apply" at bounding box center [862, 152] width 158 height 37
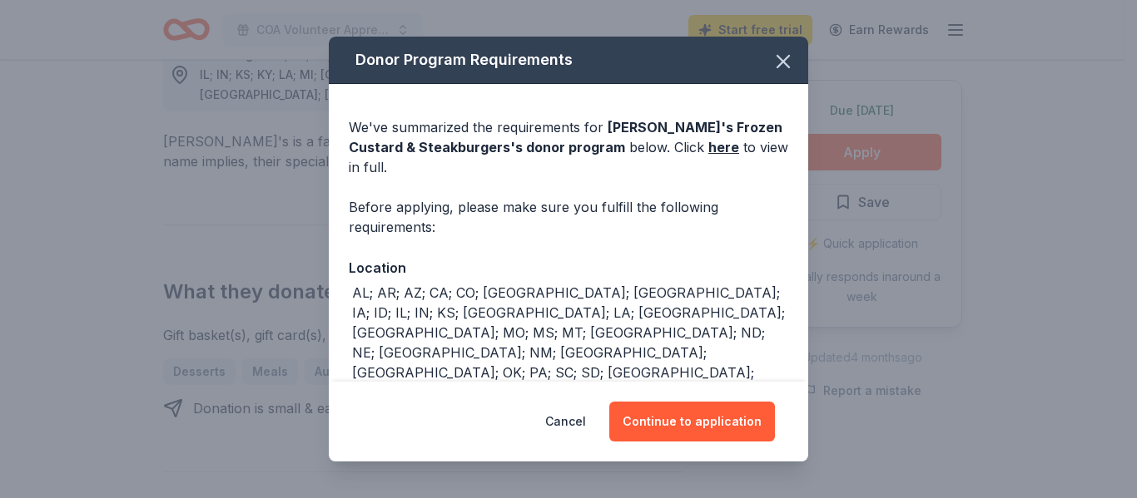
scroll to position [29, 0]
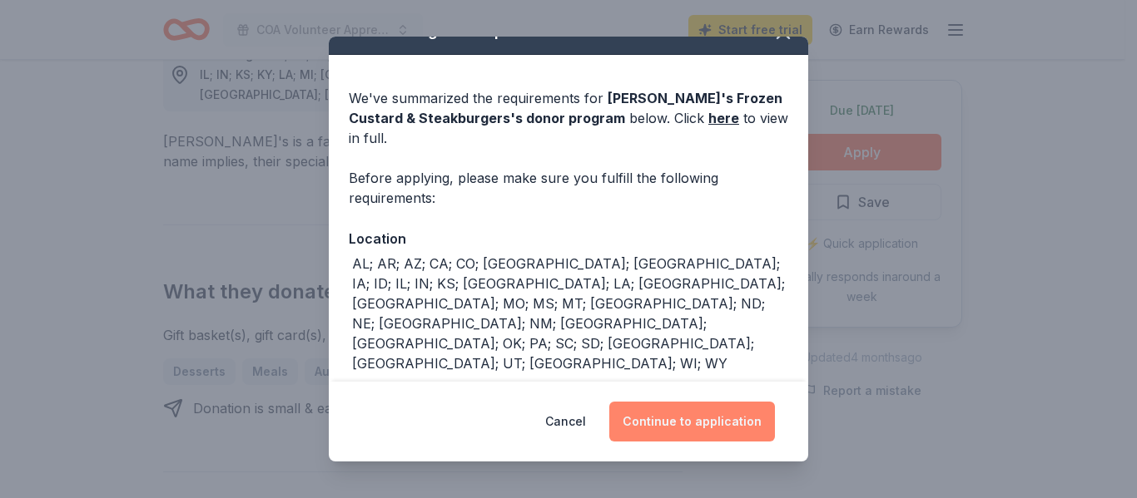
click at [687, 422] on button "Continue to application" at bounding box center [692, 422] width 166 height 40
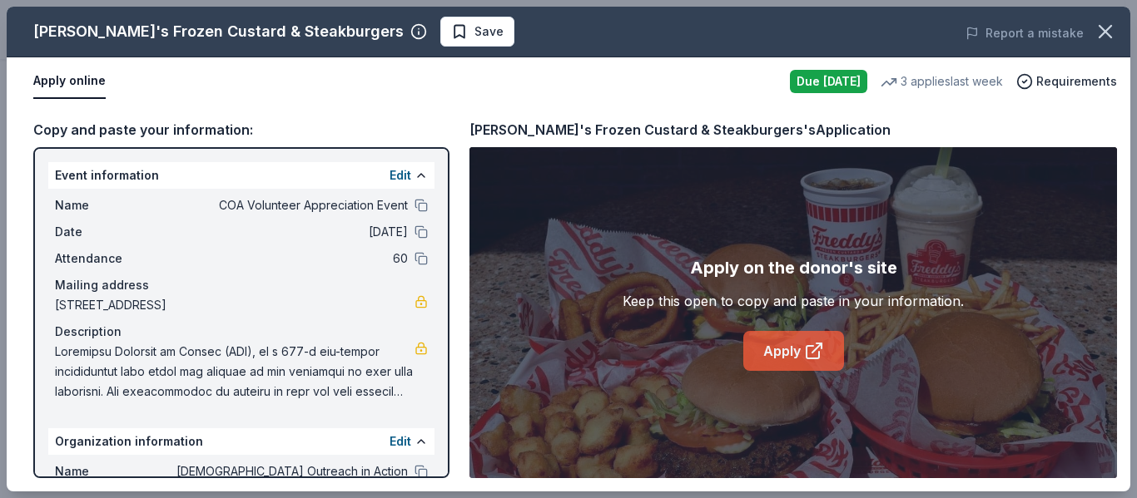
click at [791, 345] on link "Apply" at bounding box center [793, 351] width 101 height 40
click at [592, 238] on div "Apply on the donor's site Keep this open to copy and paste in your information.…" at bounding box center [792, 312] width 647 height 331
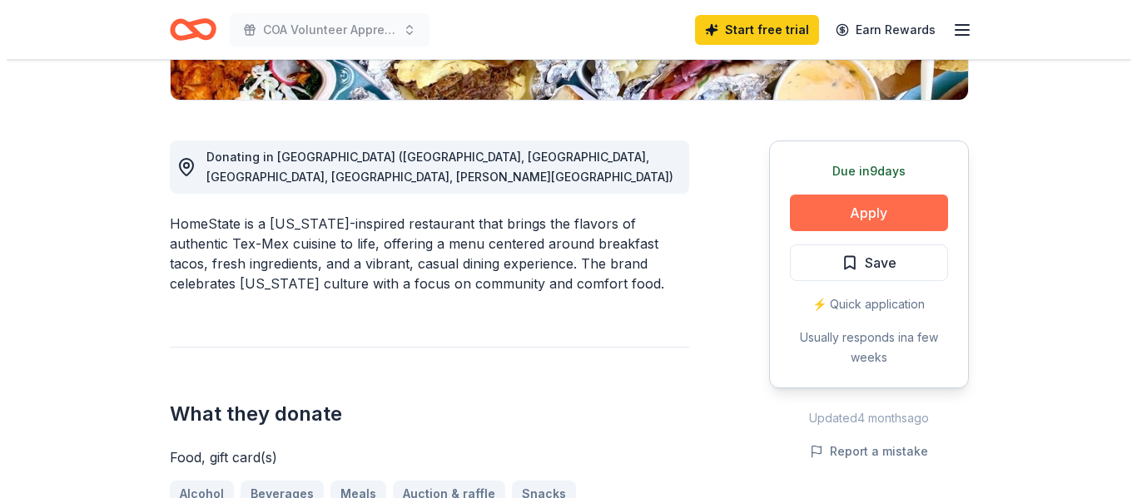
scroll to position [405, 0]
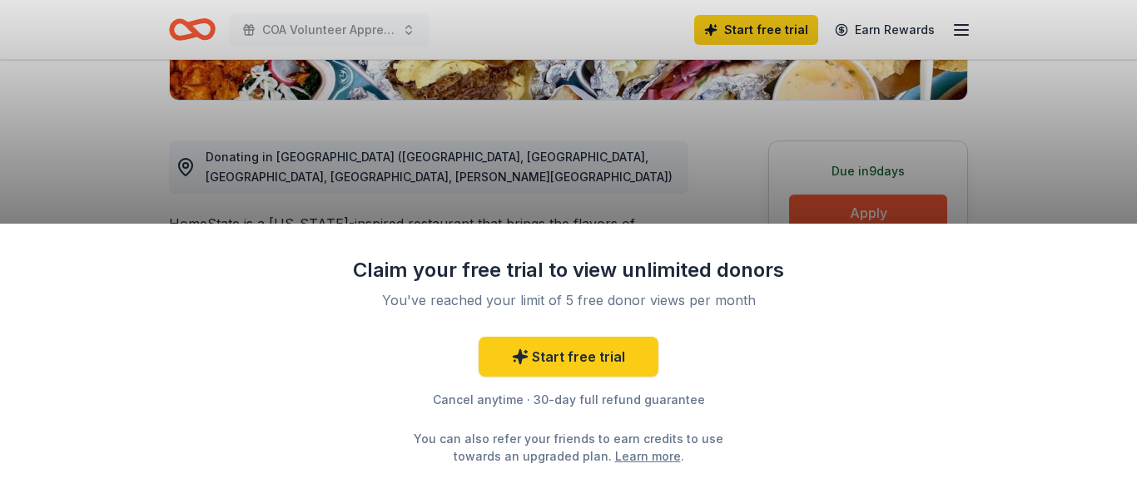
click at [999, 185] on div "Claim your free trial to view unlimited donors You've reached your limit of 5 f…" at bounding box center [568, 249] width 1137 height 498
click at [860, 128] on div "Claim your free trial to view unlimited donors You've reached your limit of 5 f…" at bounding box center [568, 249] width 1137 height 498
